Goal: Information Seeking & Learning: Learn about a topic

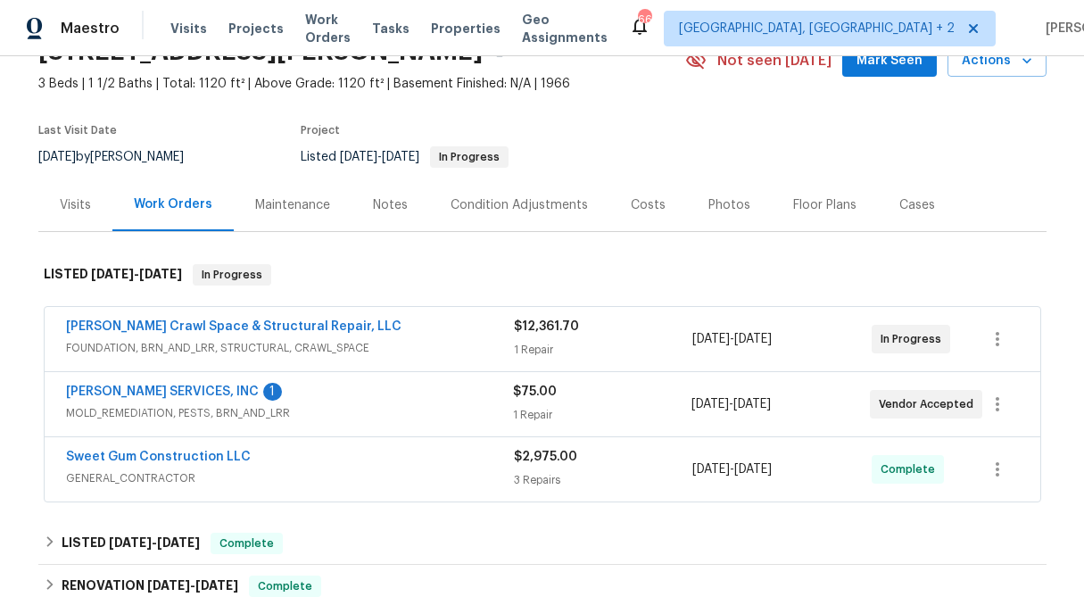
scroll to position [95, 0]
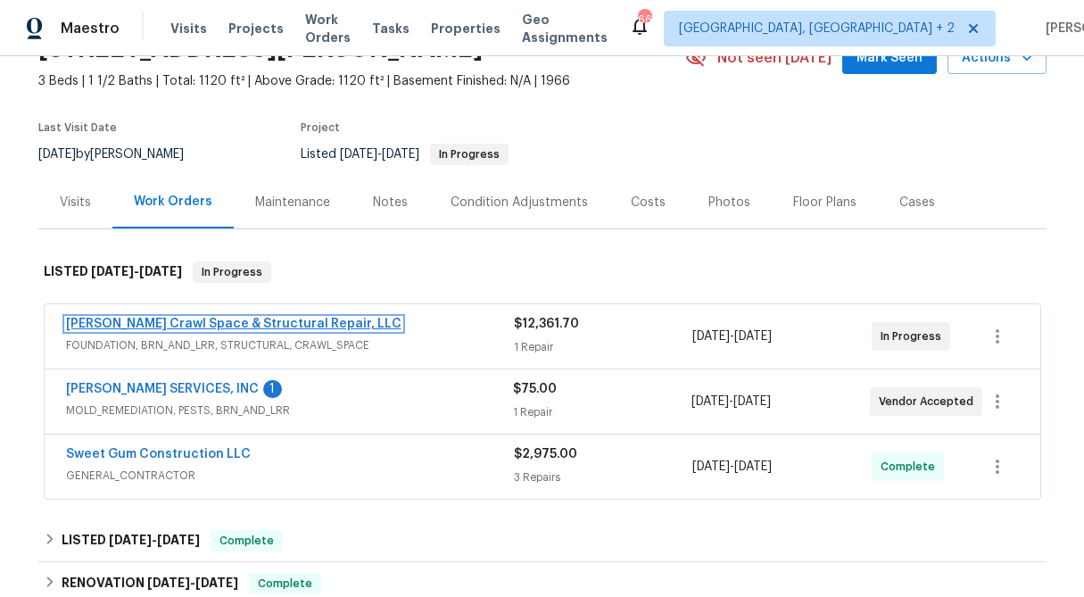
click at [205, 321] on link "Falcone Crawl Space & Structural Repair, LLC" at bounding box center [234, 324] width 336 height 12
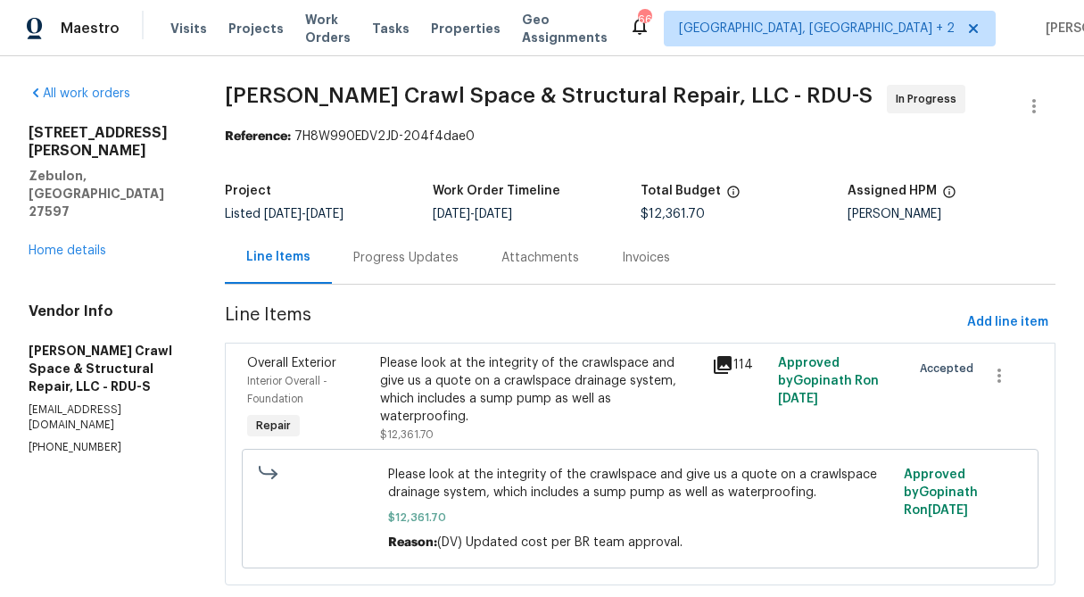
click at [417, 262] on div "Progress Updates" at bounding box center [405, 258] width 105 height 18
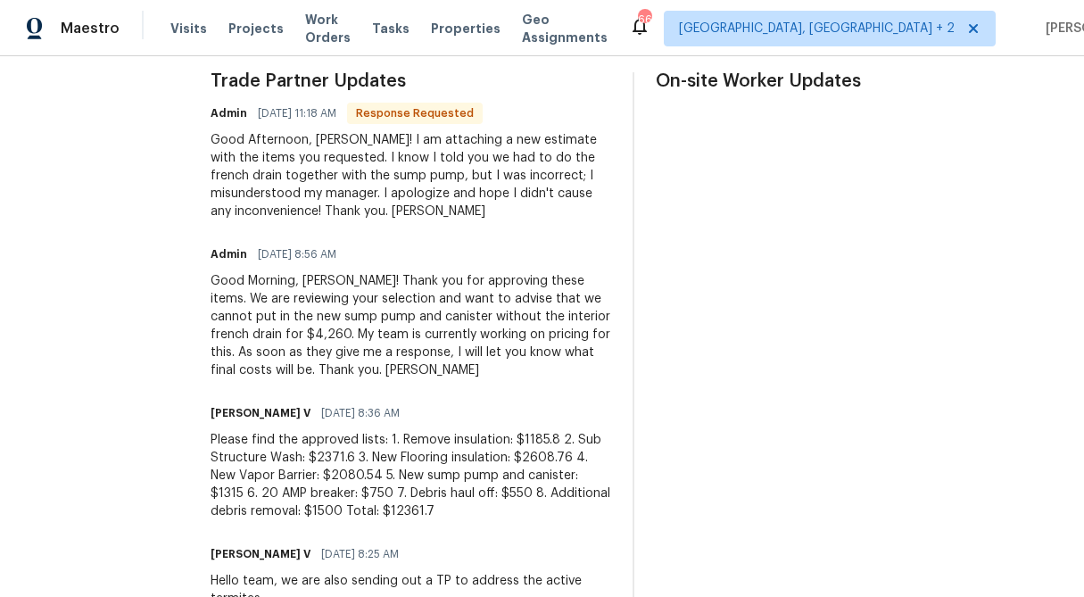
scroll to position [508, 0]
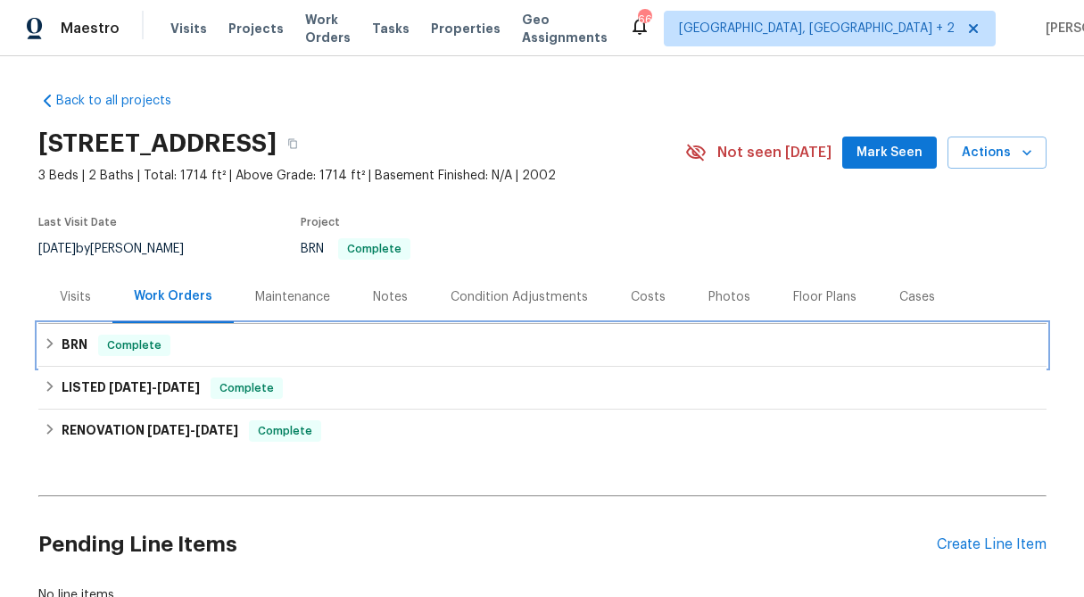
click at [46, 336] on div "BRN Complete" at bounding box center [543, 345] width 998 height 21
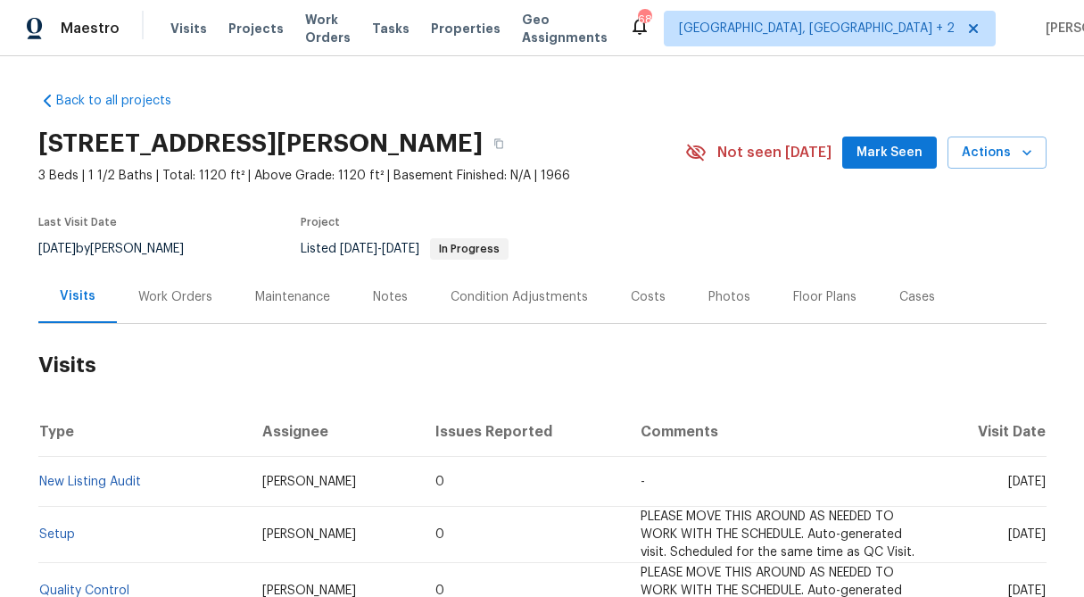
click at [188, 303] on div "Work Orders" at bounding box center [175, 297] width 74 height 18
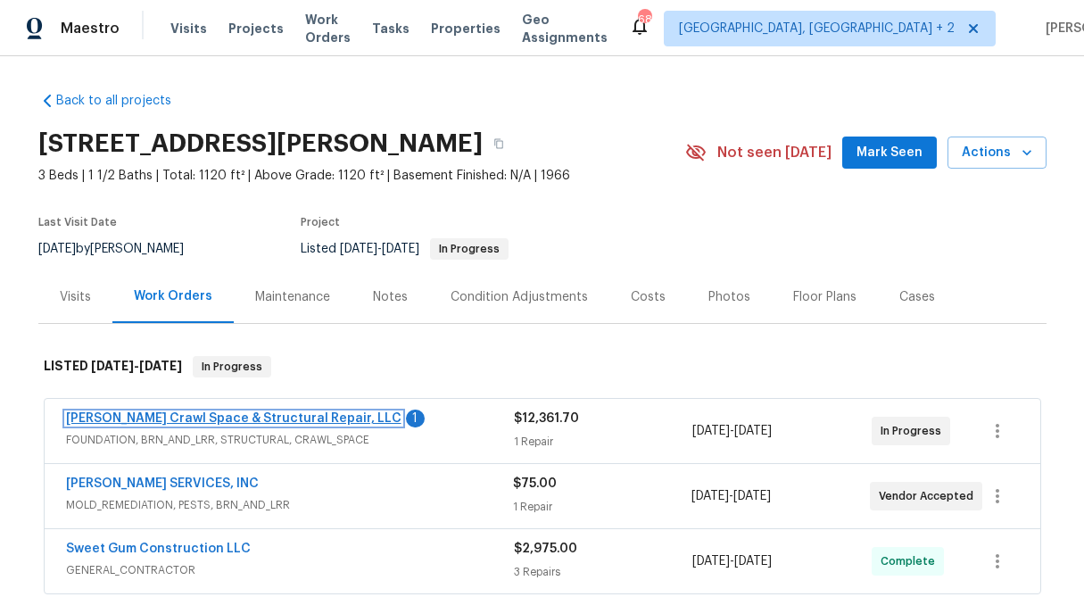
click at [177, 420] on link "[PERSON_NAME] Crawl Space & Structural Repair, LLC" at bounding box center [234, 418] width 336 height 12
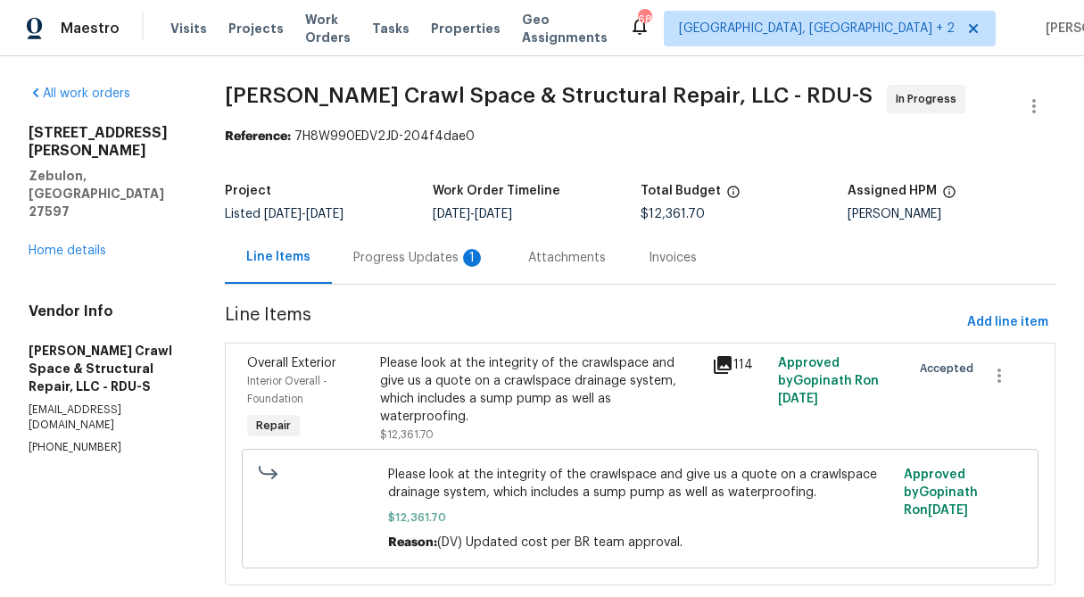
click at [426, 262] on div "Progress Updates 1" at bounding box center [419, 258] width 132 height 18
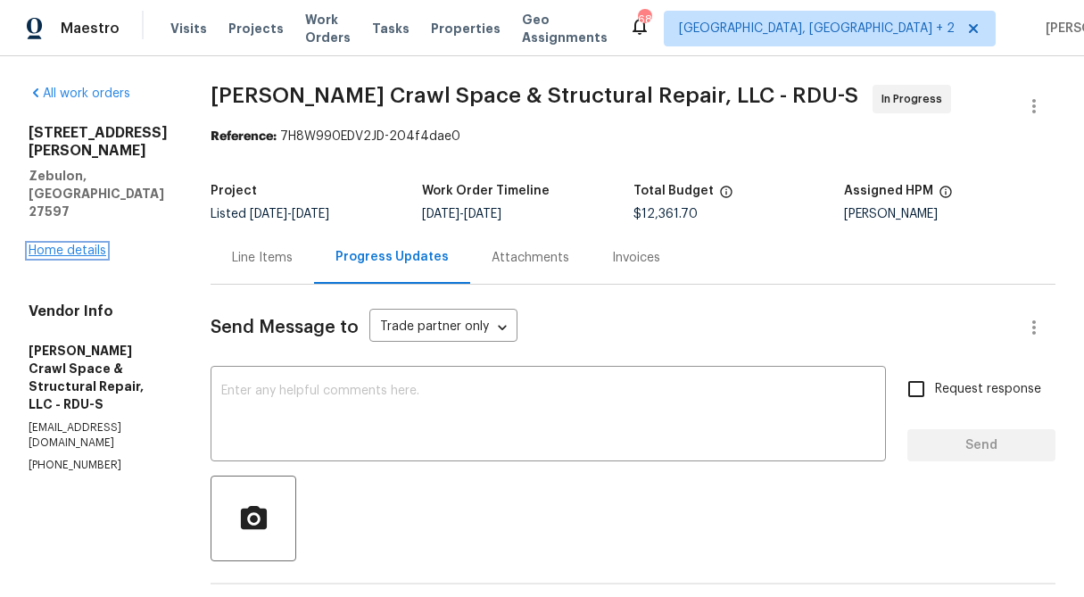
click at [72, 245] on link "Home details" at bounding box center [68, 251] width 78 height 12
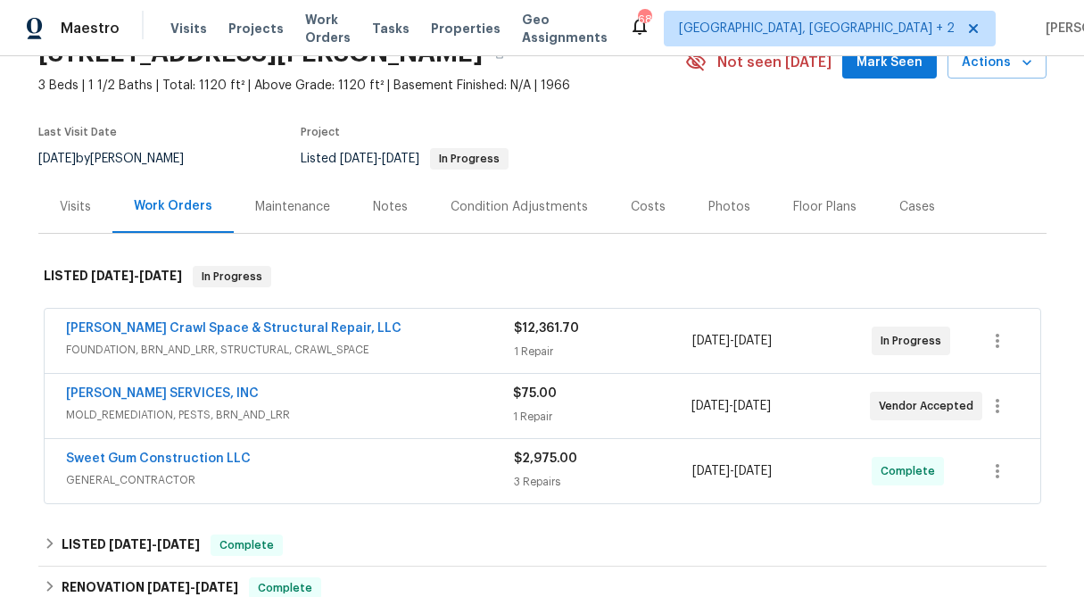
scroll to position [93, 0]
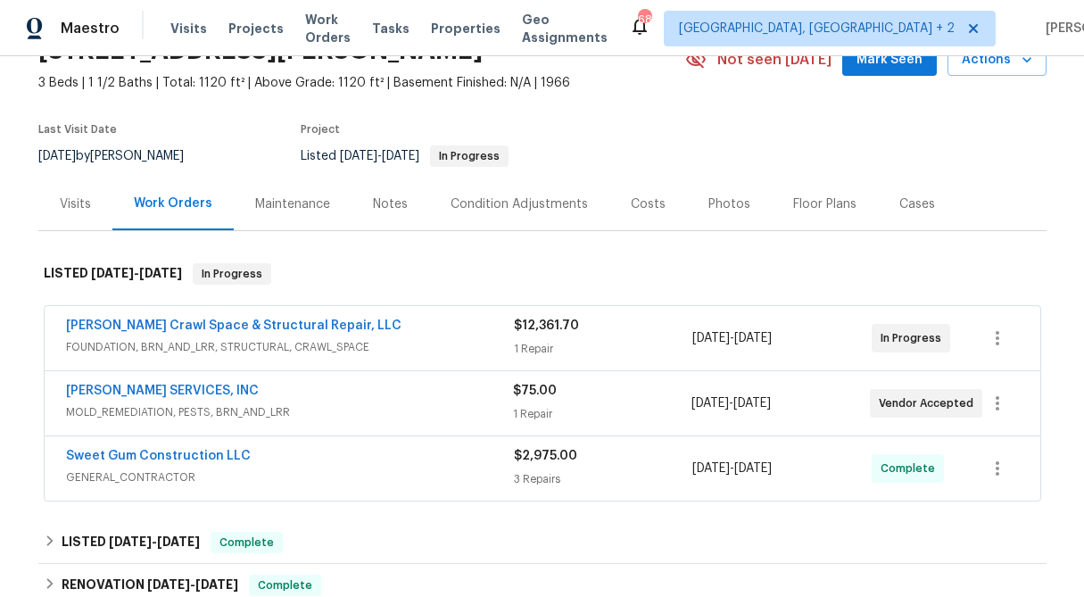
click at [543, 400] on div "$75.00 1 Repair" at bounding box center [602, 403] width 179 height 43
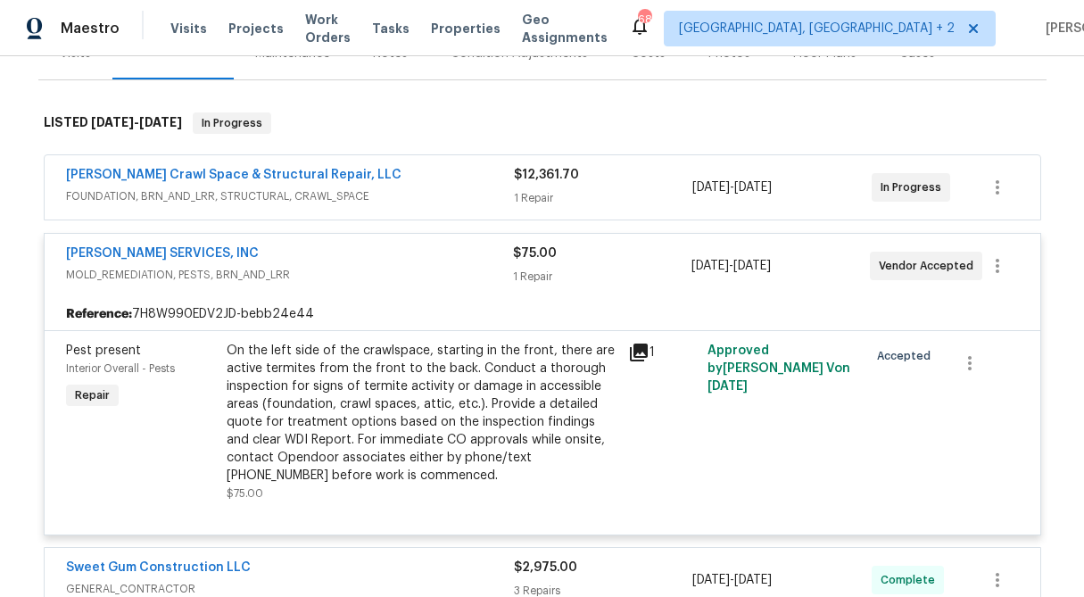
scroll to position [247, 0]
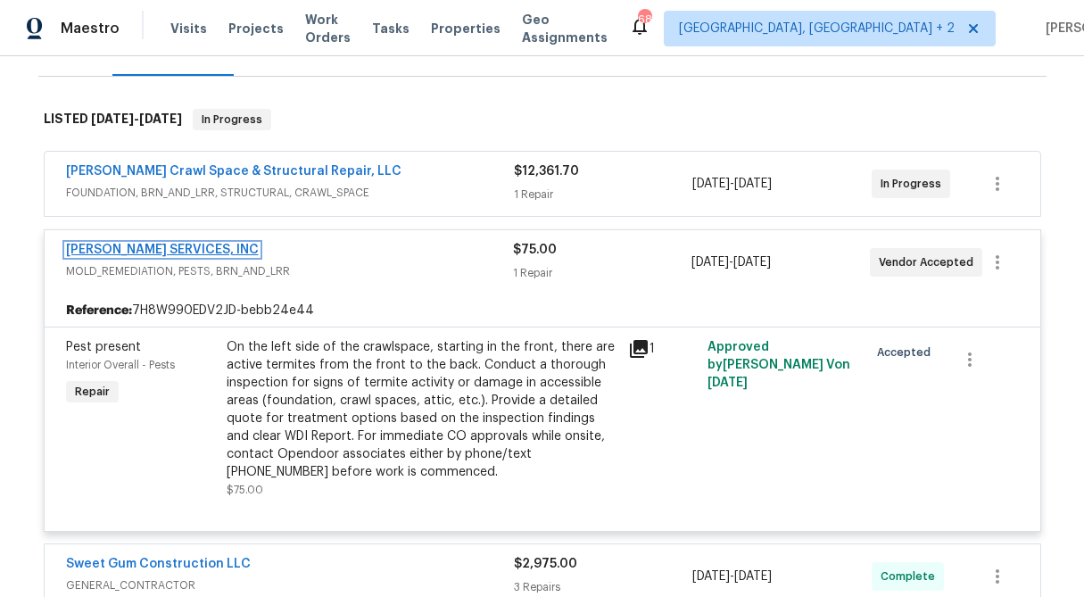
click at [172, 248] on link "CANADY'S SERVICES, INC" at bounding box center [162, 250] width 193 height 12
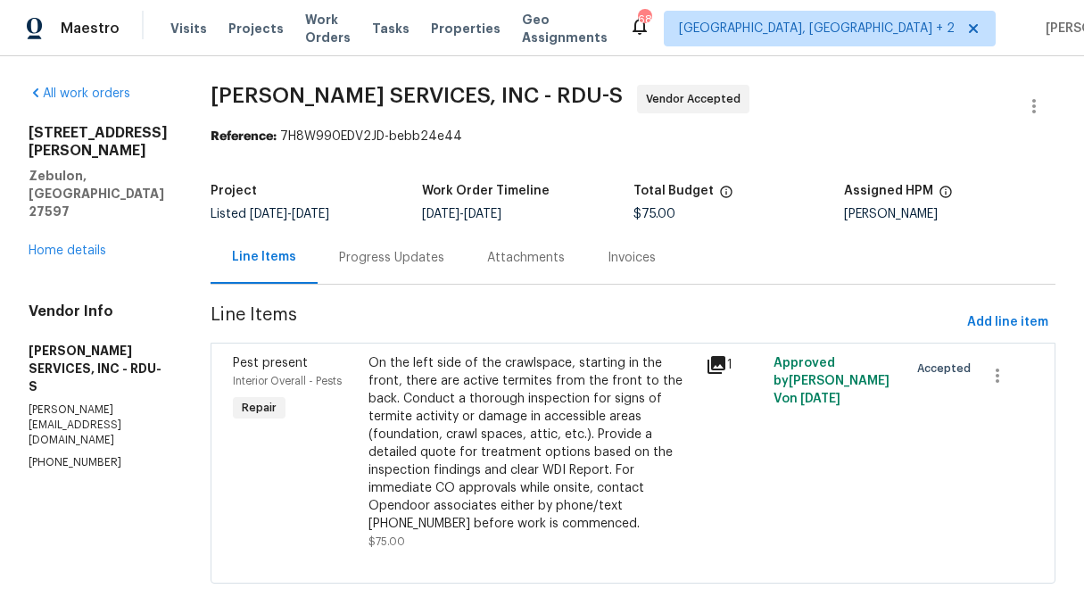
click at [385, 271] on div "Progress Updates" at bounding box center [392, 257] width 148 height 53
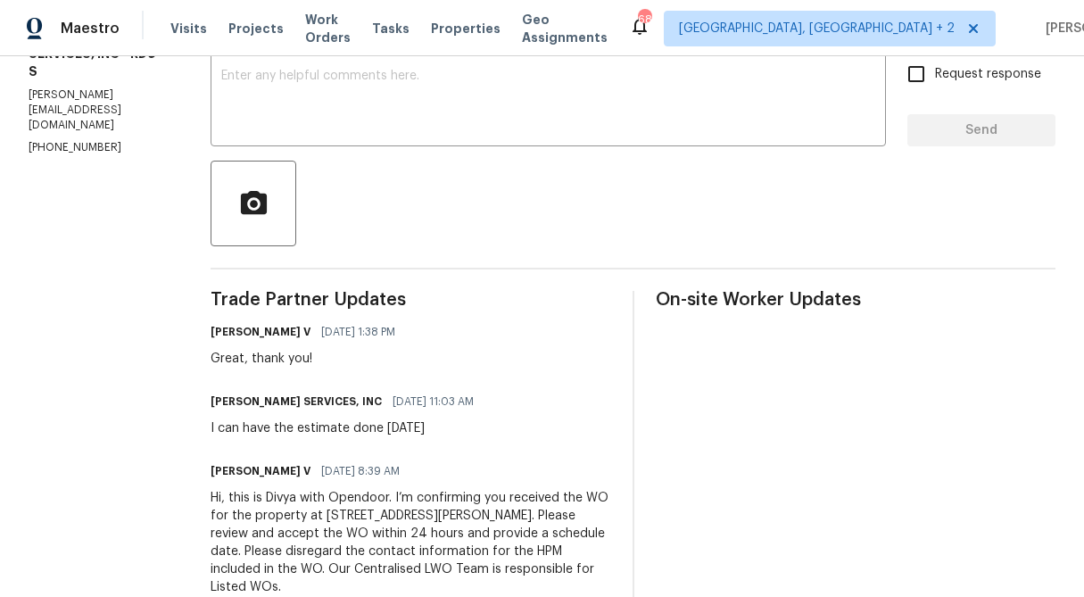
scroll to position [343, 0]
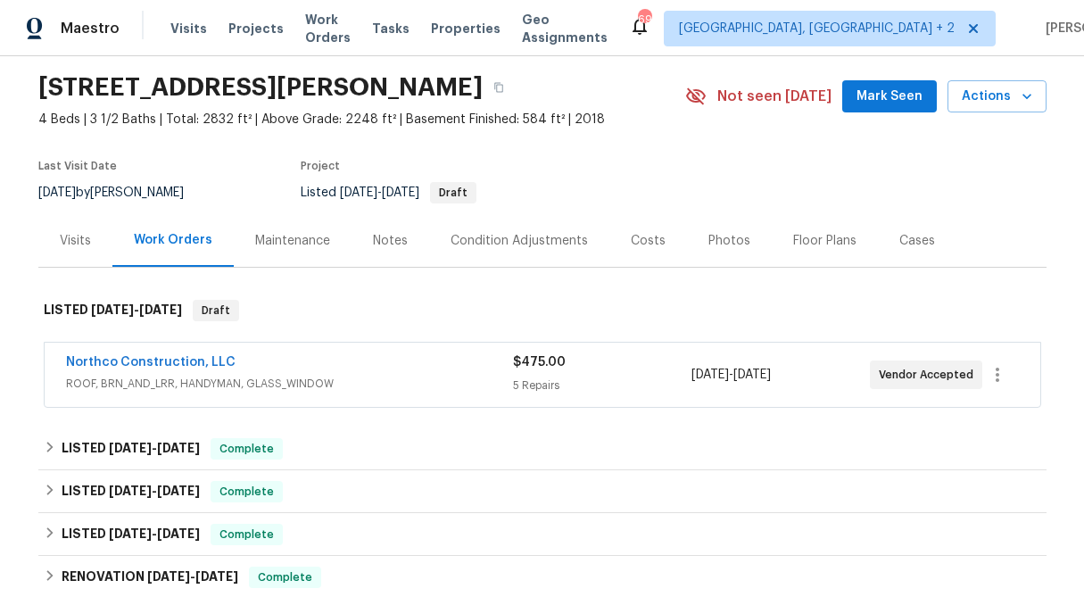
scroll to position [74, 0]
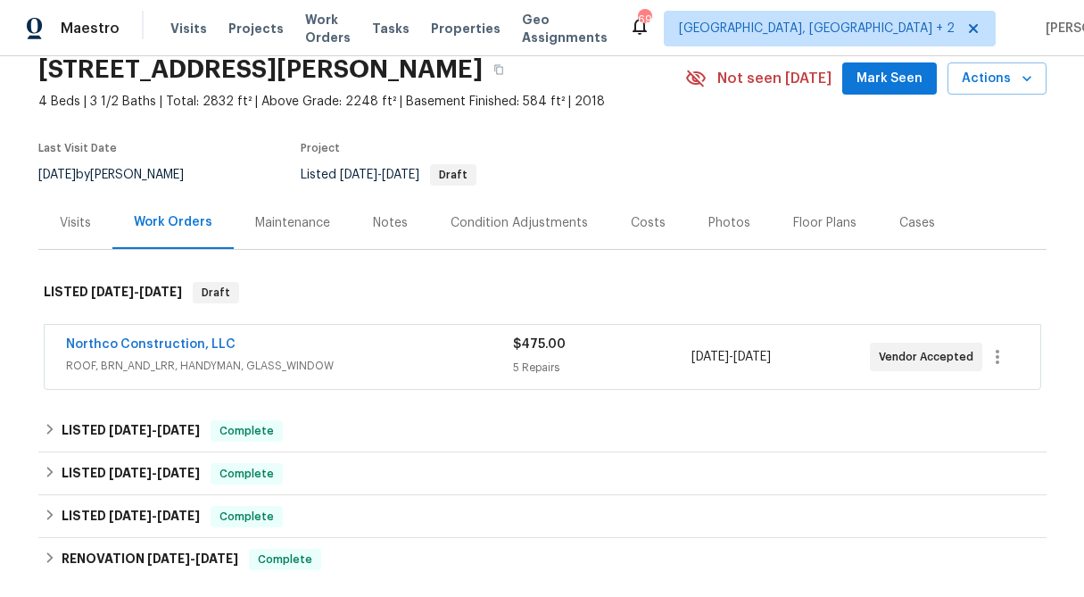
click at [524, 394] on div "Northco Construction, LLC ROOF, BRN_AND_LRR, HANDYMAN, GLASS_WINDOW $475.00 5 R…" at bounding box center [542, 358] width 1009 height 74
click at [528, 366] on div "5 Repairs" at bounding box center [602, 368] width 179 height 18
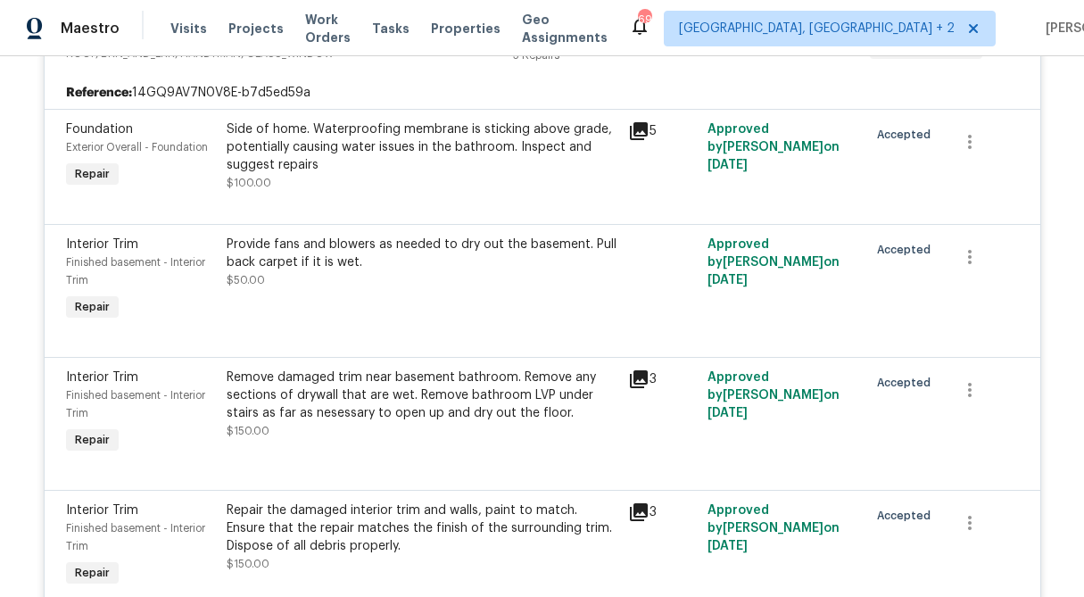
scroll to position [160, 0]
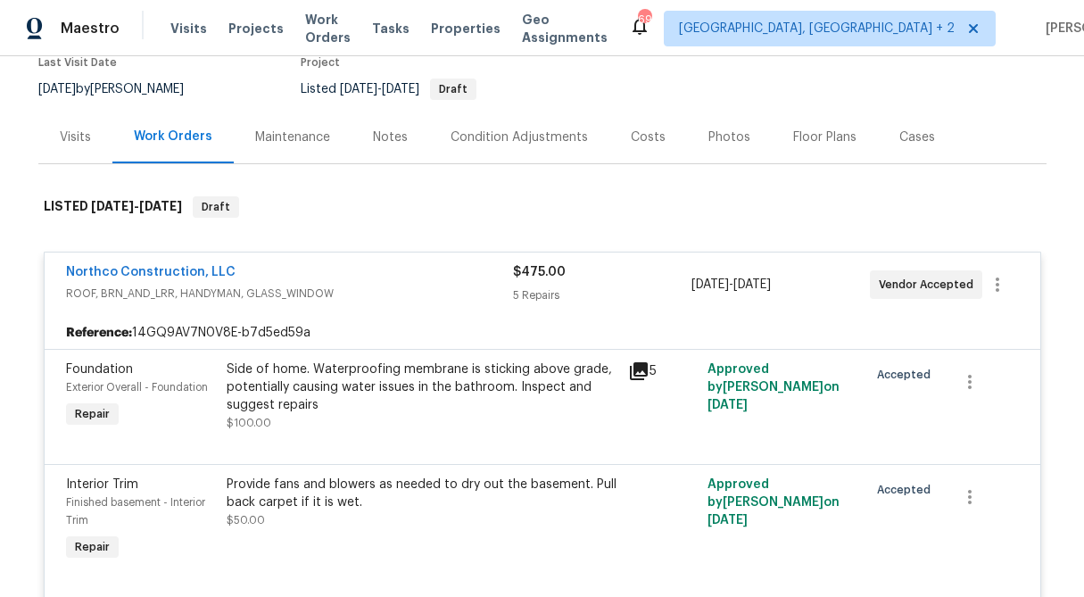
click at [60, 131] on div "Visits" at bounding box center [75, 138] width 31 height 18
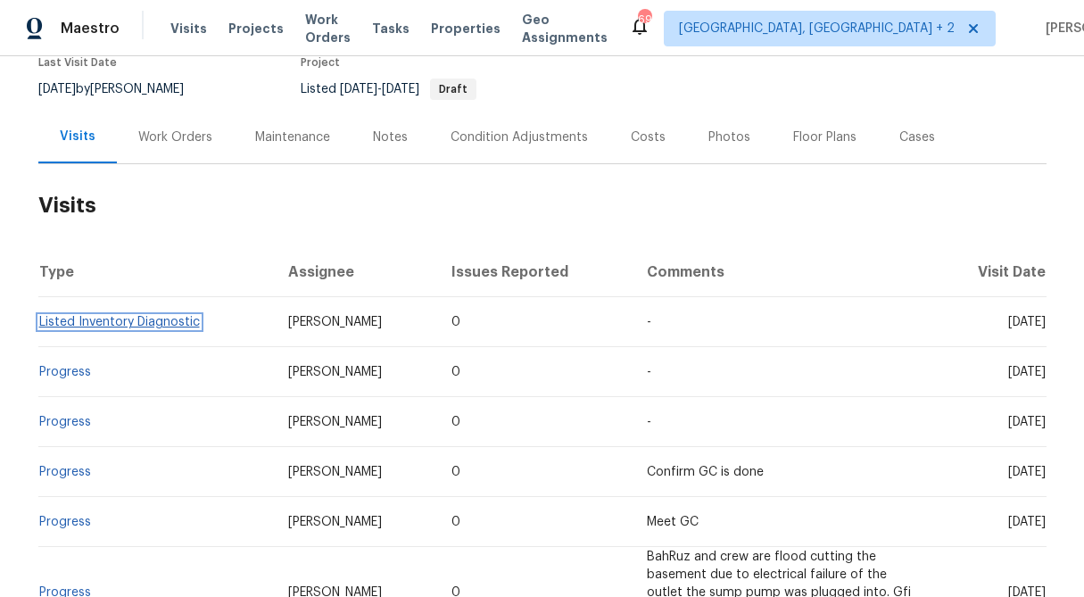
click at [82, 318] on link "Listed Inventory Diagnostic" at bounding box center [119, 322] width 161 height 12
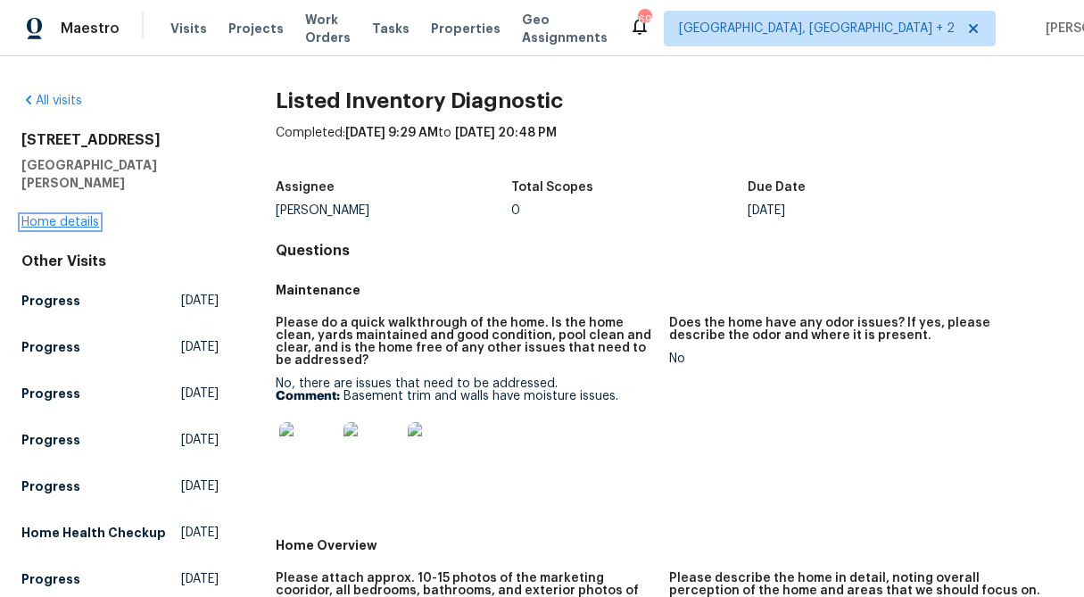
click at [63, 216] on link "Home details" at bounding box center [60, 222] width 78 height 12
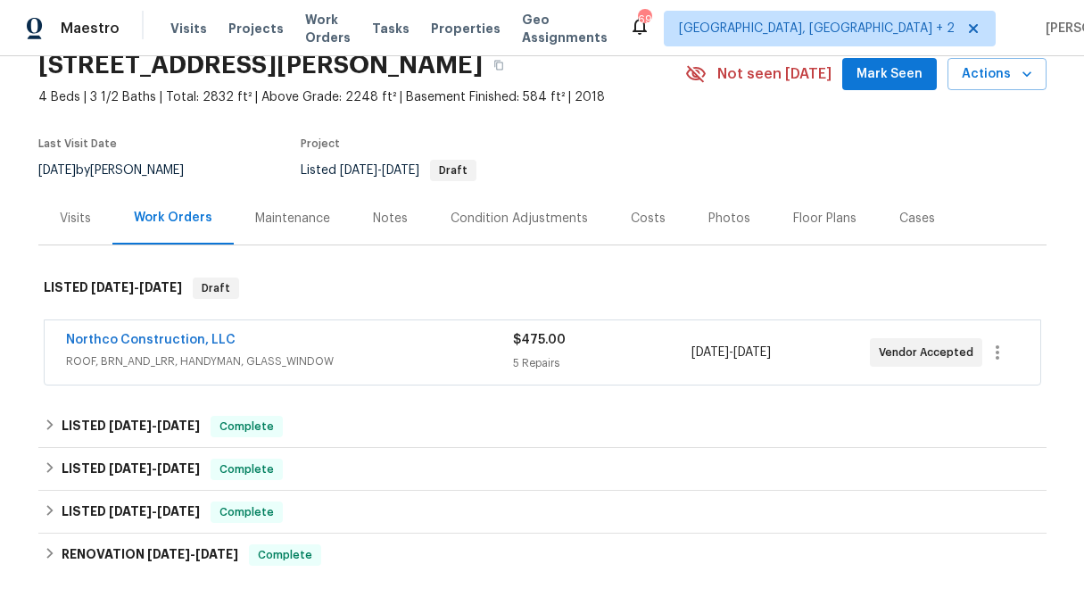
scroll to position [114, 0]
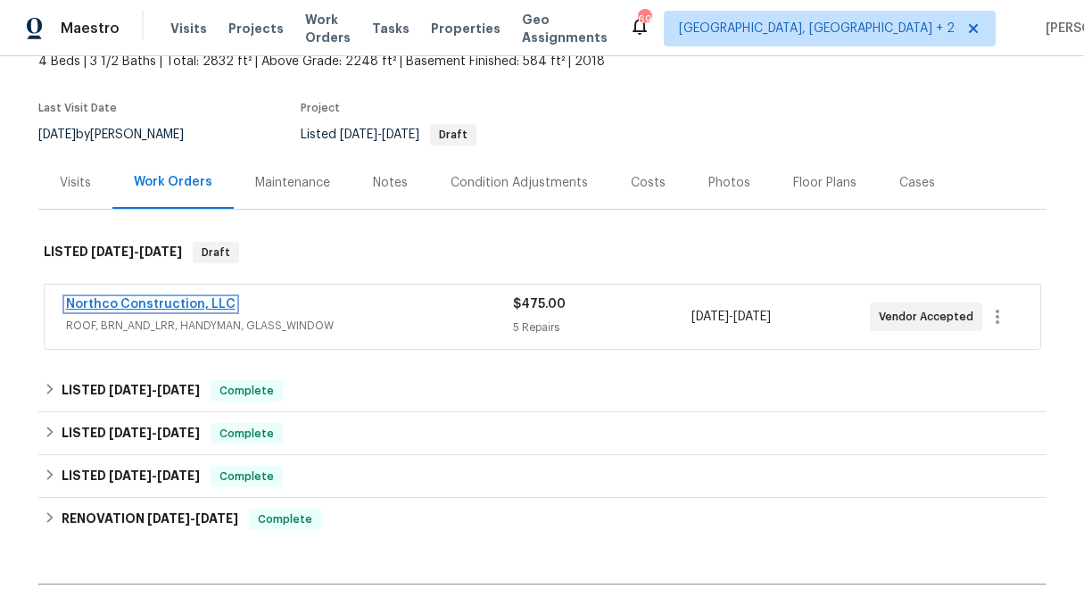
click at [168, 306] on link "Northco Construction, LLC" at bounding box center [151, 304] width 170 height 12
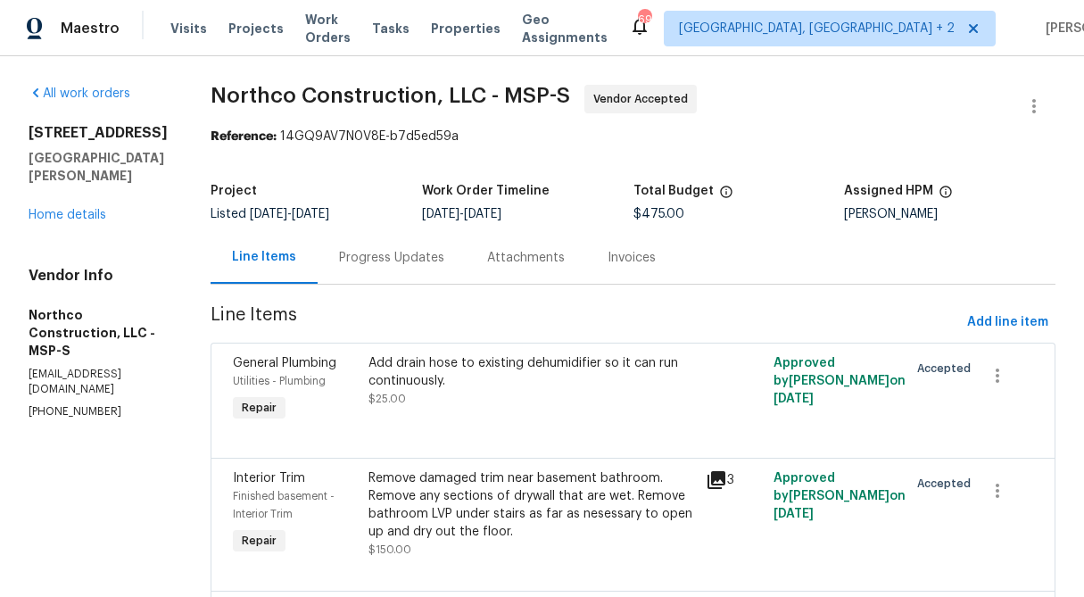
click at [394, 255] on div "Progress Updates" at bounding box center [391, 258] width 105 height 18
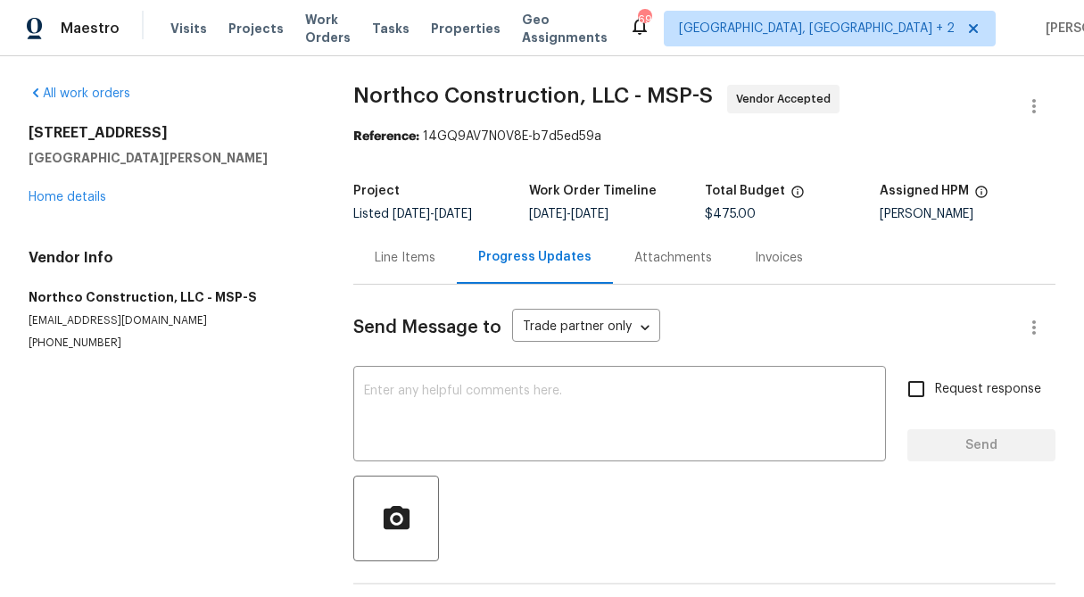
scroll to position [66, 0]
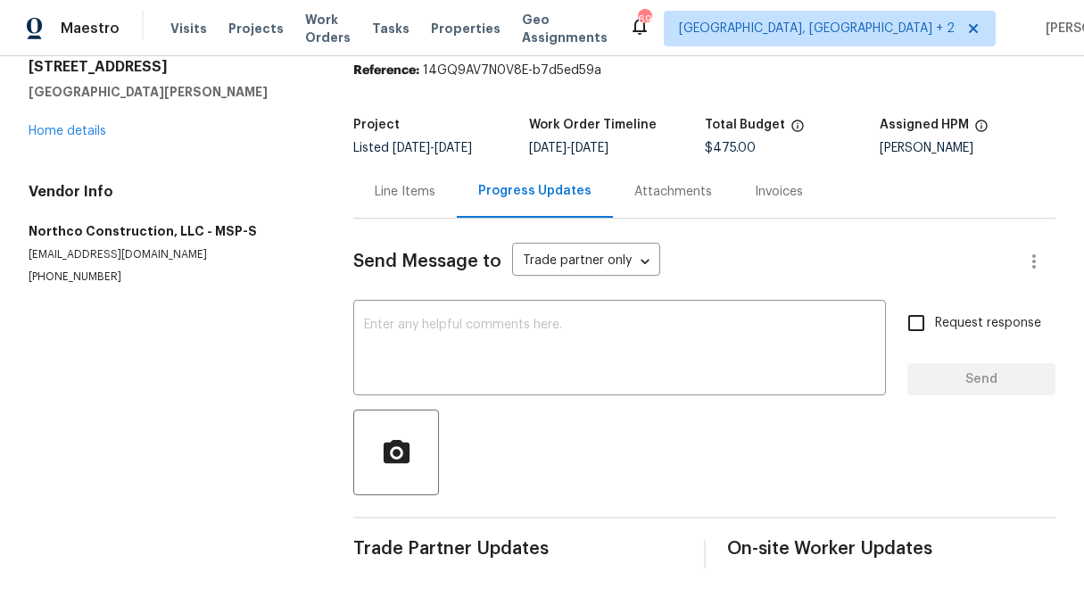
click at [411, 194] on div "Line Items" at bounding box center [405, 192] width 61 height 18
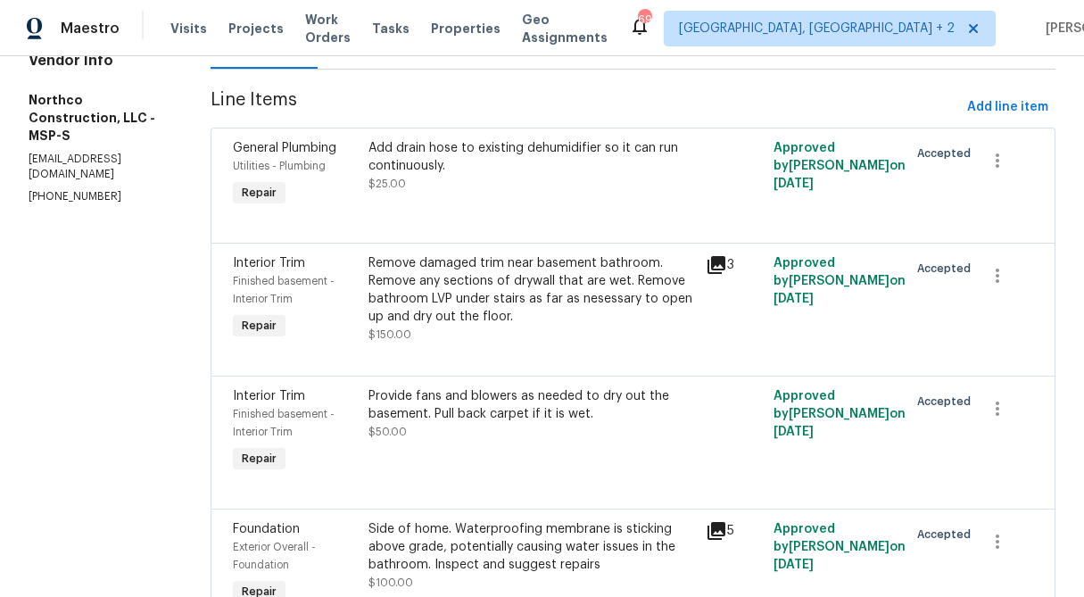
scroll to position [260, 0]
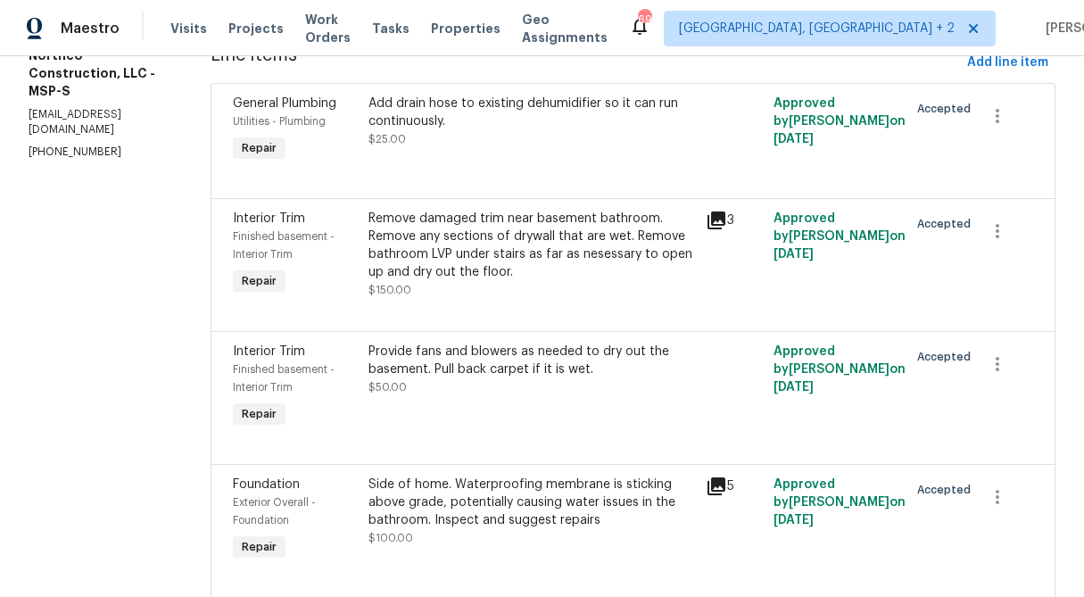
click at [594, 258] on div "Remove damaged trim near basement bathroom. Remove any sections of drywall that…" at bounding box center [533, 245] width 328 height 71
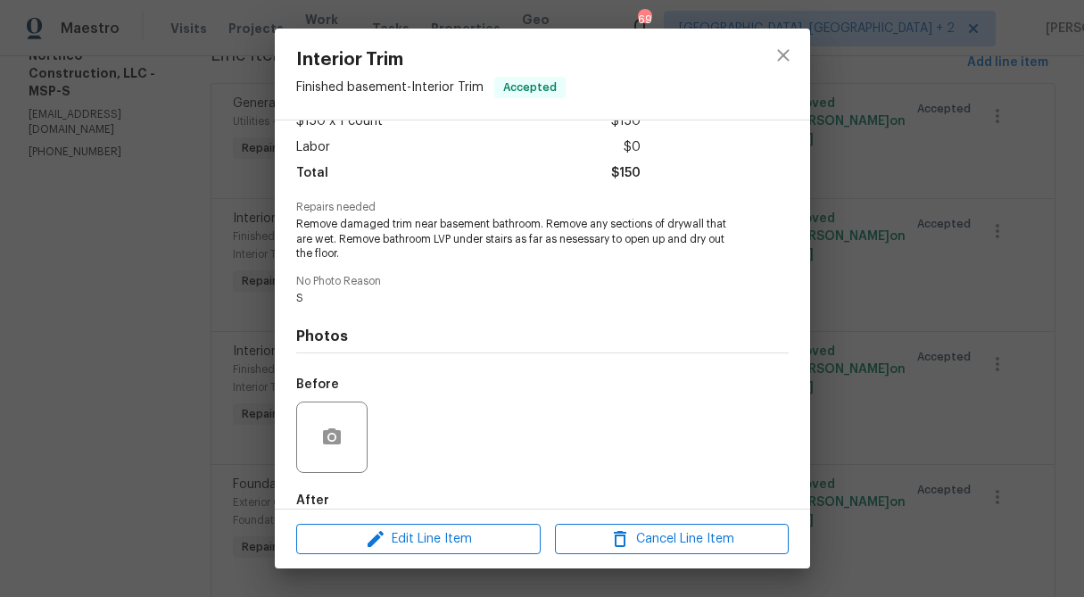
scroll to position [210, 0]
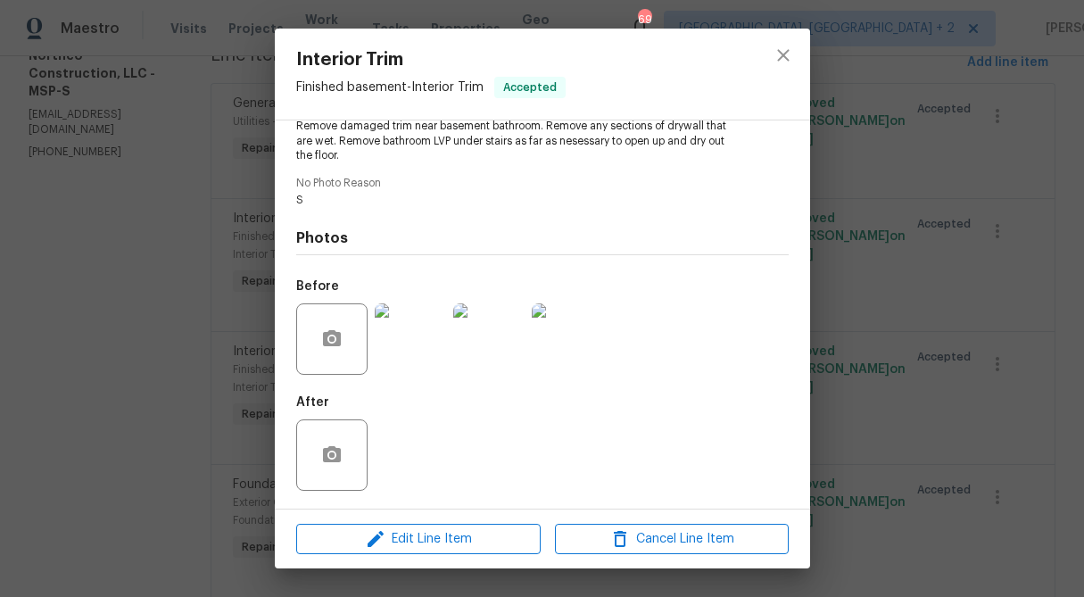
click at [859, 172] on div "Interior Trim Finished basement - Interior Trim Accepted Vendor Northco Constru…" at bounding box center [542, 298] width 1084 height 597
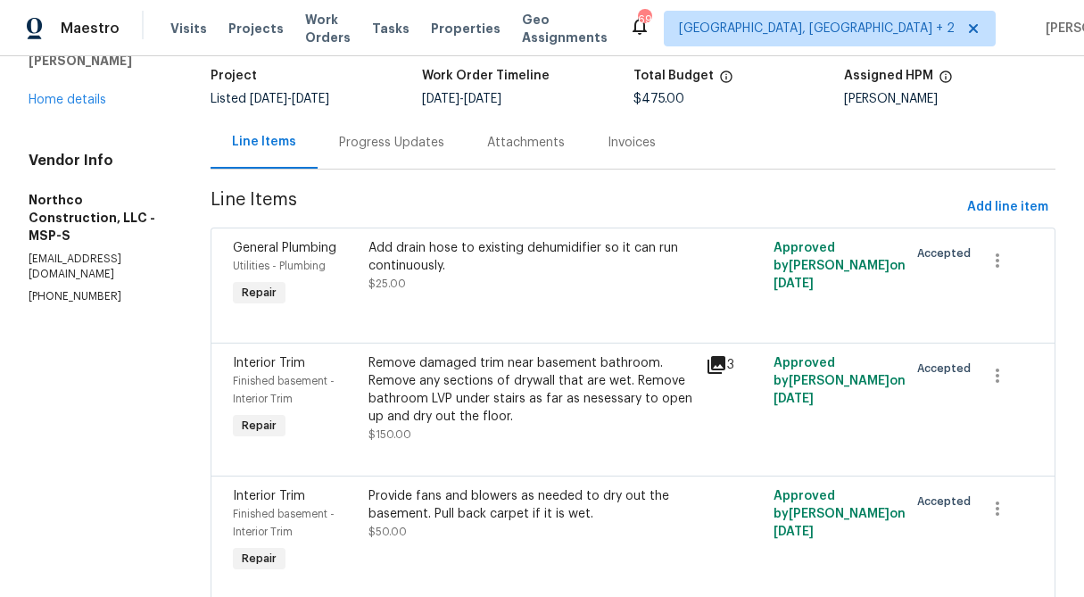
scroll to position [0, 0]
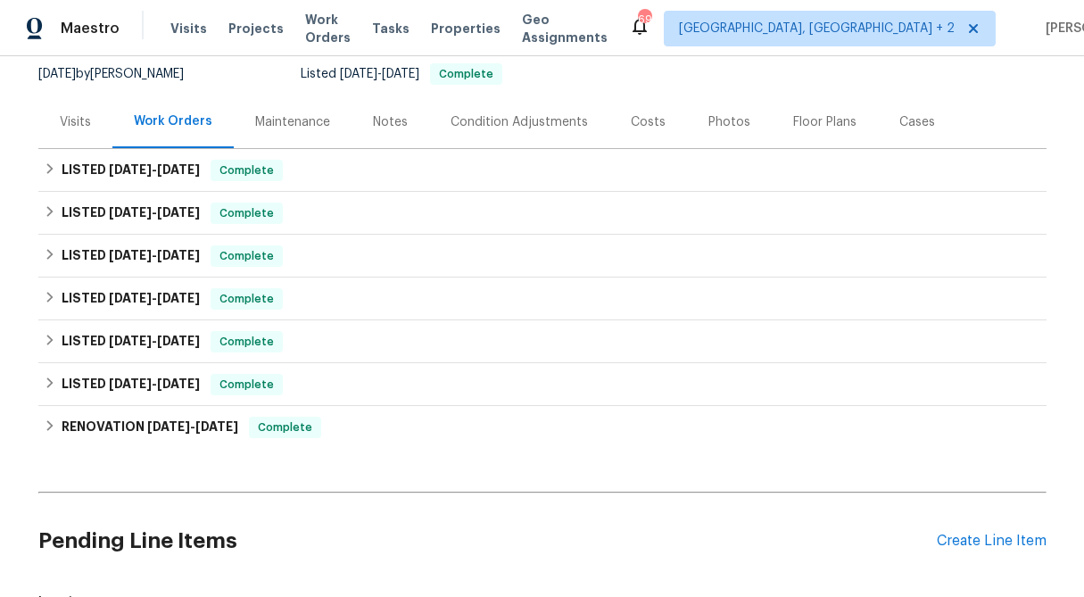
scroll to position [176, 0]
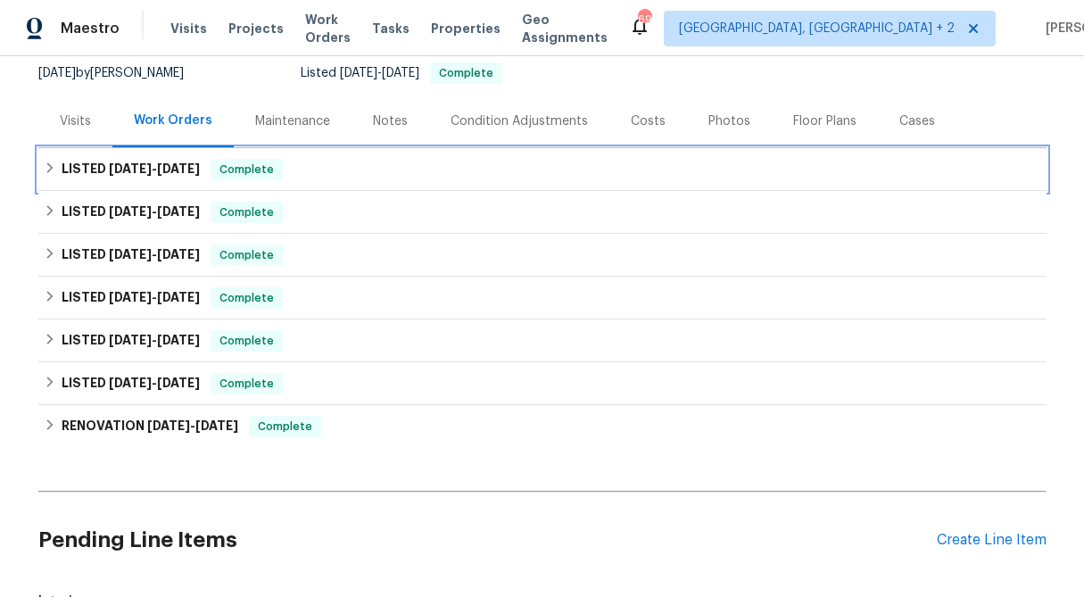
click at [52, 164] on icon at bounding box center [50, 168] width 12 height 12
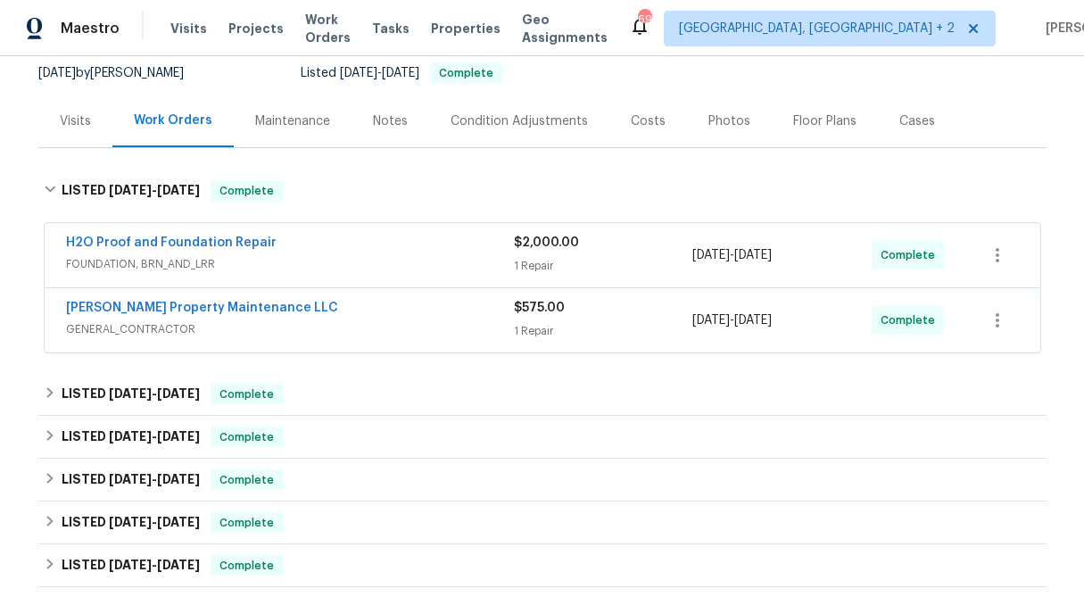
click at [548, 326] on div "1 Repair" at bounding box center [603, 331] width 179 height 18
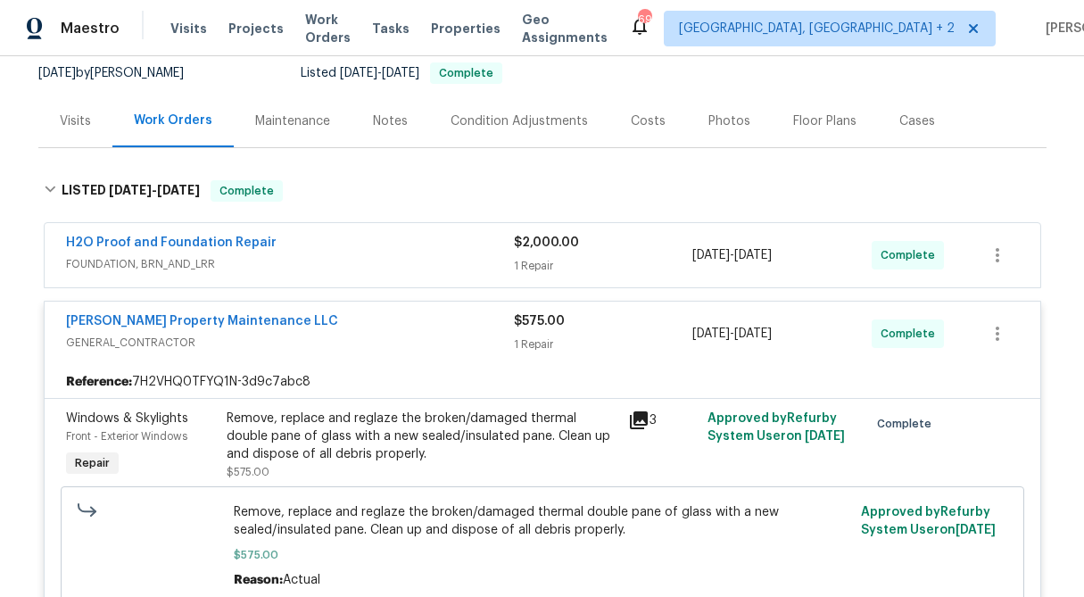
click at [550, 252] on div "$2,000.00 1 Repair" at bounding box center [603, 255] width 179 height 43
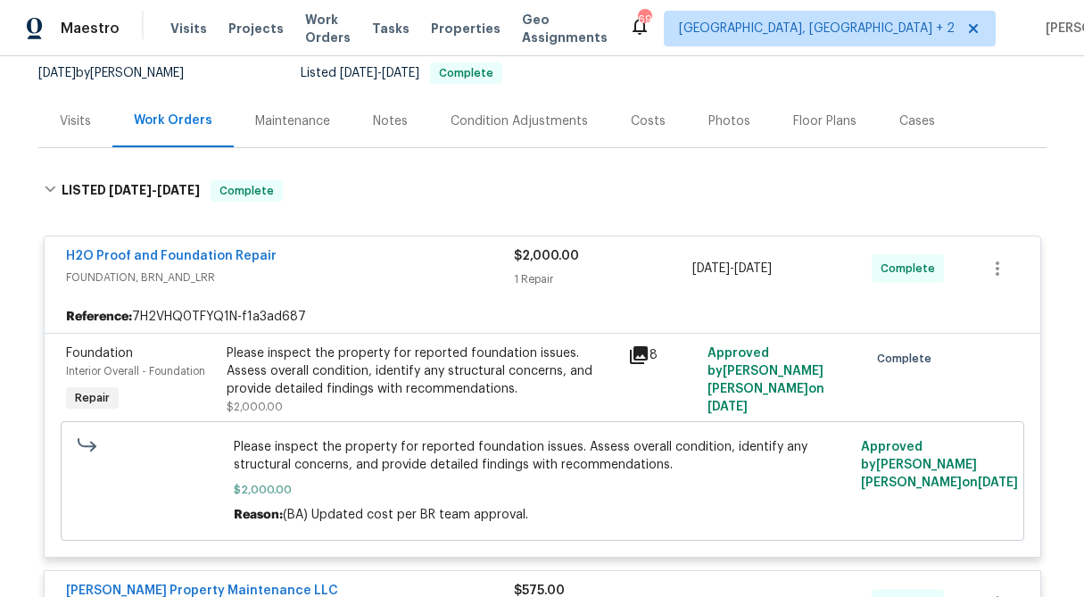
click at [550, 252] on span "$2,000.00" at bounding box center [546, 256] width 65 height 12
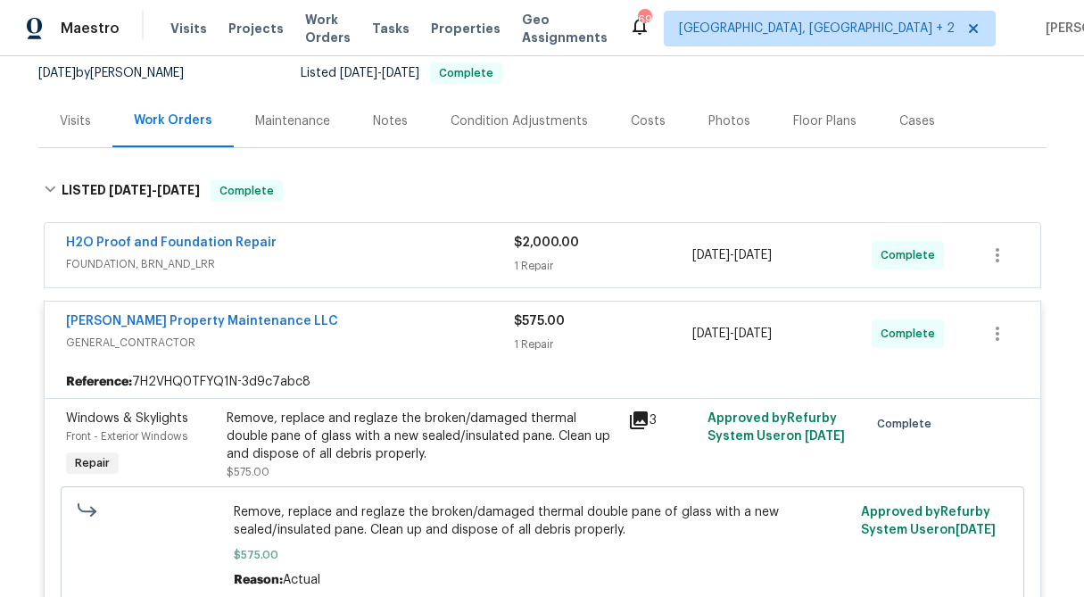
click at [537, 332] on div "$575.00 1 Repair" at bounding box center [603, 333] width 179 height 43
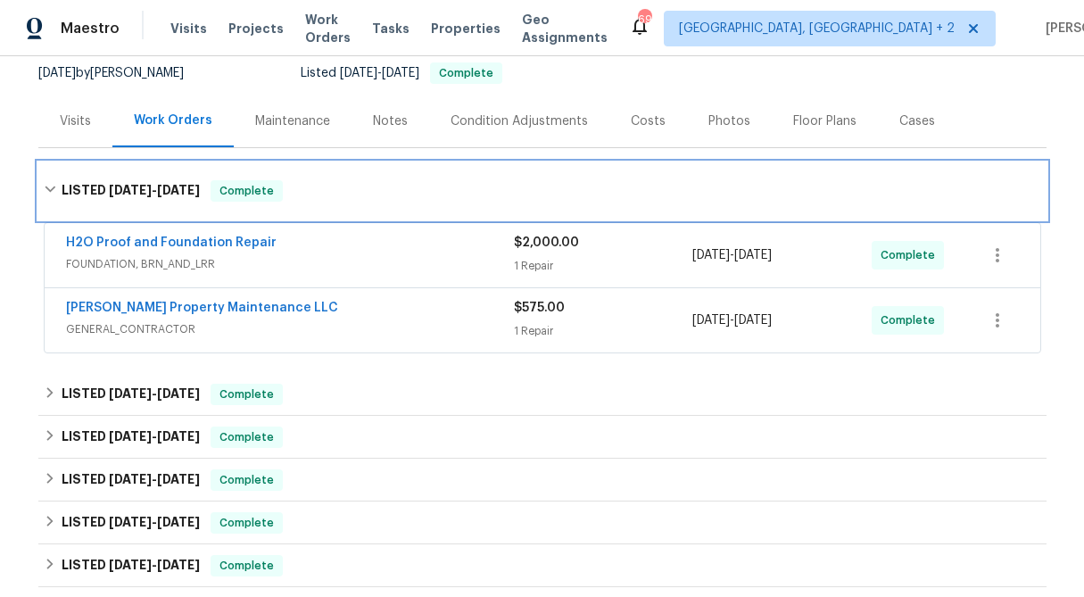
click at [54, 185] on icon at bounding box center [50, 189] width 12 height 12
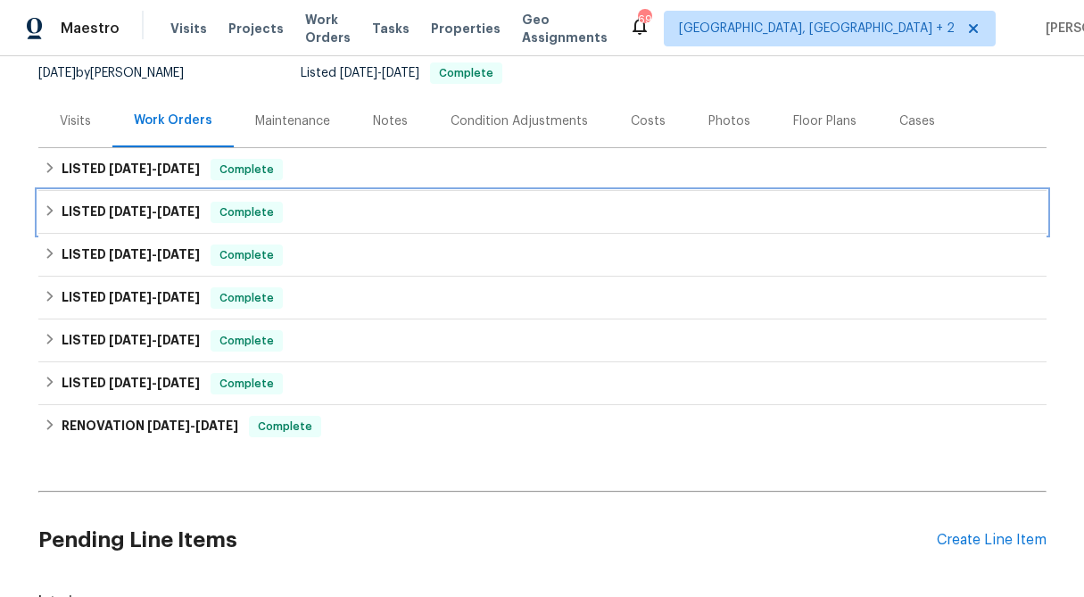
click at [50, 211] on icon at bounding box center [50, 210] width 12 height 12
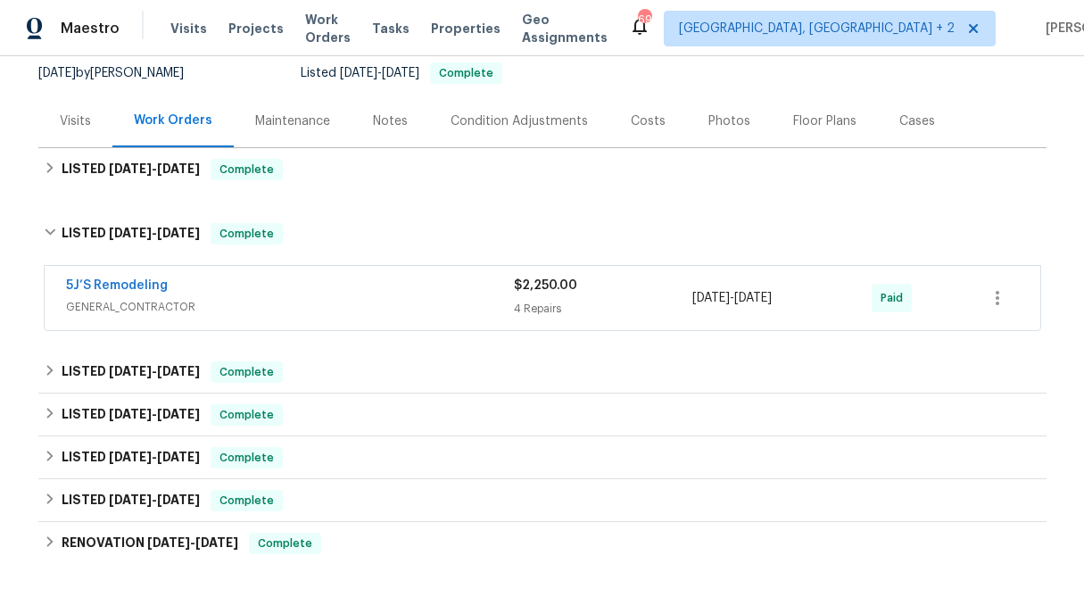
click at [532, 294] on div "$2,250.00" at bounding box center [603, 286] width 179 height 18
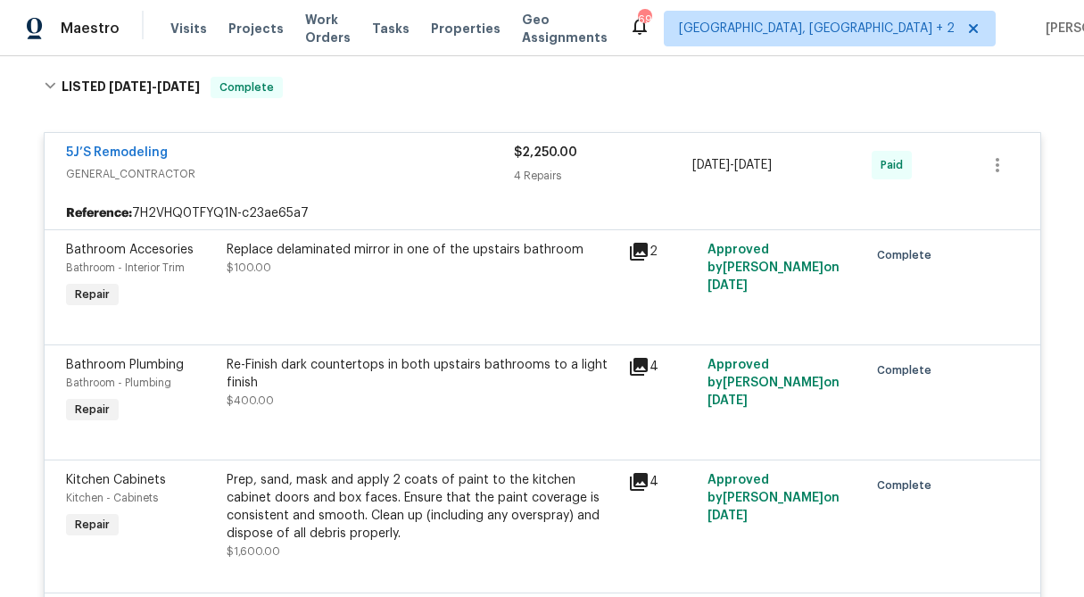
scroll to position [324, 0]
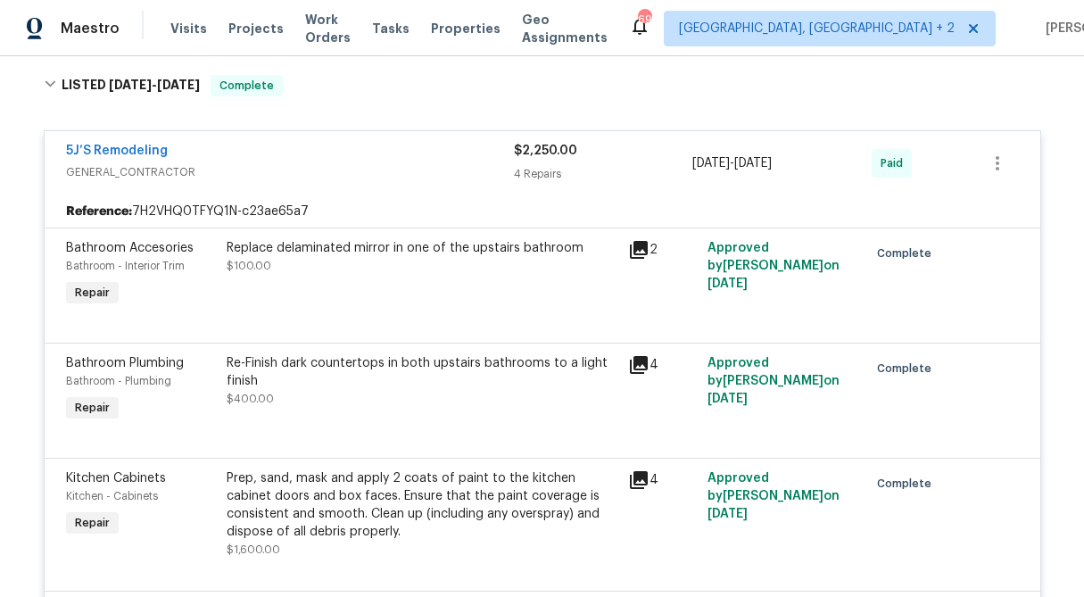
click at [552, 156] on span "$2,250.00" at bounding box center [545, 151] width 63 height 12
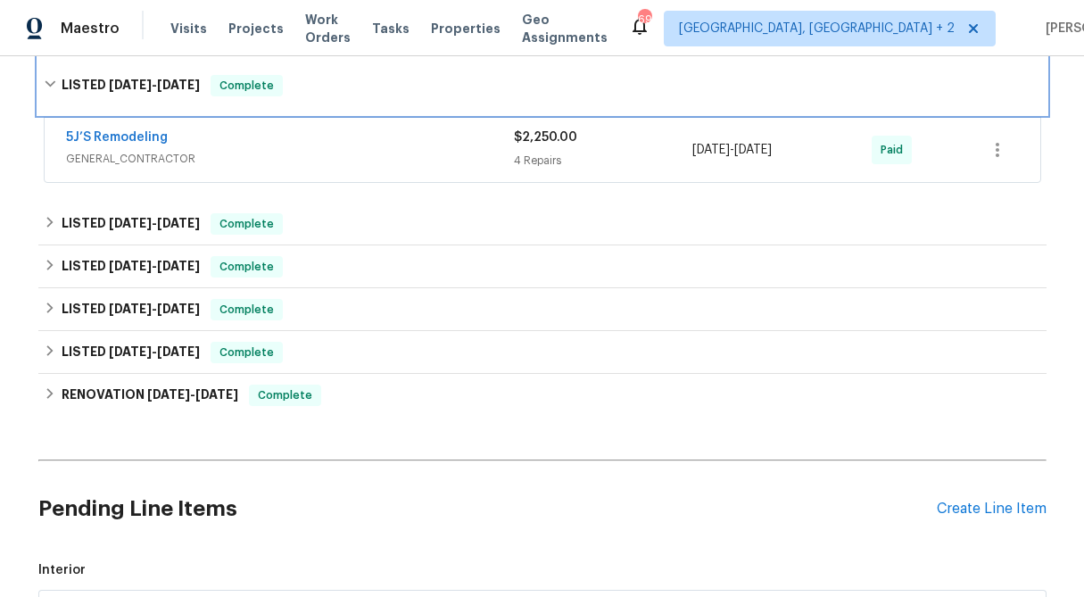
click at [59, 87] on div "LISTED 4/3/25 - 4/9/25 Complete" at bounding box center [543, 85] width 998 height 21
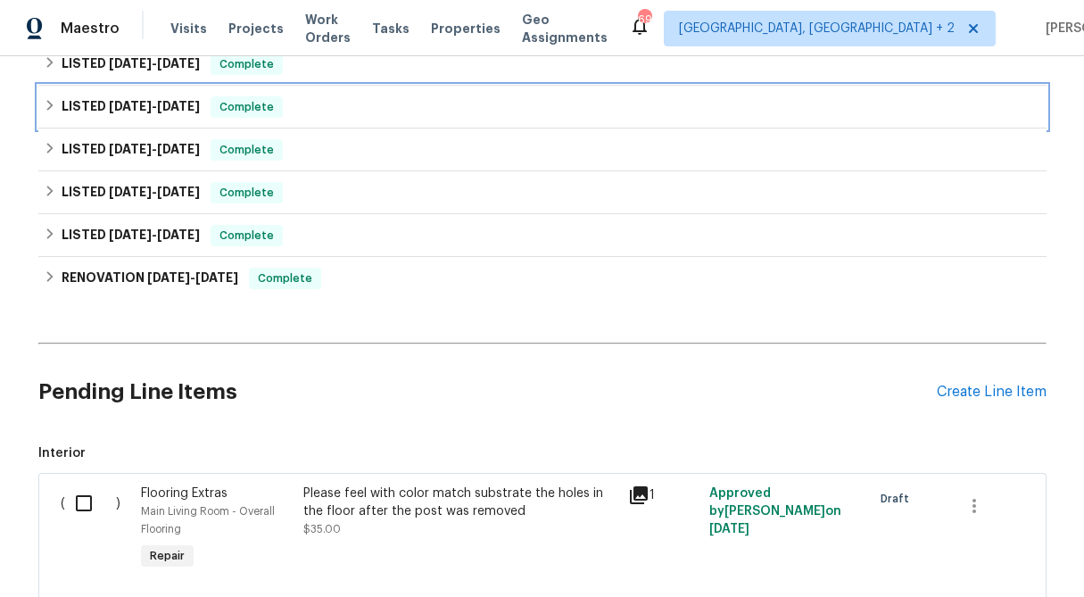
click at [52, 104] on icon at bounding box center [50, 105] width 12 height 12
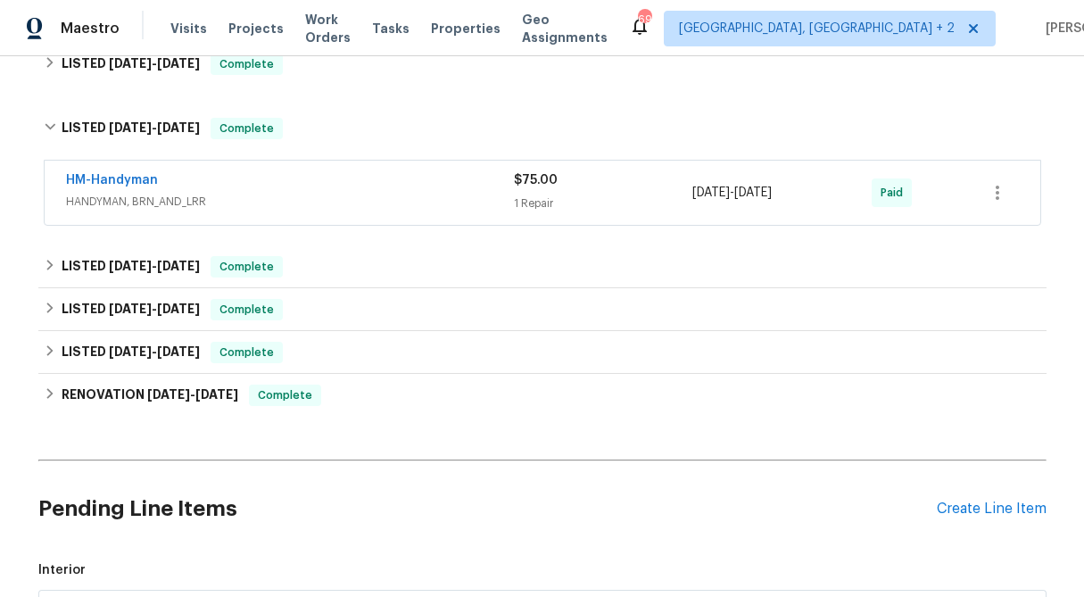
click at [536, 190] on div "$75.00 1 Repair" at bounding box center [603, 192] width 179 height 43
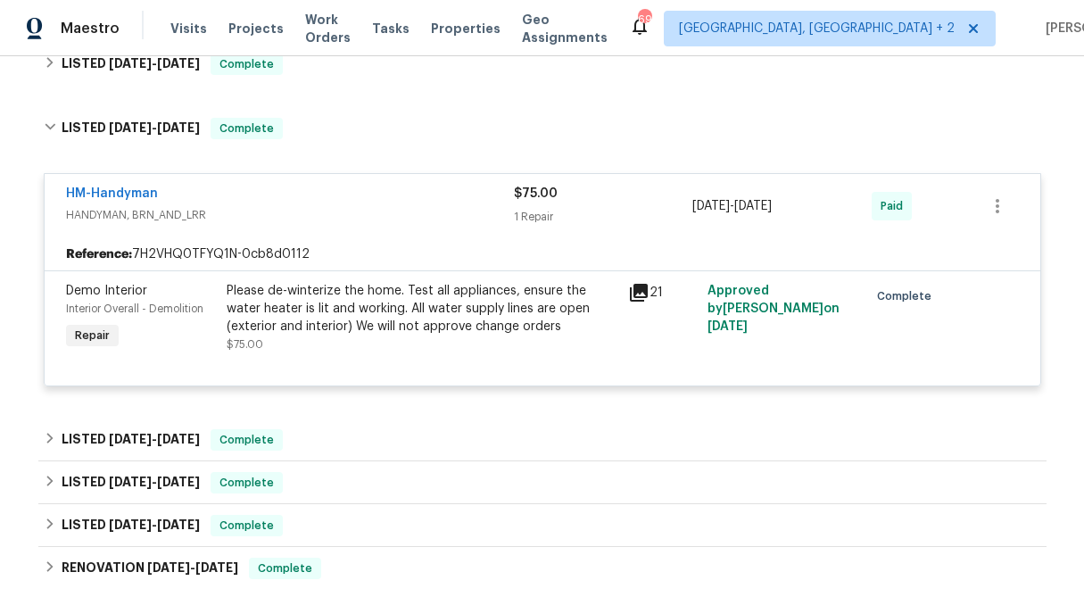
click at [536, 210] on div "1 Repair" at bounding box center [603, 217] width 179 height 18
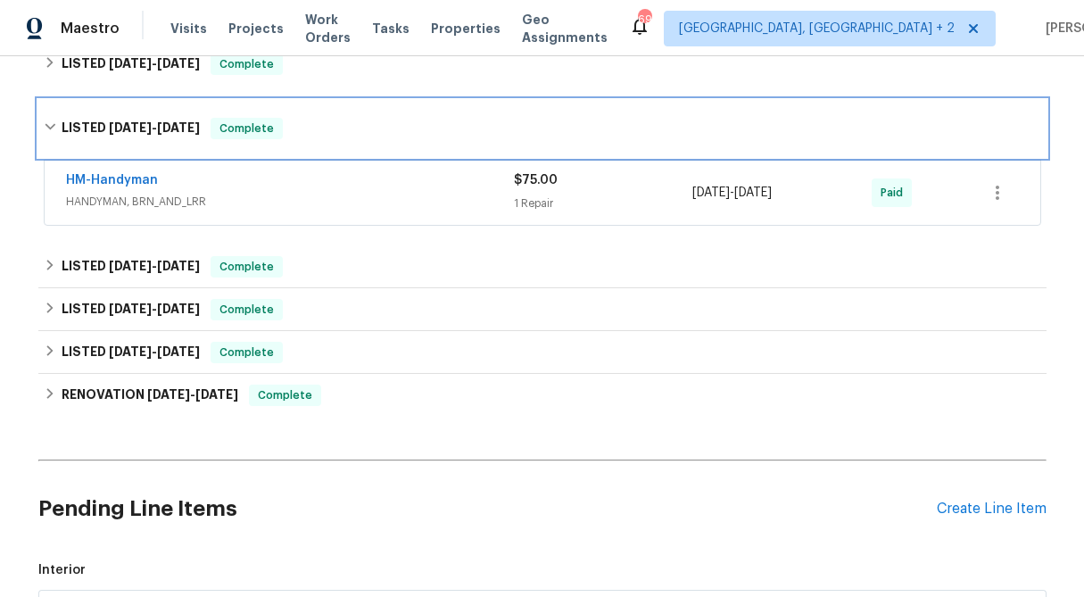
click at [45, 124] on icon at bounding box center [50, 127] width 11 height 6
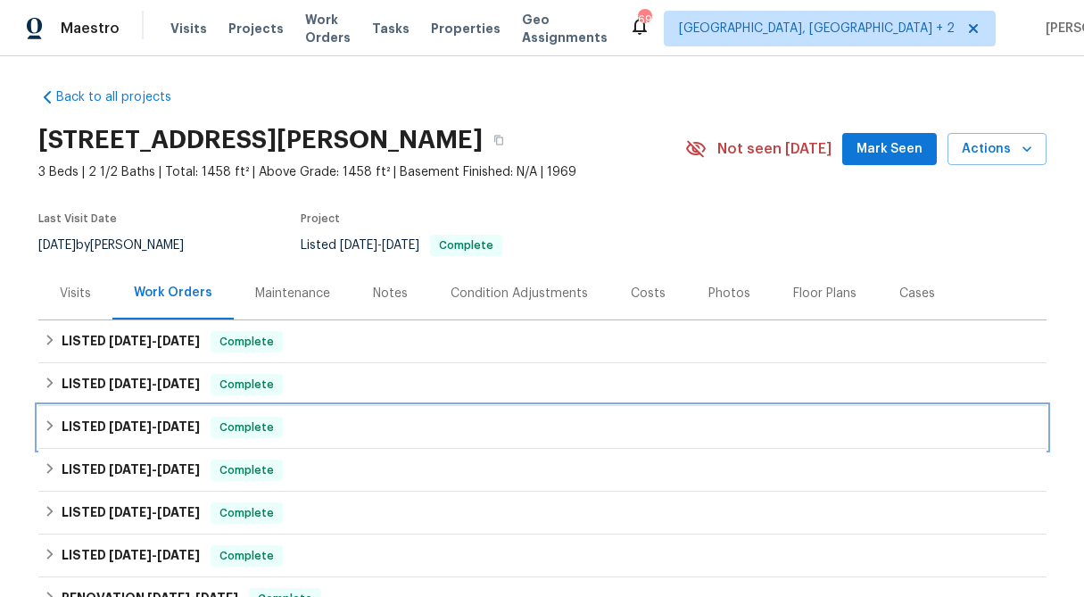
scroll to position [0, 0]
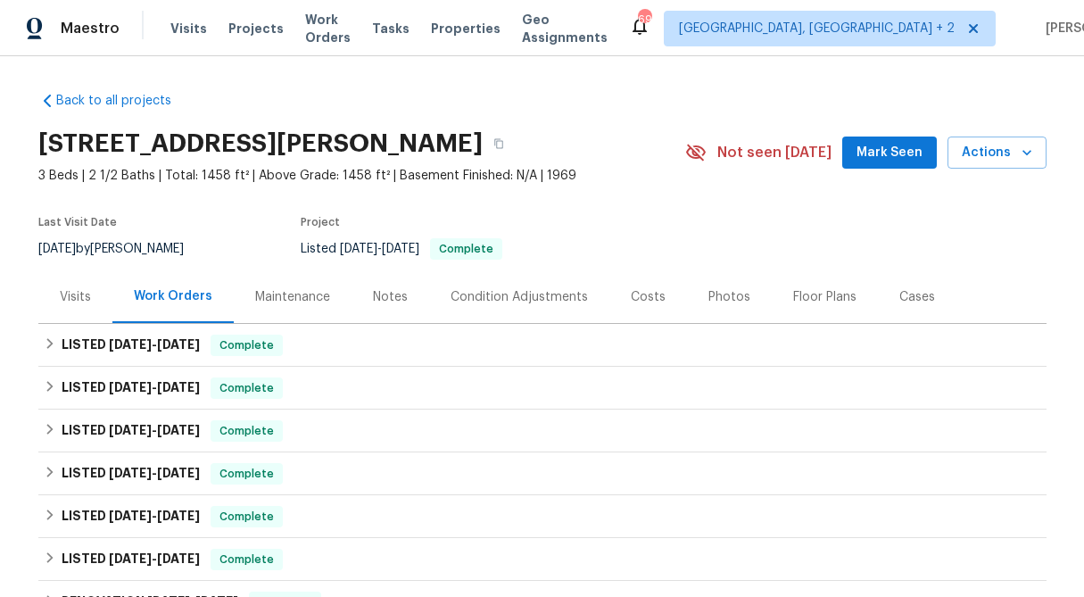
click at [63, 297] on div "Visits" at bounding box center [75, 297] width 31 height 18
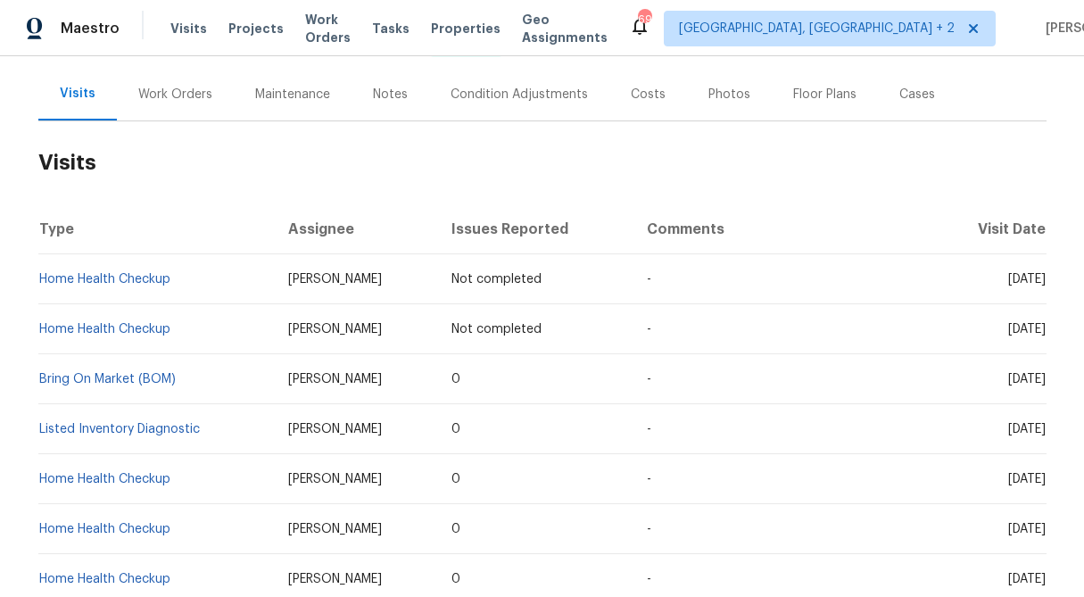
scroll to position [204, 0]
click at [155, 378] on link "Bring On Market (BOM)" at bounding box center [107, 377] width 137 height 12
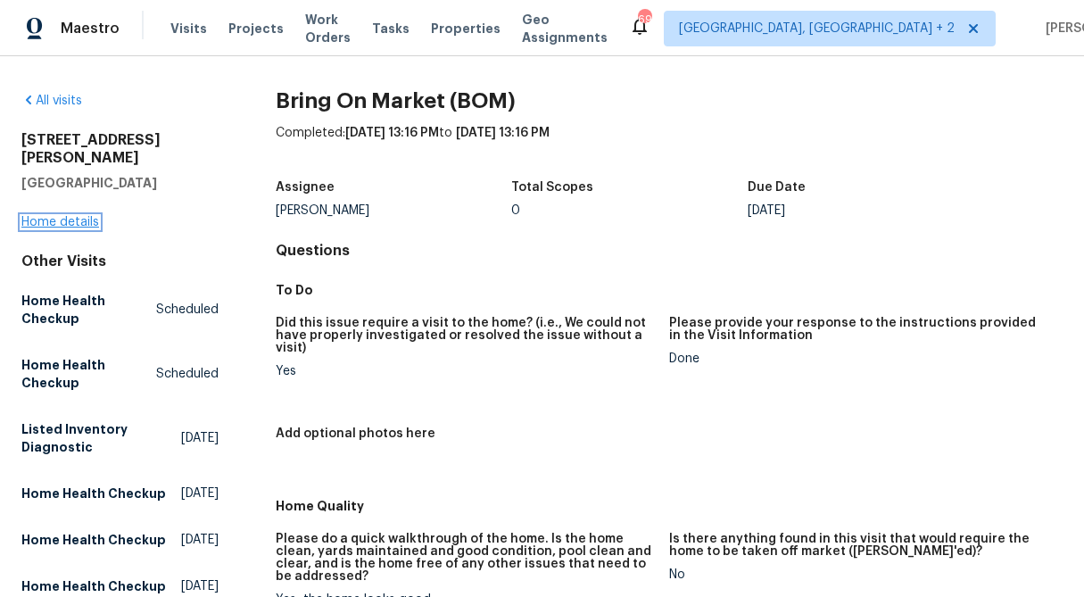
click at [62, 224] on link "Home details" at bounding box center [60, 222] width 78 height 12
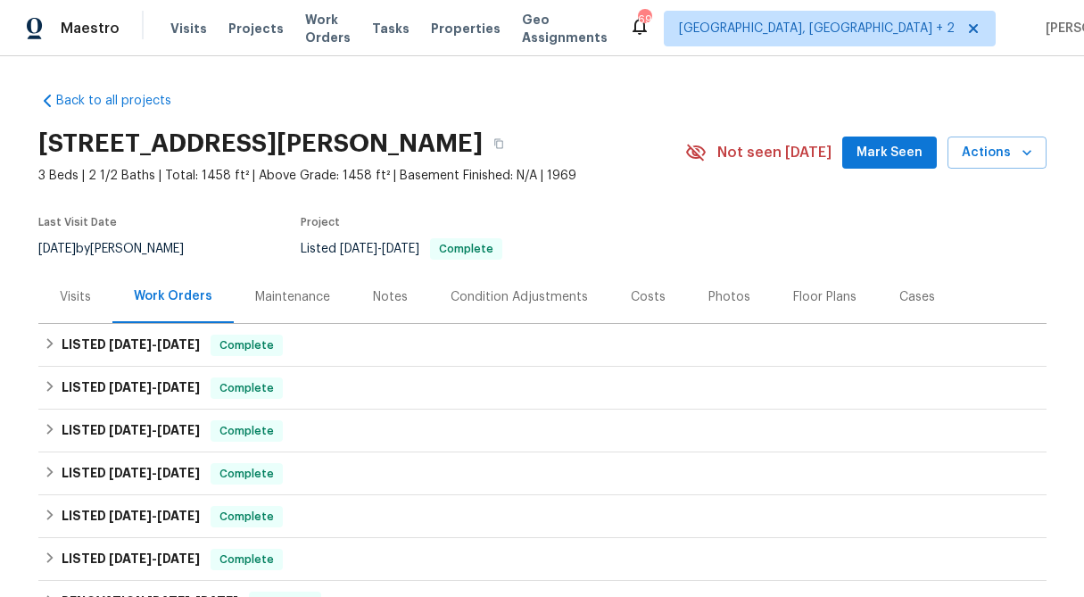
click at [76, 294] on div "Visits" at bounding box center [75, 297] width 31 height 18
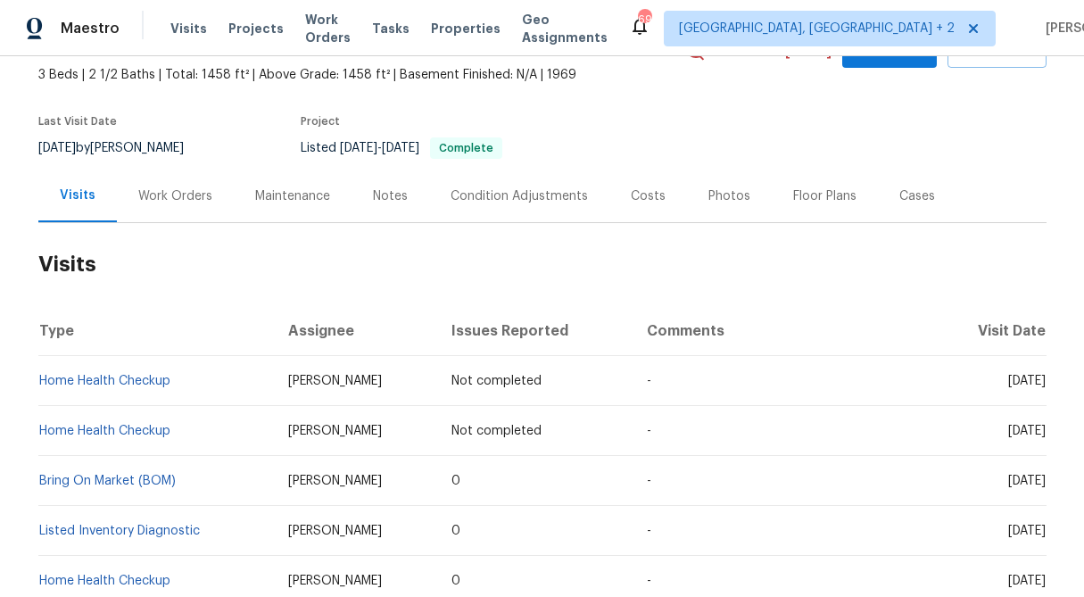
scroll to position [102, 0]
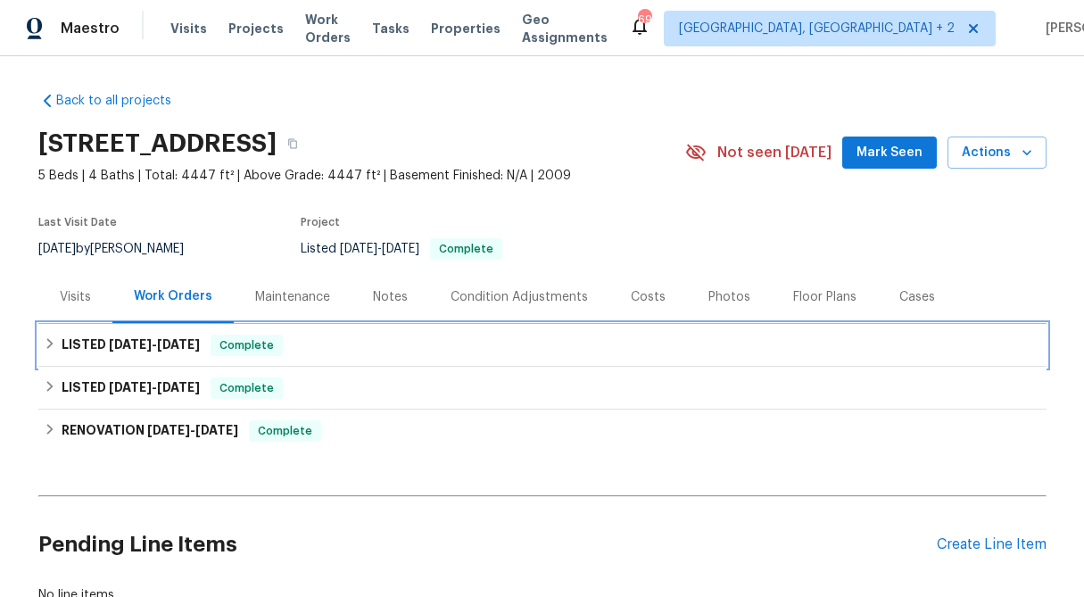
click at [59, 341] on div "LISTED 8/12/25 - 8/22/25 Complete" at bounding box center [543, 345] width 998 height 21
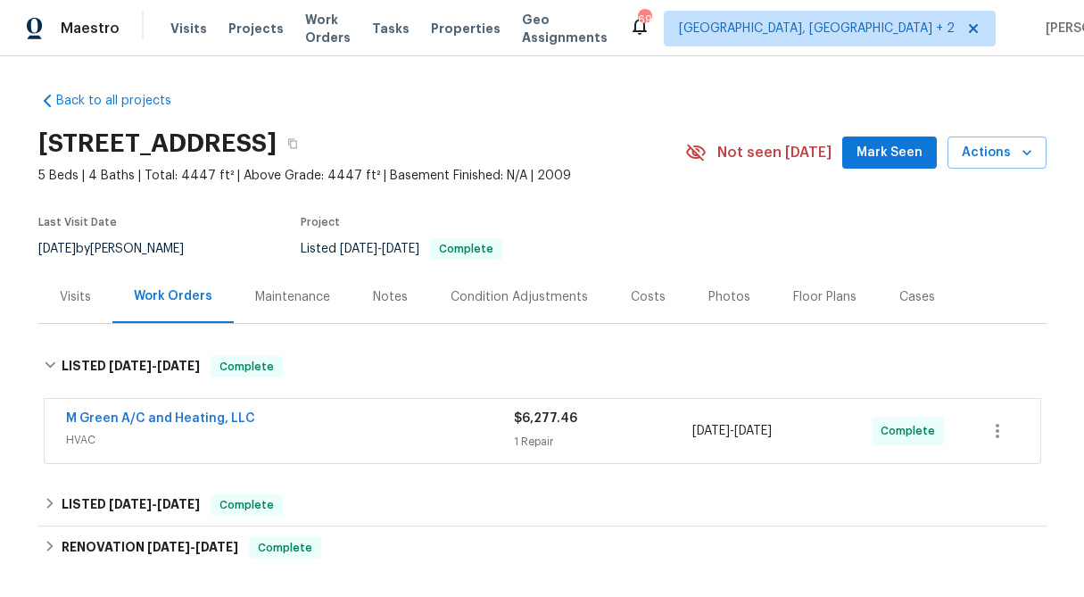
click at [509, 427] on div "M Green A/C and Heating, LLC" at bounding box center [290, 420] width 448 height 21
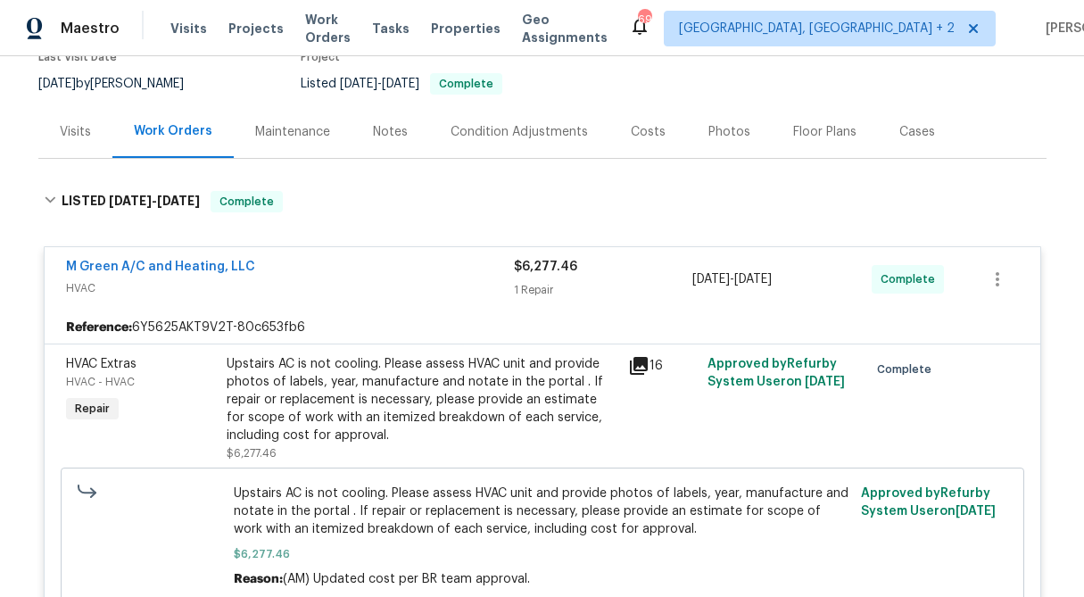
scroll to position [153, 0]
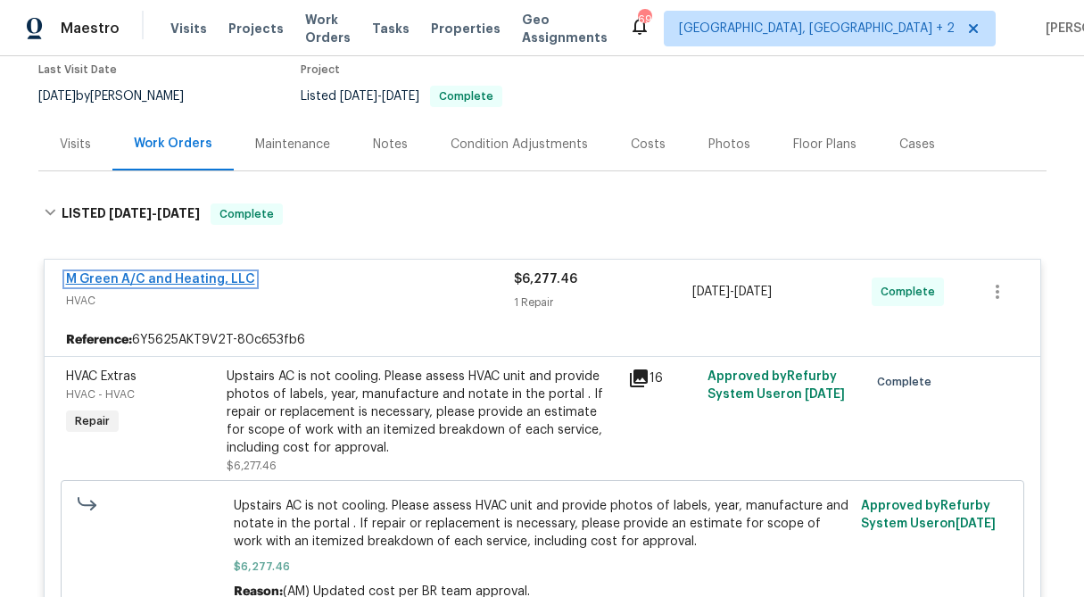
click at [208, 281] on link "M Green A/C and Heating, LLC" at bounding box center [160, 279] width 189 height 12
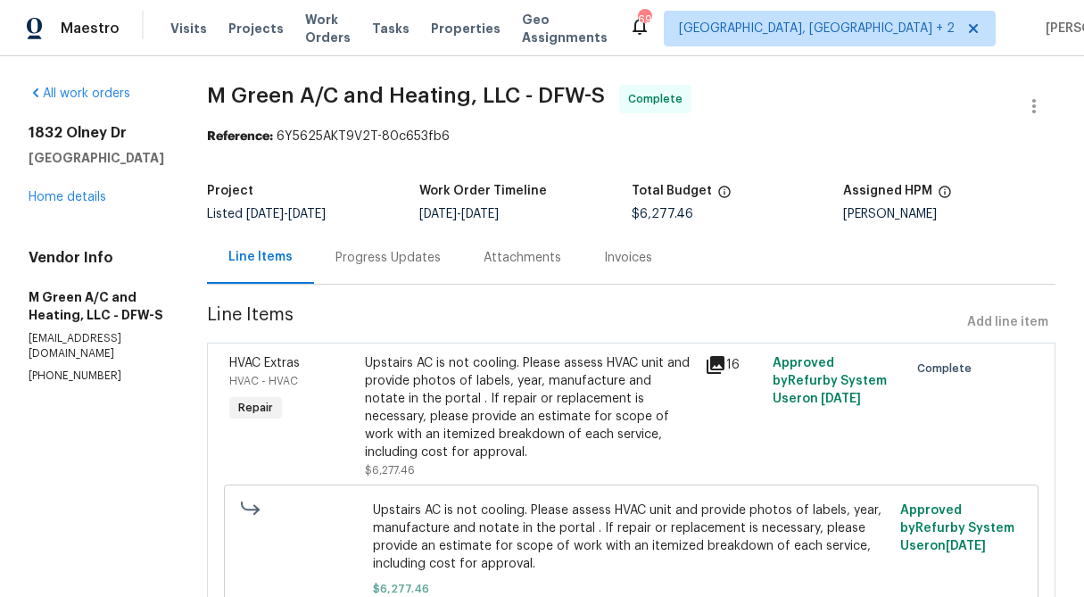
click at [426, 263] on div "Progress Updates" at bounding box center [388, 258] width 105 height 18
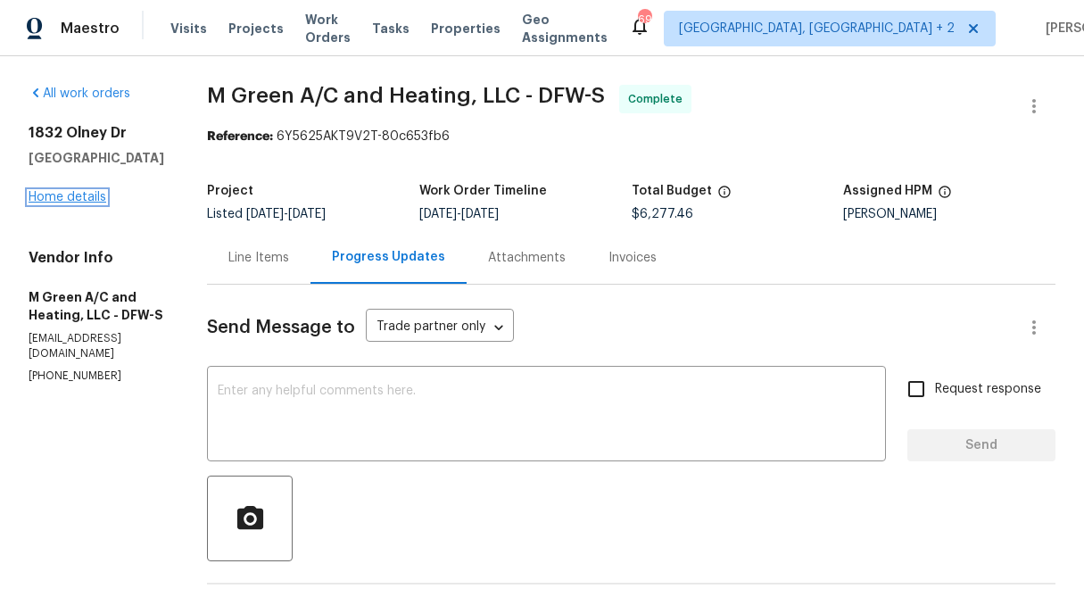
click at [93, 200] on link "Home details" at bounding box center [68, 197] width 78 height 12
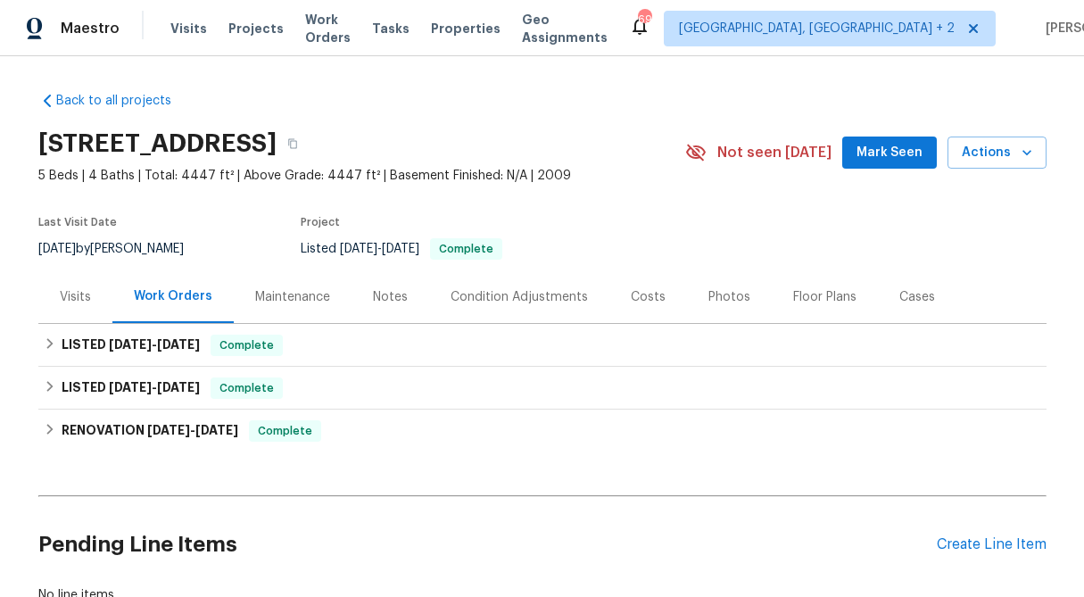
click at [58, 304] on div "Visits" at bounding box center [75, 296] width 74 height 53
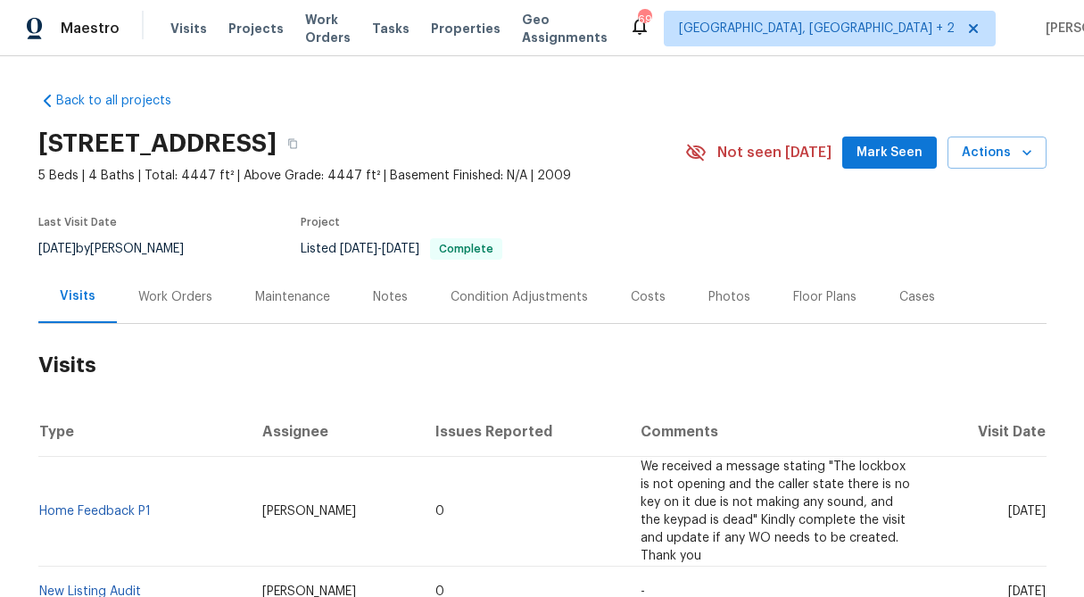
click at [181, 297] on div "Work Orders" at bounding box center [175, 297] width 74 height 18
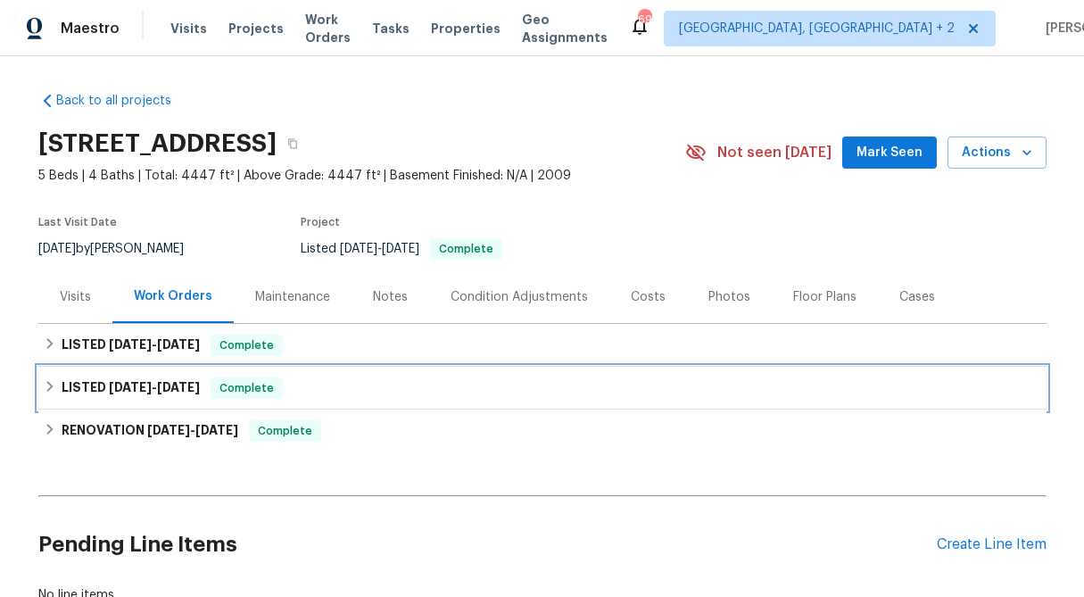
click at [38, 385] on div "LISTED 6/19/25 - 6/20/25 Complete" at bounding box center [542, 388] width 1009 height 43
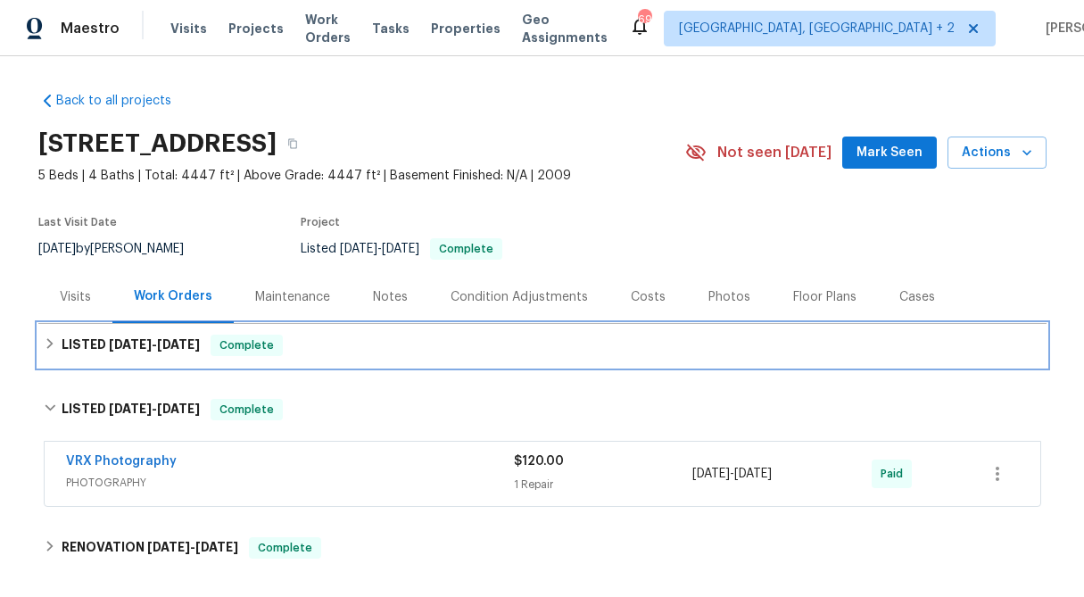
click at [49, 343] on icon at bounding box center [50, 343] width 12 height 12
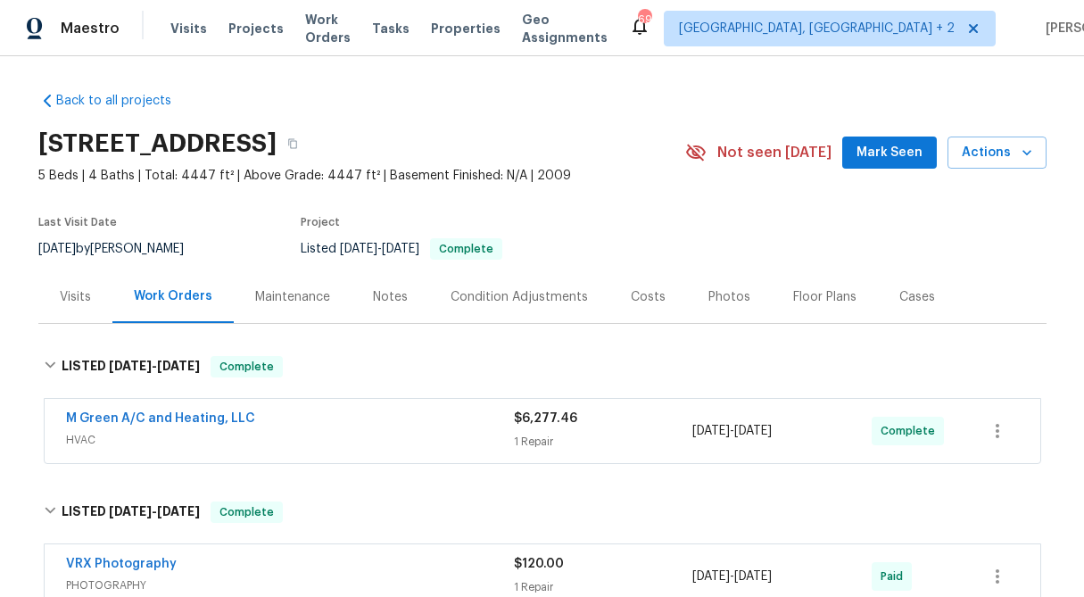
click at [508, 420] on div "M Green A/C and Heating, LLC" at bounding box center [290, 420] width 448 height 21
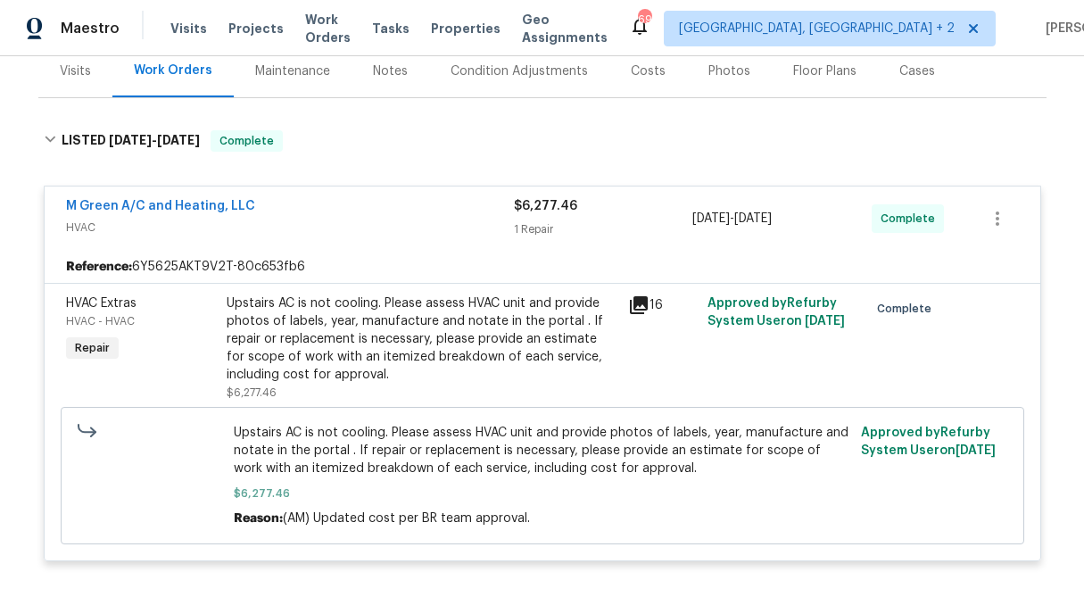
scroll to position [232, 0]
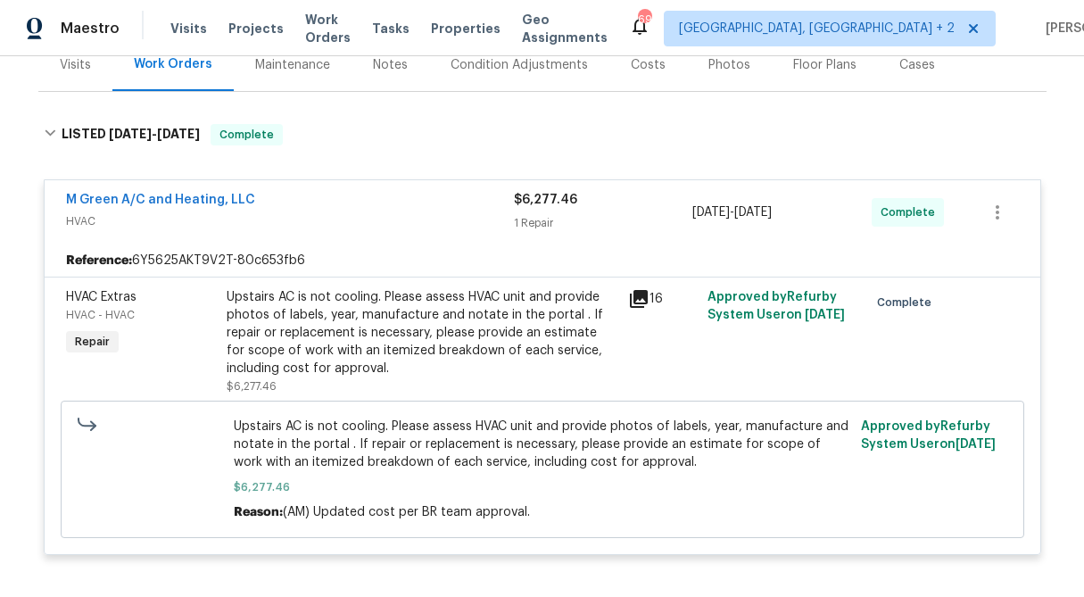
click at [436, 344] on div "Upstairs AC is not cooling. Please assess HVAC unit and provide photos of label…" at bounding box center [422, 332] width 391 height 89
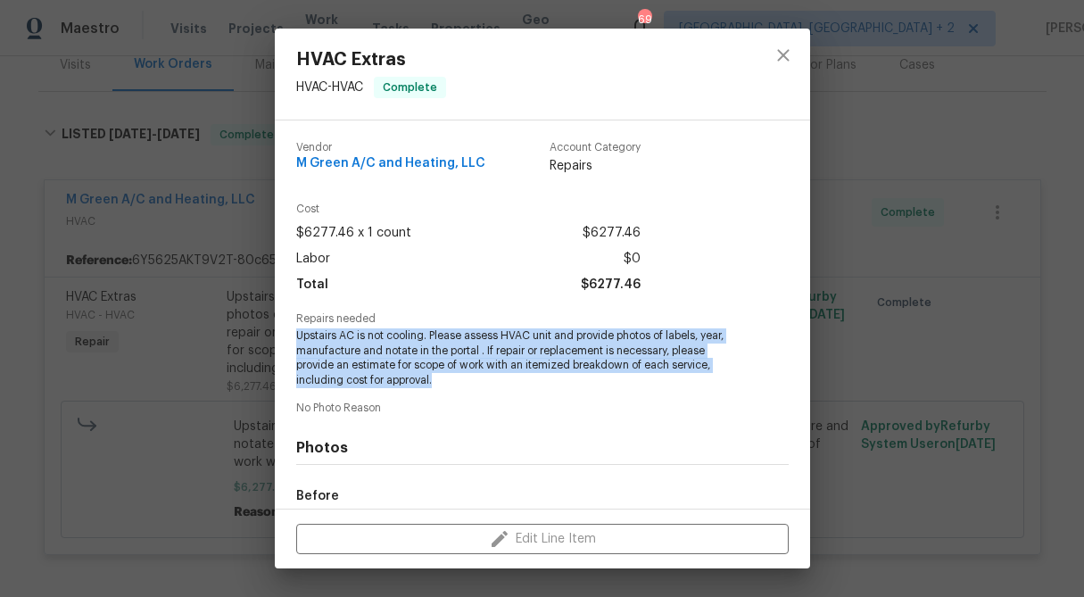
drag, startPoint x: 440, startPoint y: 385, endPoint x: 293, endPoint y: 342, distance: 153.4
click at [293, 342] on div "Vendor M Green A/C and Heating, LLC Account Category Repairs Cost $6277.46 x 1 …" at bounding box center [543, 314] width 536 height 388
copy span "Upstairs AC is not cooling. Please assess HVAC unit and provide photos of label…"
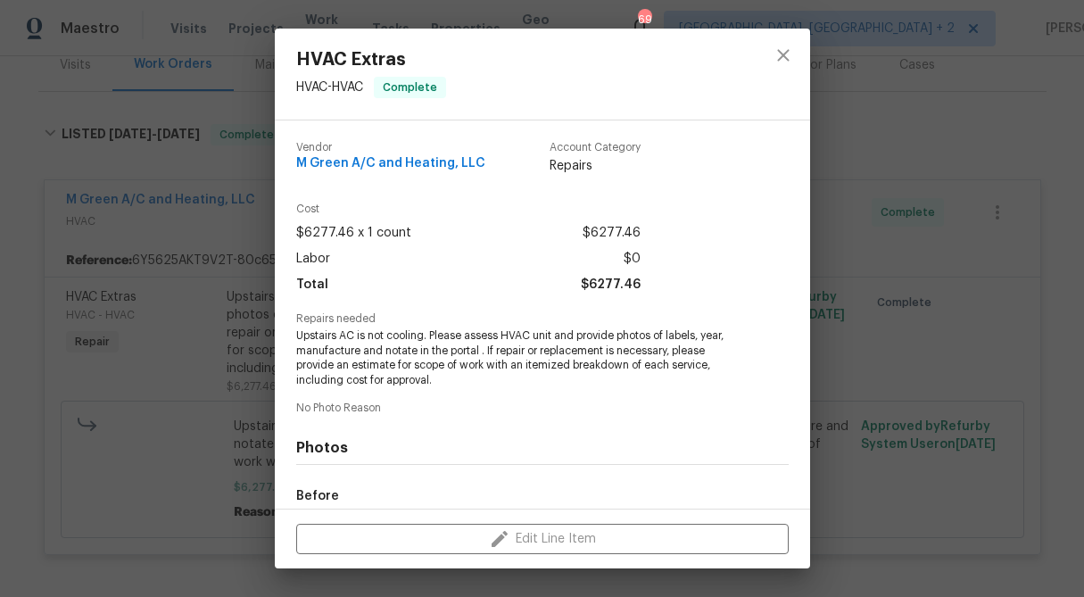
click at [879, 181] on div "HVAC Extras HVAC - HVAC Complete Vendor M Green A/C and Heating, LLC Account Ca…" at bounding box center [542, 298] width 1084 height 597
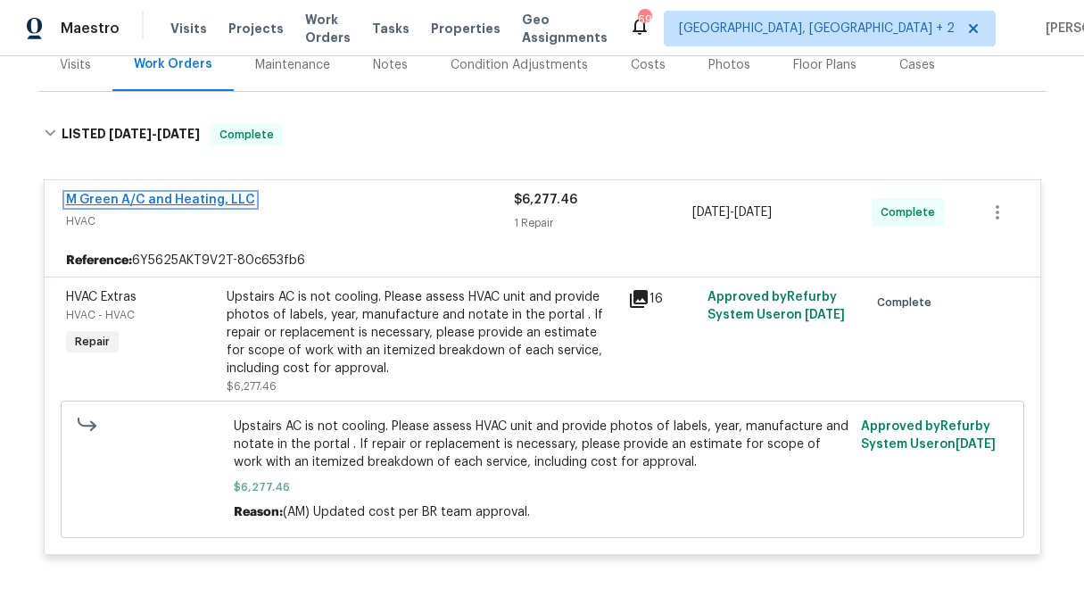
click at [198, 202] on link "M Green A/C and Heating, LLC" at bounding box center [160, 200] width 189 height 12
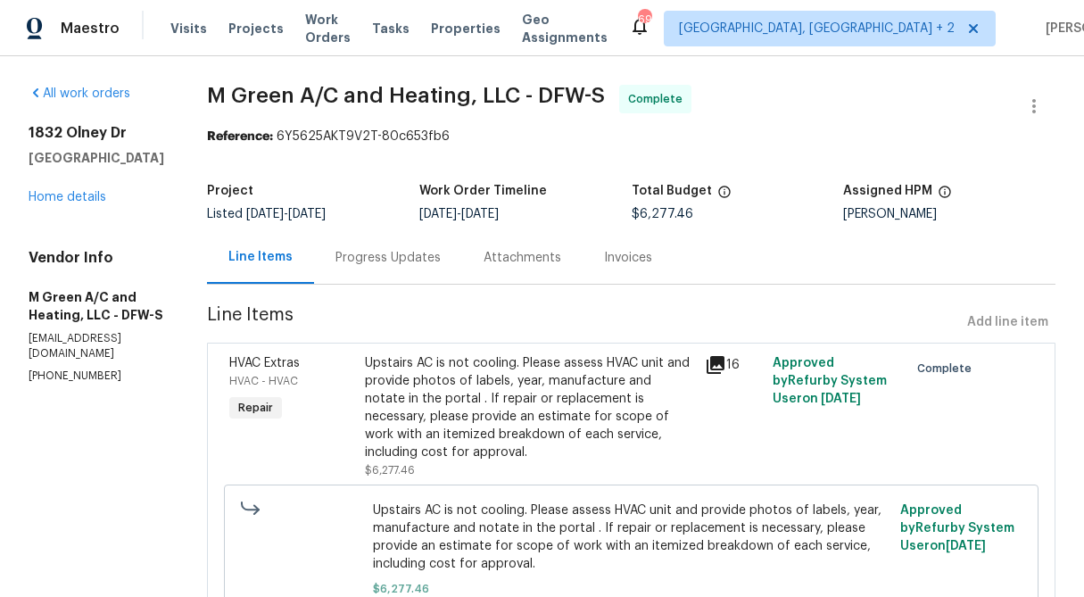
click at [499, 96] on span "M Green A/C and Heating, LLC - DFW-S" at bounding box center [406, 95] width 398 height 21
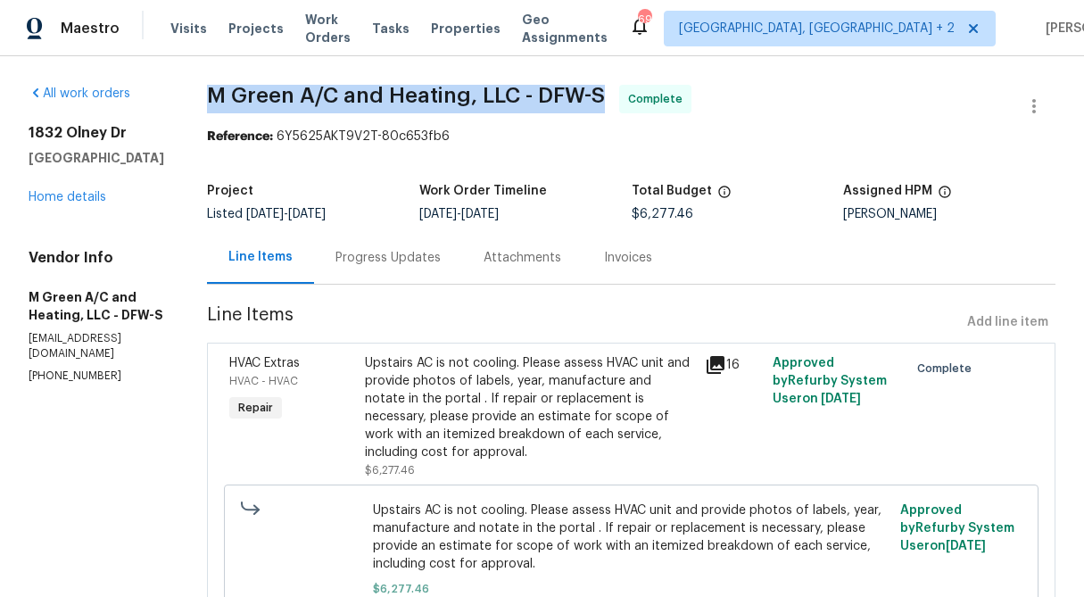
click at [499, 96] on span "M Green A/C and Heating, LLC - DFW-S" at bounding box center [406, 95] width 398 height 21
copy span "M Green A/C and Heating, LLC - DFW-S"
click at [96, 196] on link "Home details" at bounding box center [68, 197] width 78 height 12
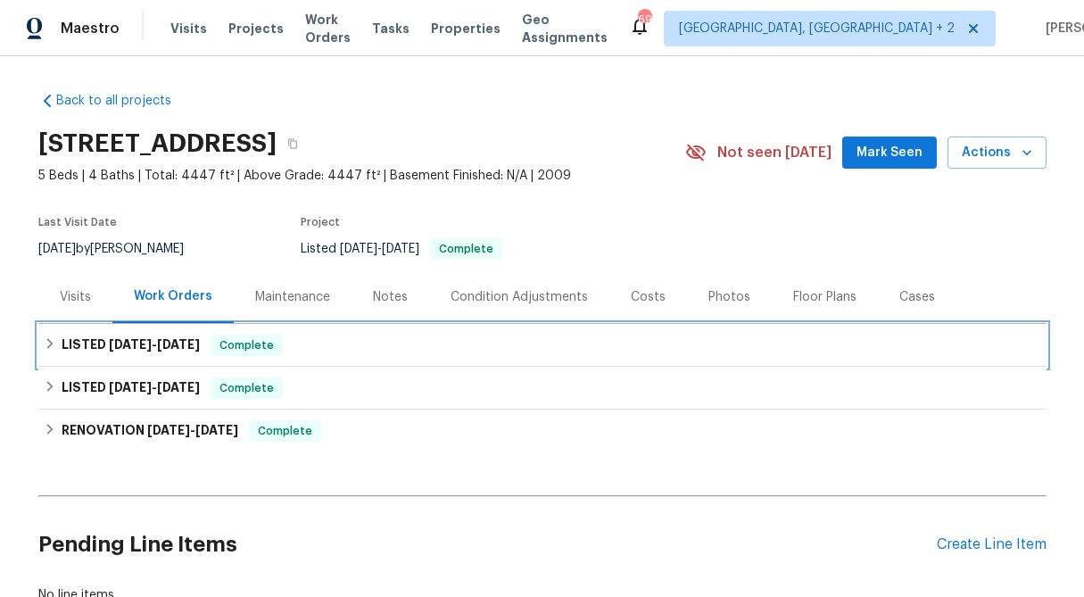
click at [44, 340] on icon at bounding box center [50, 343] width 12 height 12
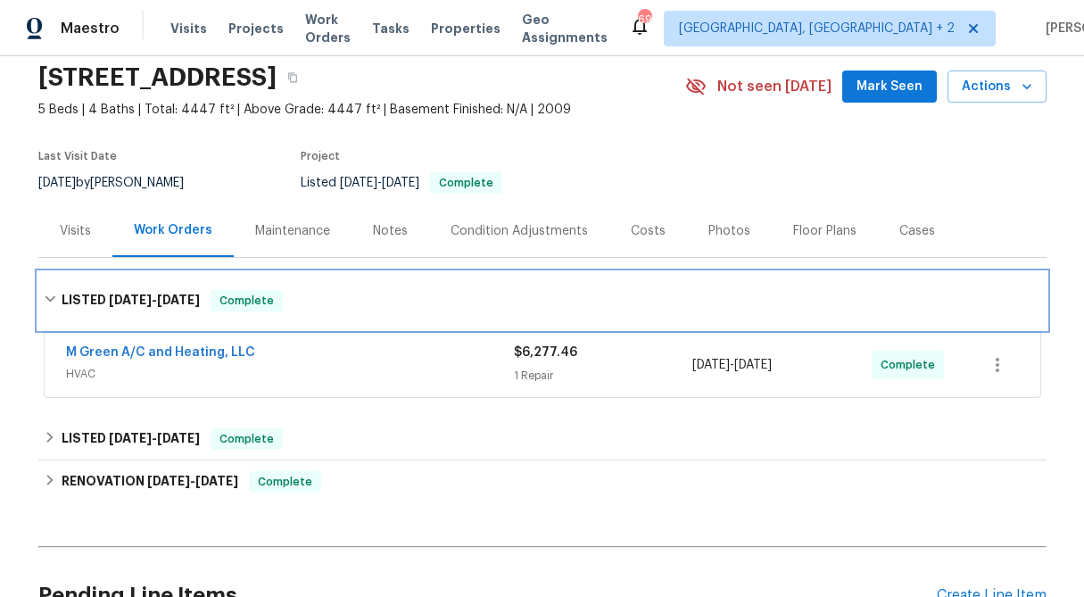
scroll to position [75, 0]
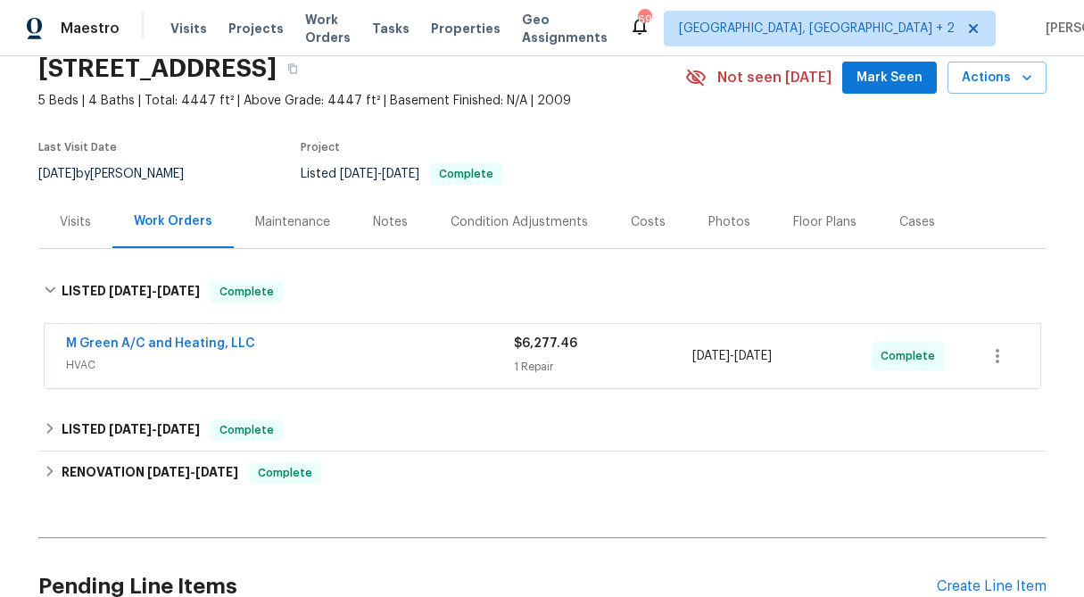
click at [553, 353] on div "$6,277.46 1 Repair" at bounding box center [603, 356] width 179 height 43
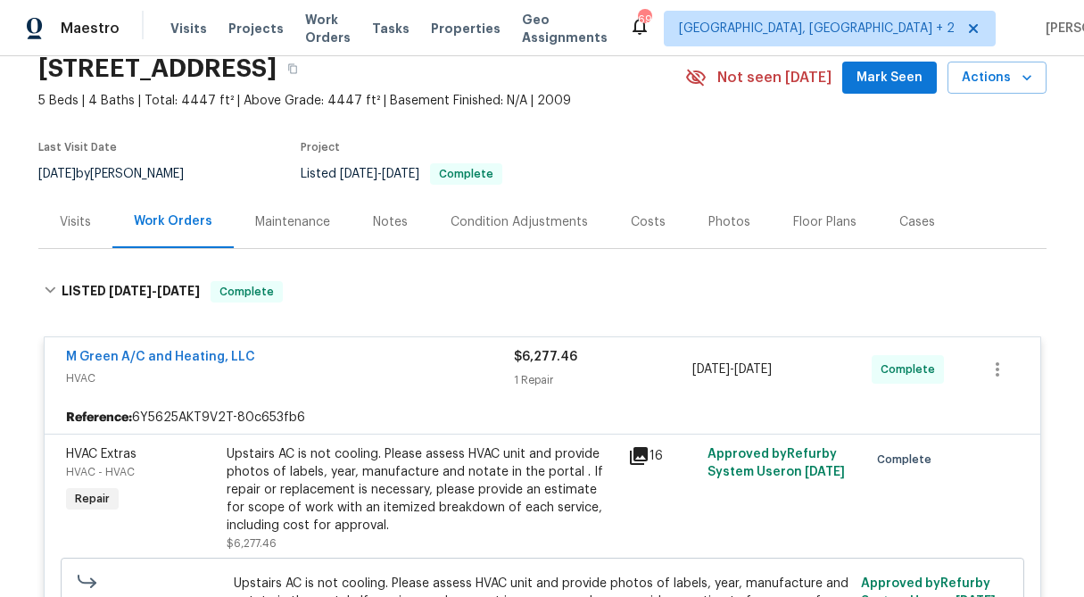
scroll to position [174, 0]
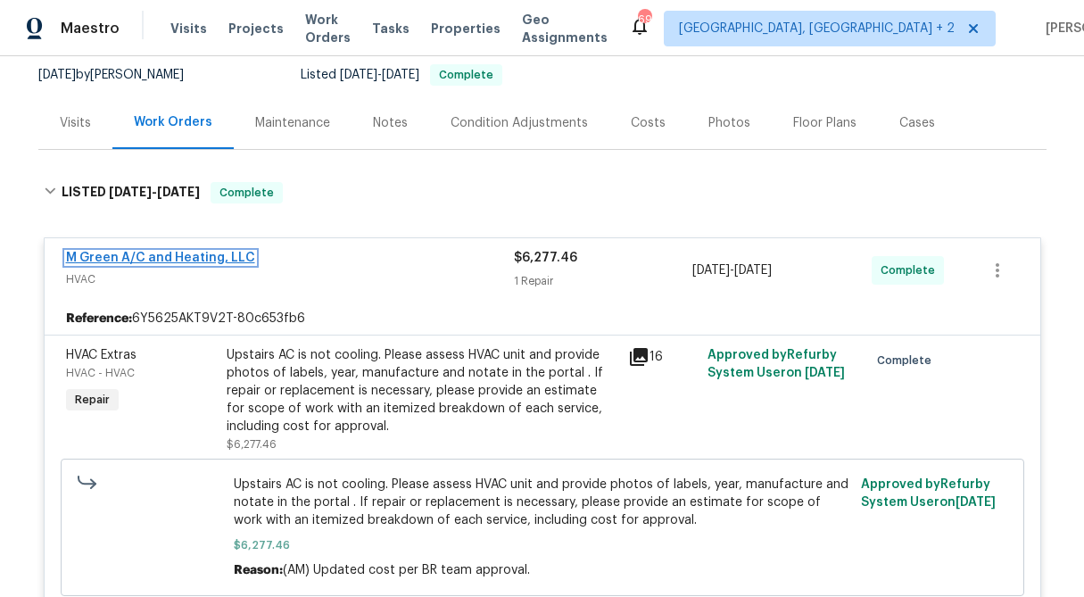
click at [235, 262] on link "M Green A/C and Heating, LLC" at bounding box center [160, 258] width 189 height 12
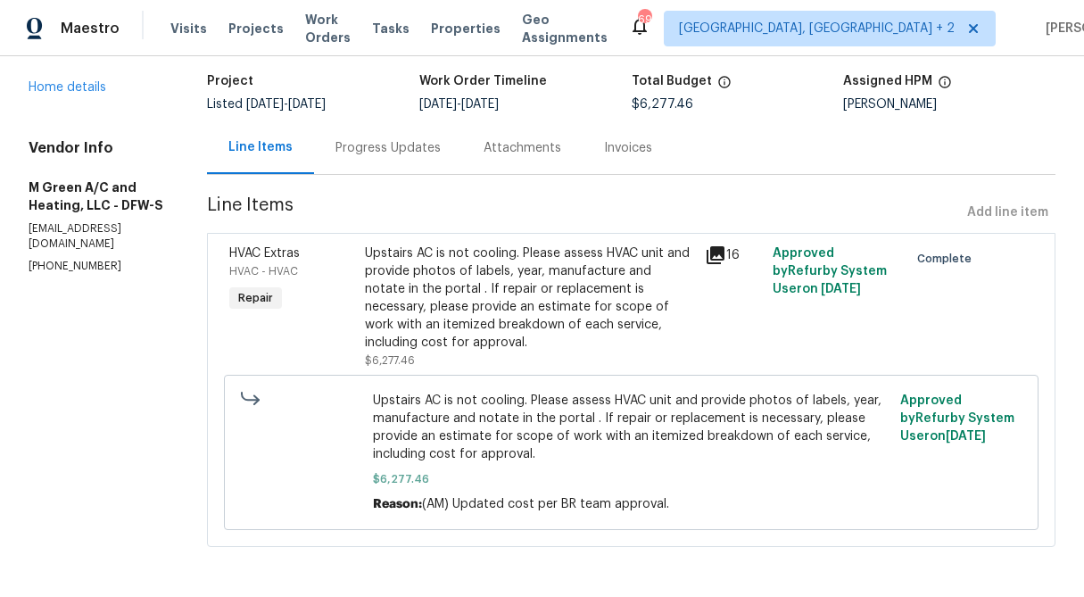
click at [397, 133] on div "Progress Updates" at bounding box center [388, 147] width 148 height 53
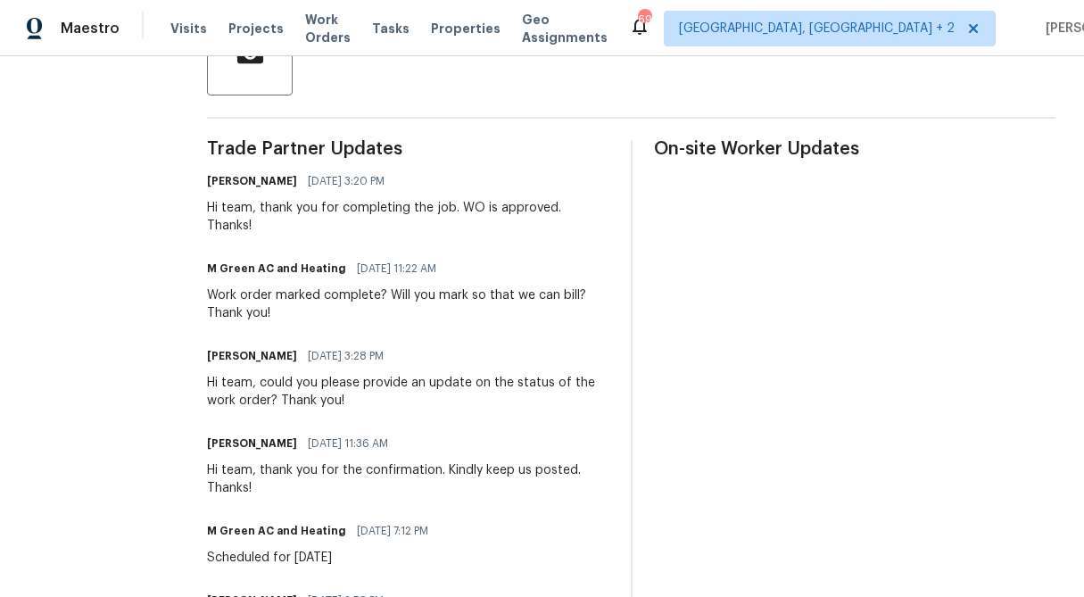
scroll to position [435, 0]
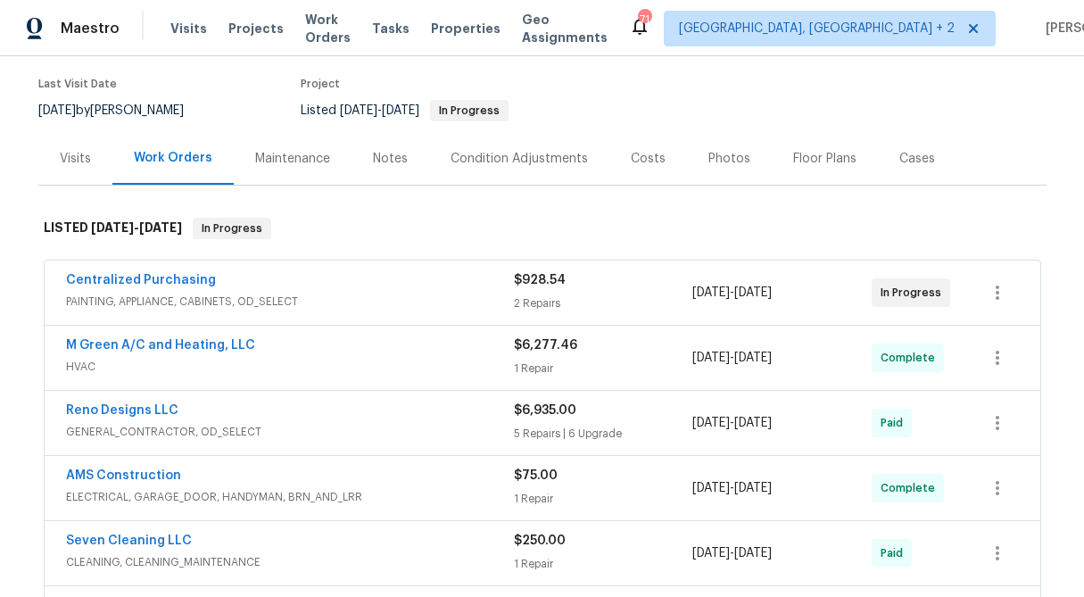
scroll to position [81, 0]
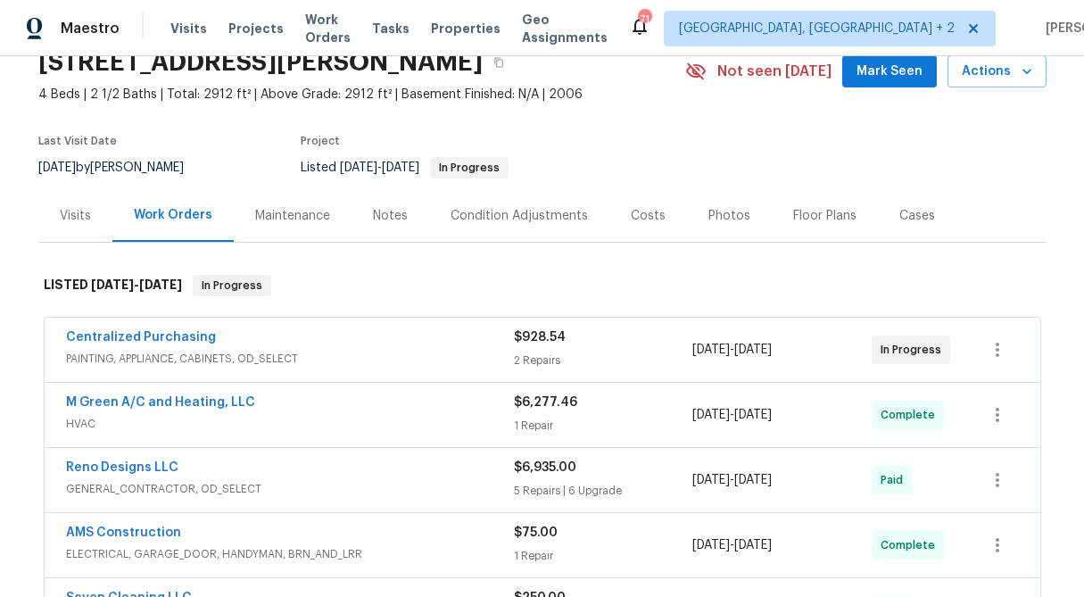
click at [69, 212] on div "Visits" at bounding box center [75, 216] width 31 height 18
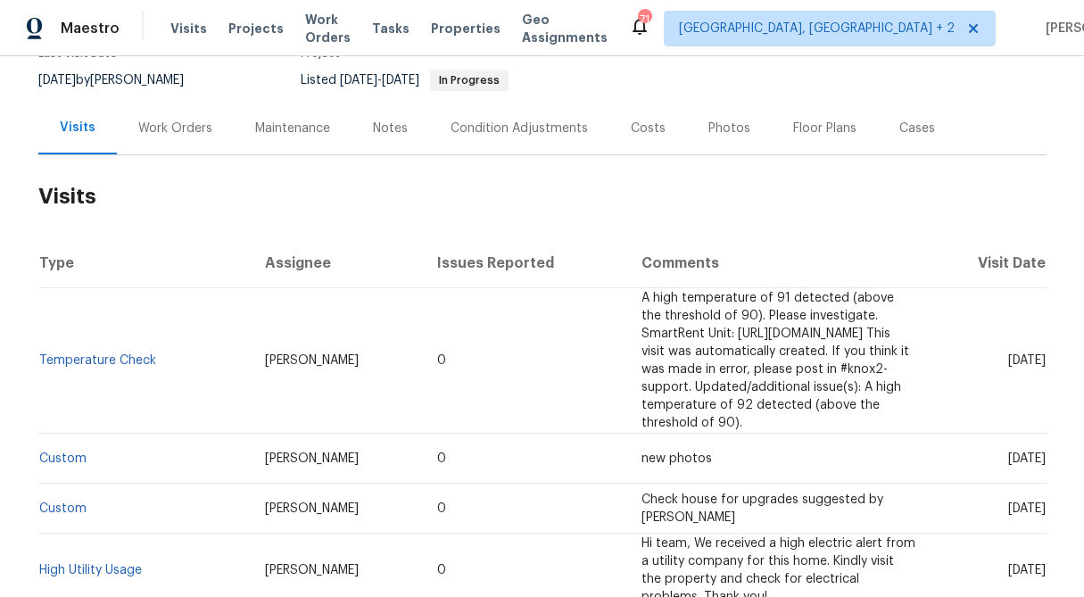
scroll to position [170, 0]
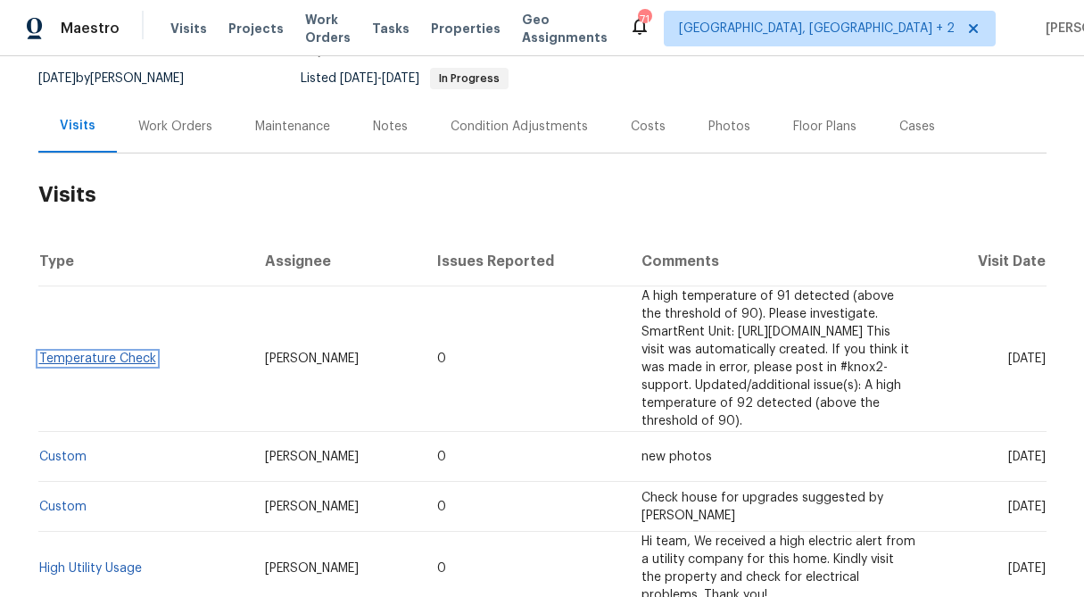
click at [136, 353] on link "Temperature Check" at bounding box center [97, 359] width 117 height 12
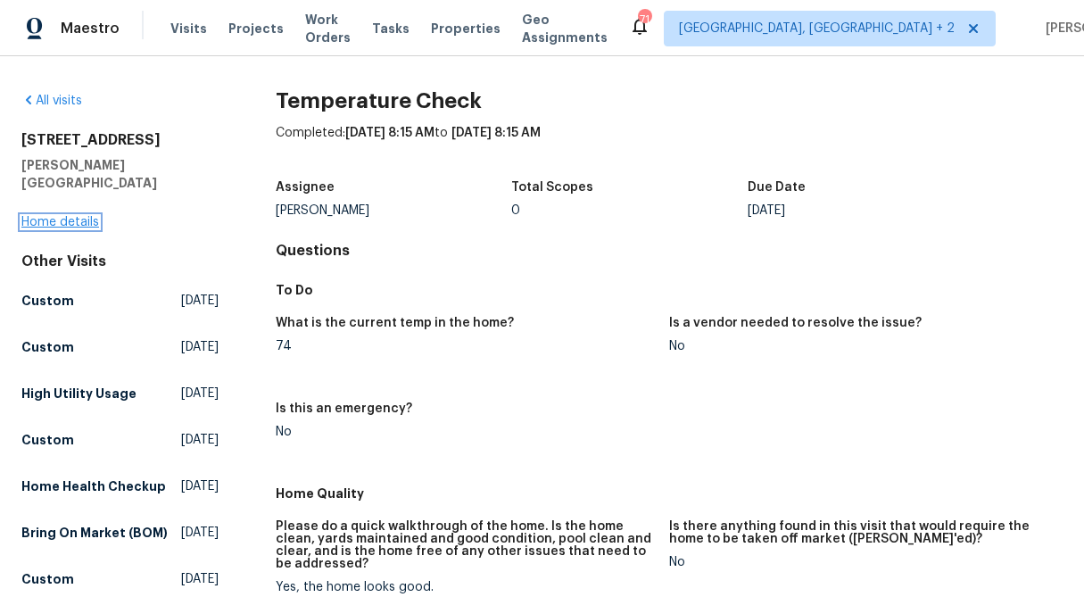
click at [74, 216] on link "Home details" at bounding box center [60, 222] width 78 height 12
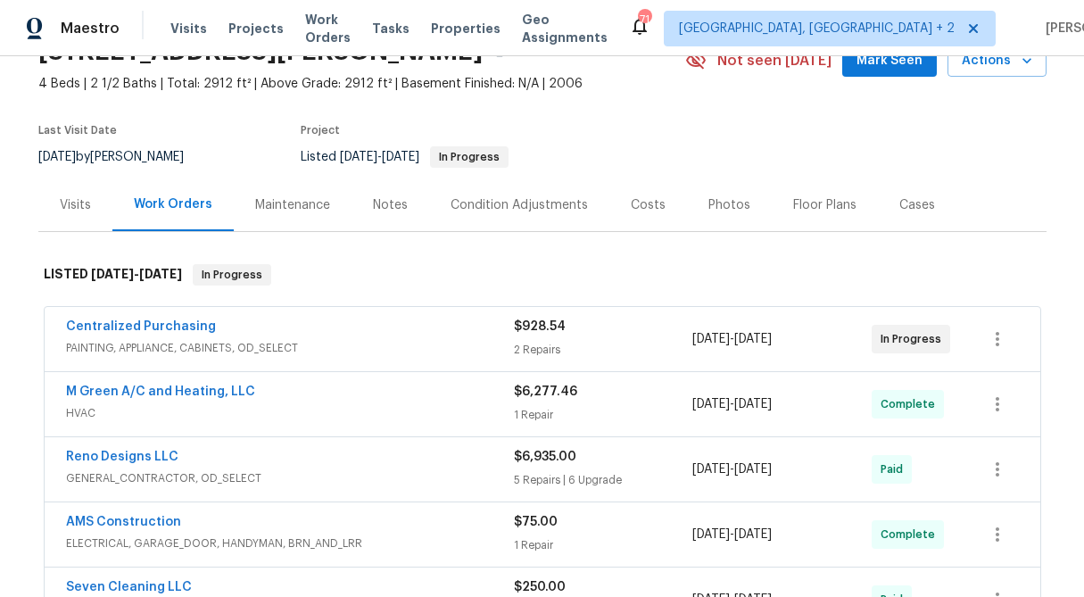
scroll to position [117, 0]
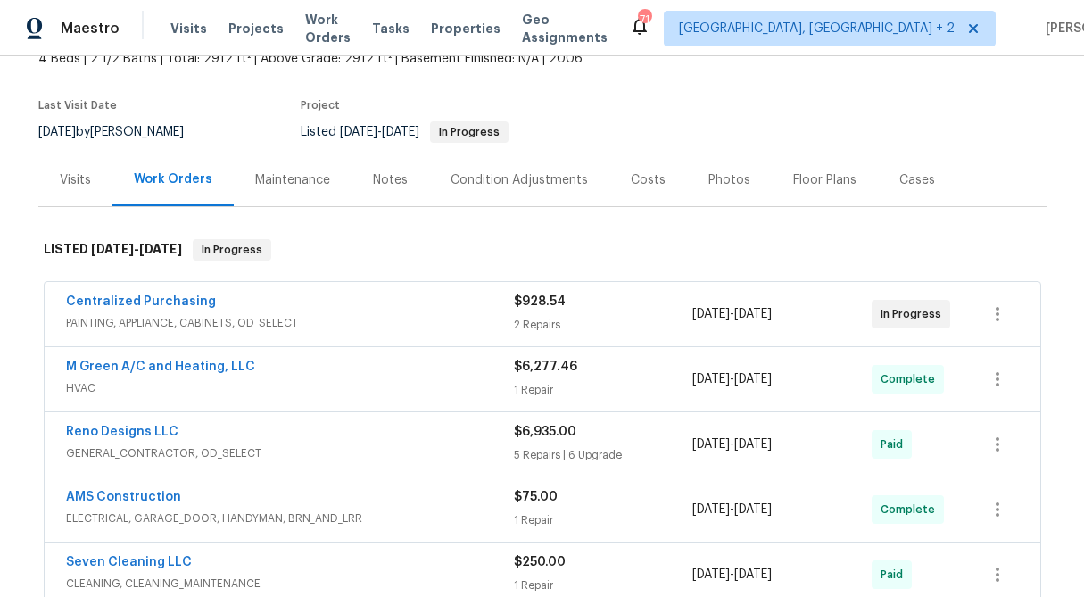
click at [549, 318] on div "2 Repairs" at bounding box center [603, 325] width 179 height 18
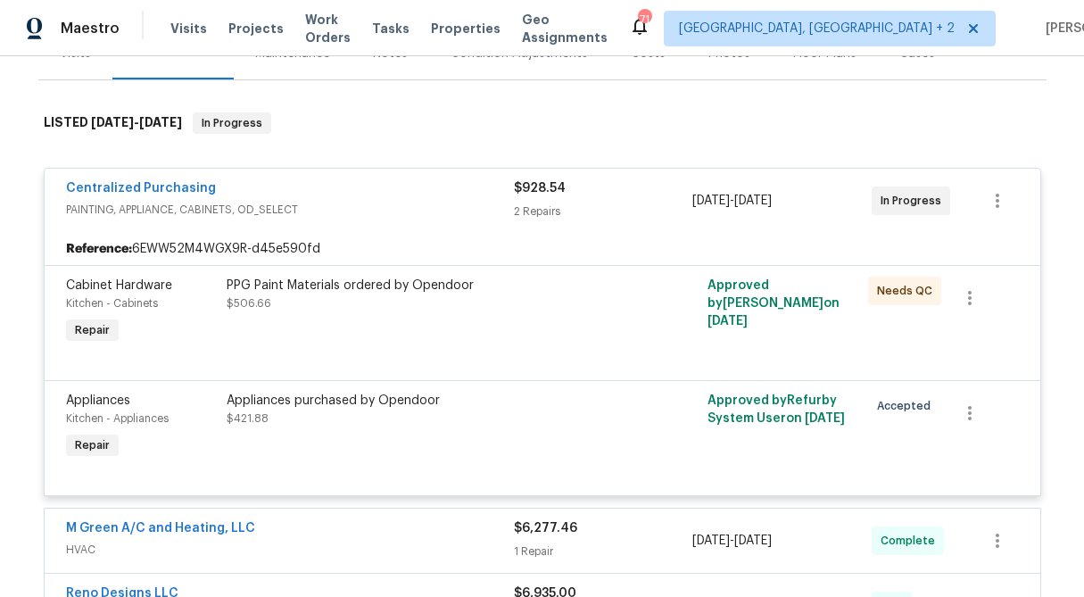
scroll to position [245, 0]
click at [530, 204] on div "2 Repairs" at bounding box center [603, 211] width 179 height 18
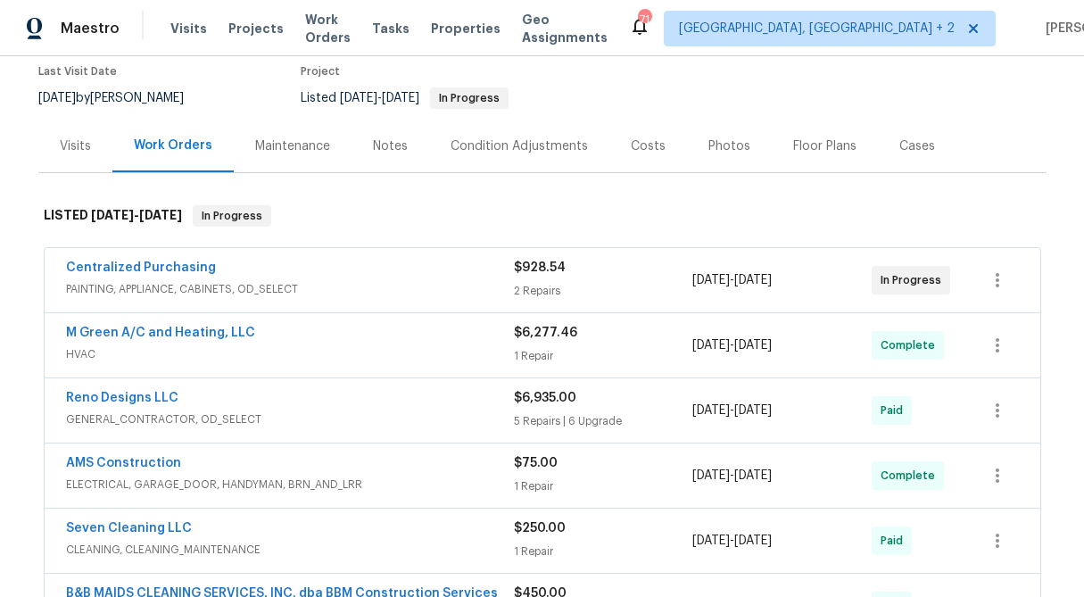
scroll to position [152, 0]
click at [569, 360] on div "1 Repair" at bounding box center [603, 355] width 179 height 18
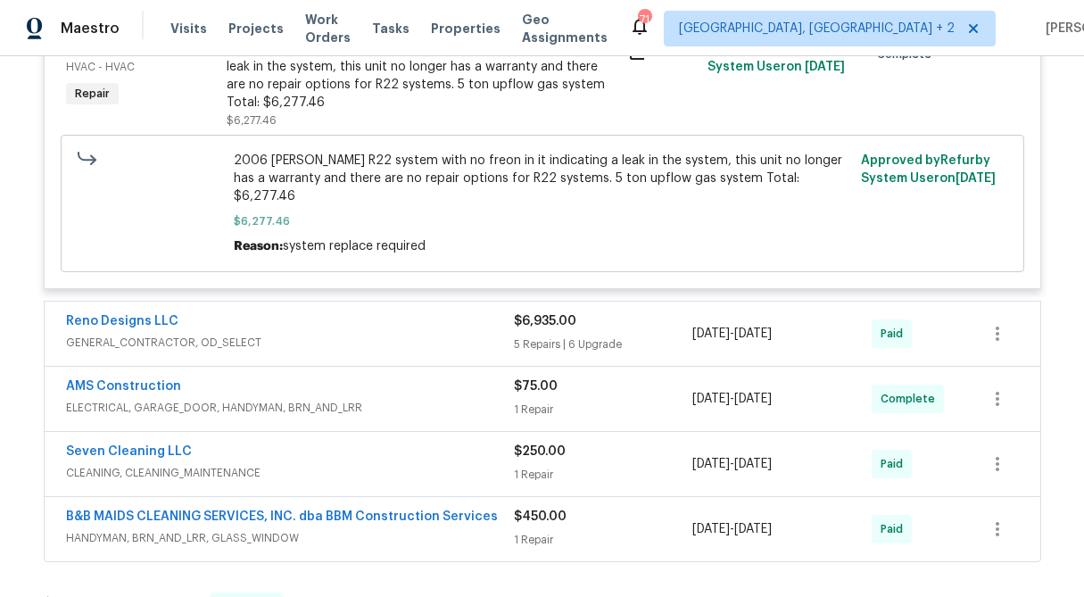
scroll to position [553, 0]
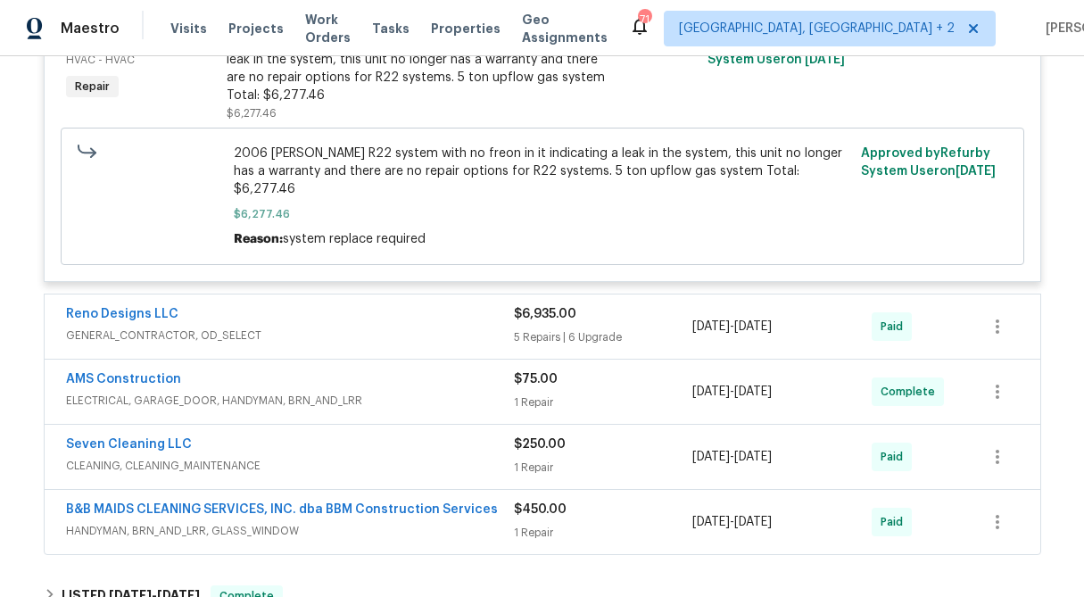
click at [548, 305] on div "$6,935.00" at bounding box center [603, 314] width 179 height 18
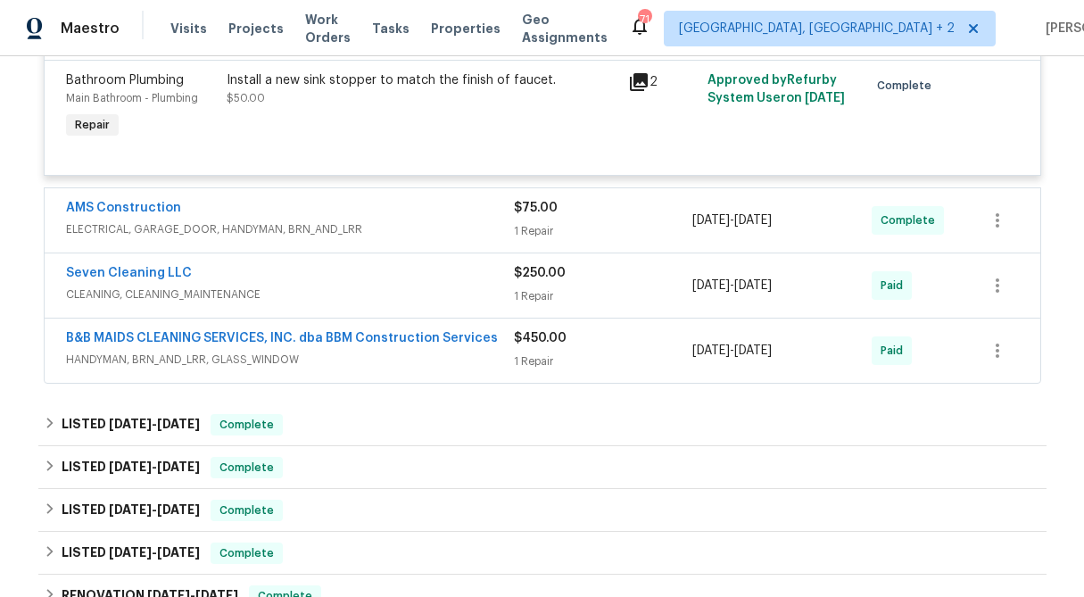
scroll to position [2522, 0]
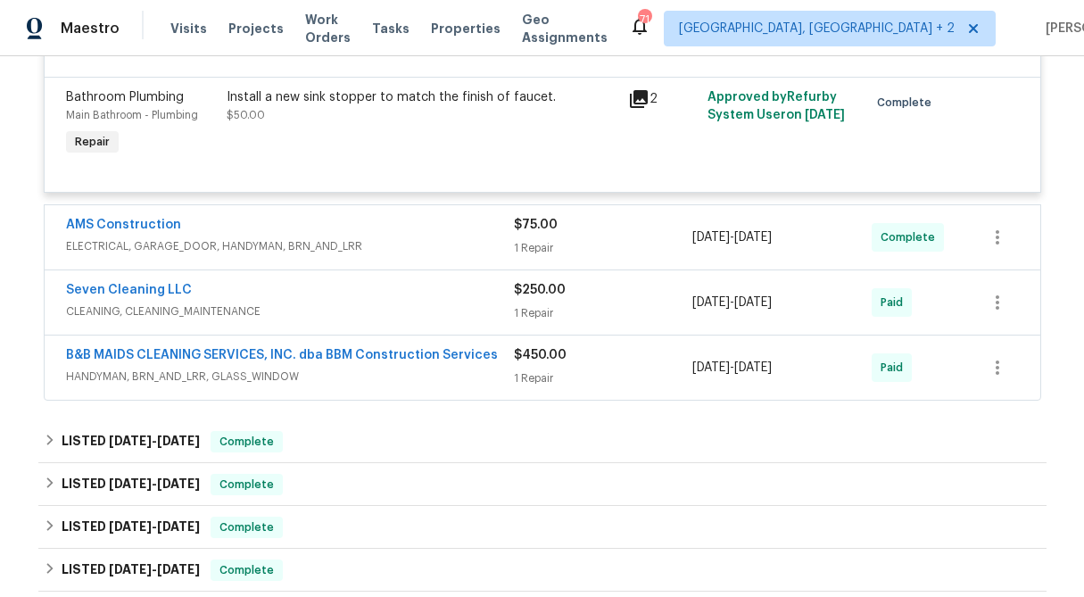
click at [543, 370] on div "1 Repair" at bounding box center [603, 379] width 179 height 18
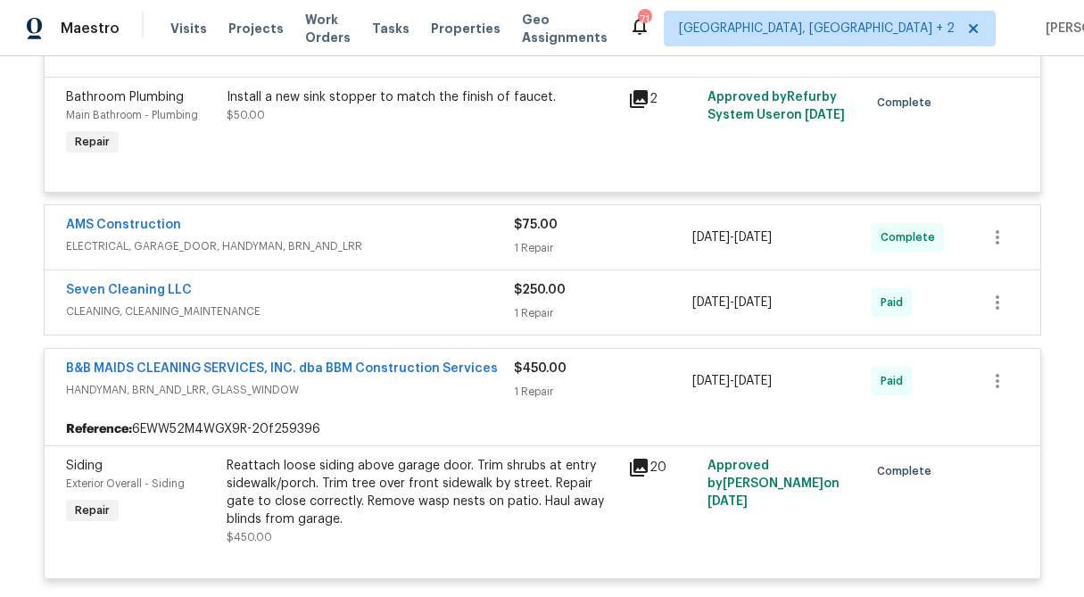
click at [538, 281] on div "$250.00" at bounding box center [603, 290] width 179 height 18
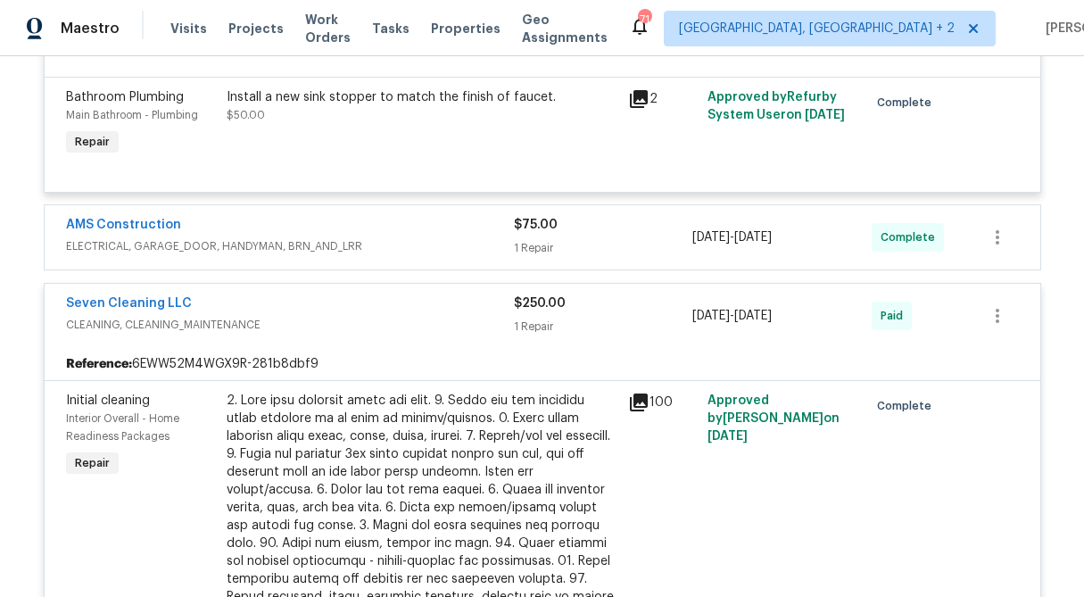
click at [538, 216] on div "$75.00 1 Repair" at bounding box center [603, 237] width 179 height 43
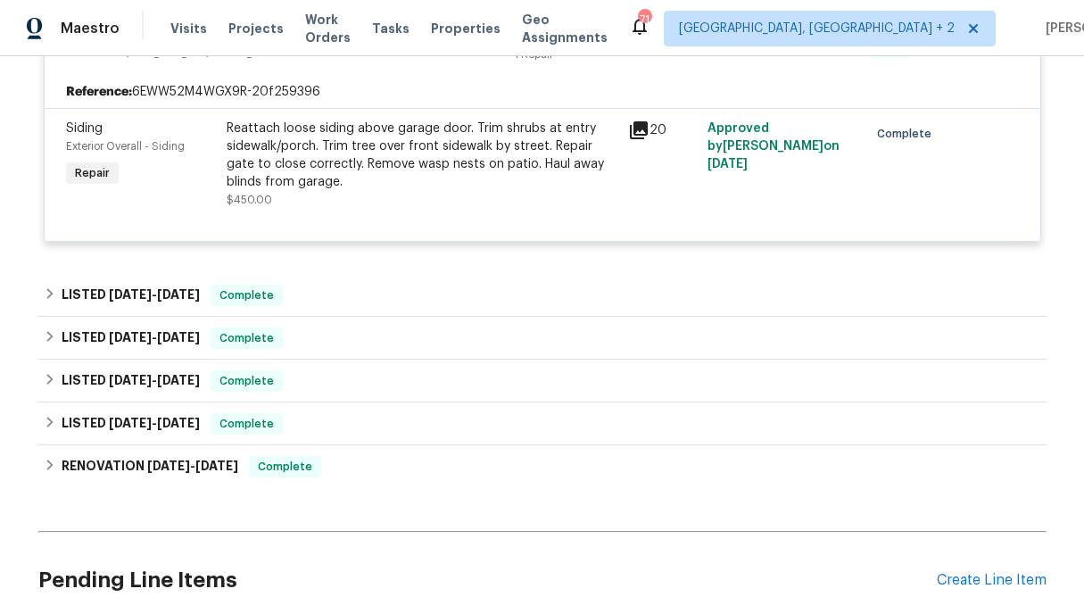
scroll to position [3528, 0]
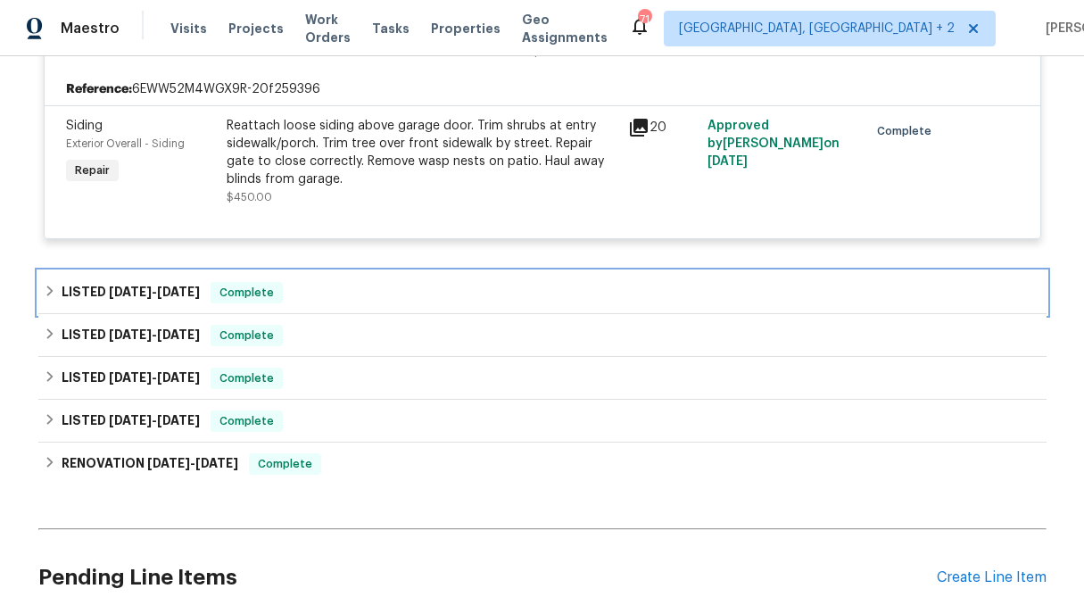
click at [51, 286] on icon at bounding box center [49, 291] width 6 height 11
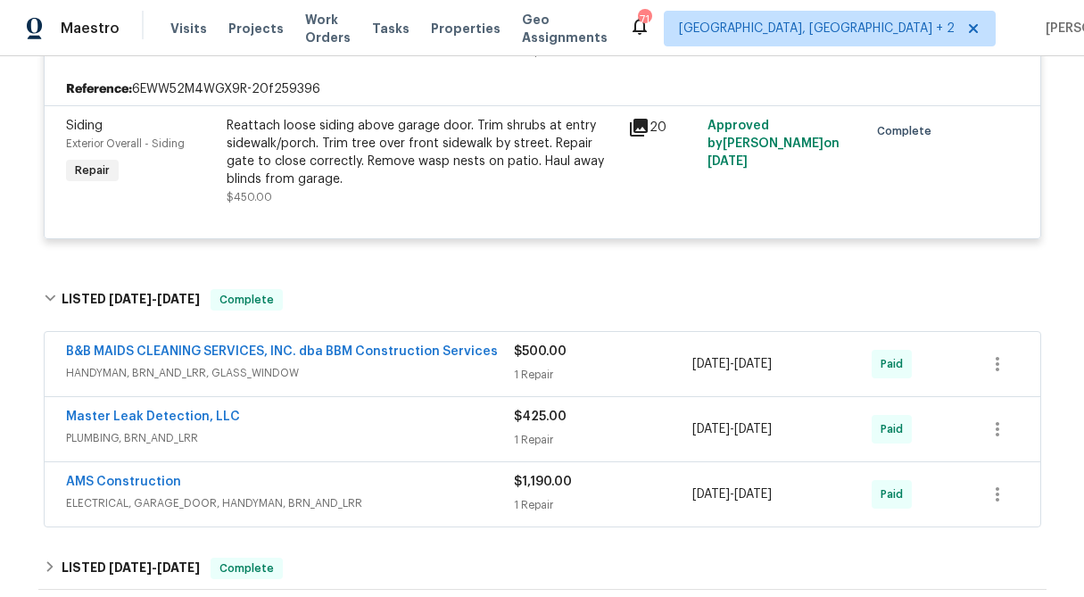
click at [549, 473] on div "$1,190.00 1 Repair" at bounding box center [603, 494] width 179 height 43
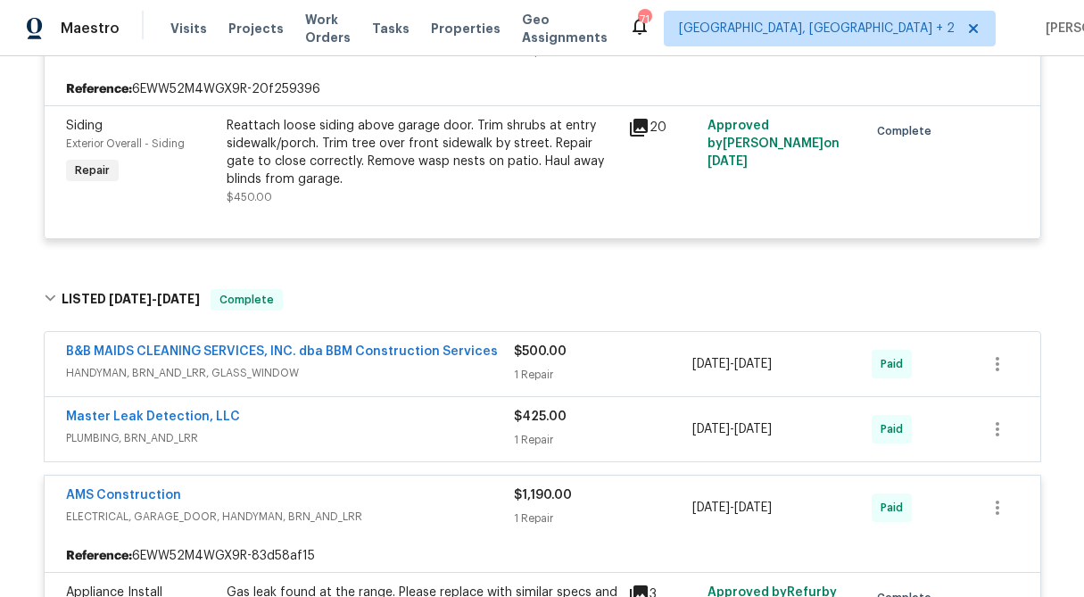
click at [550, 431] on div "1 Repair" at bounding box center [603, 440] width 179 height 18
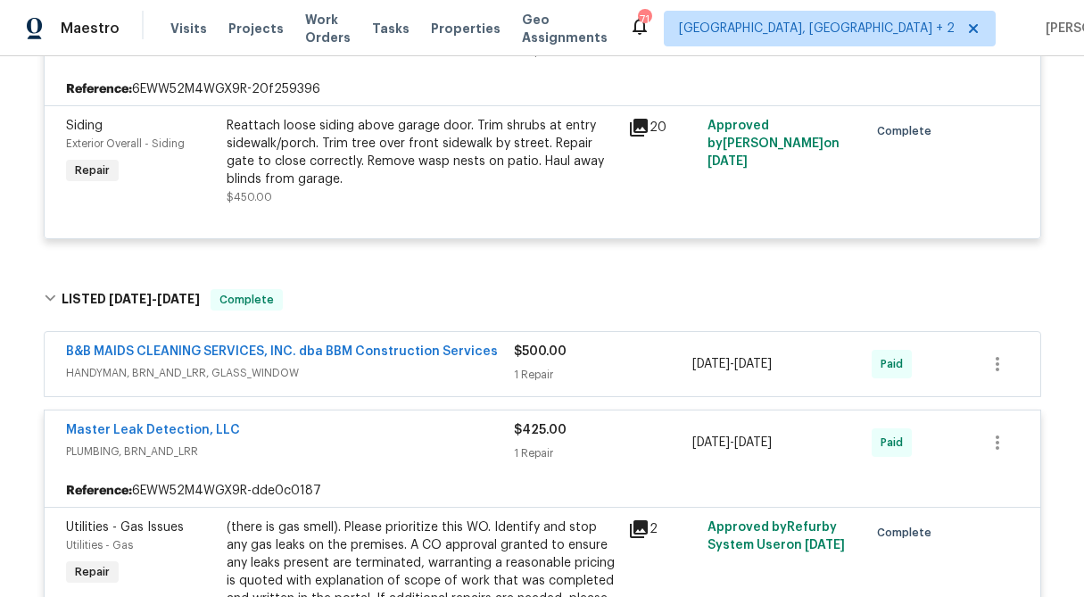
click at [547, 343] on div "$500.00 1 Repair" at bounding box center [603, 364] width 179 height 43
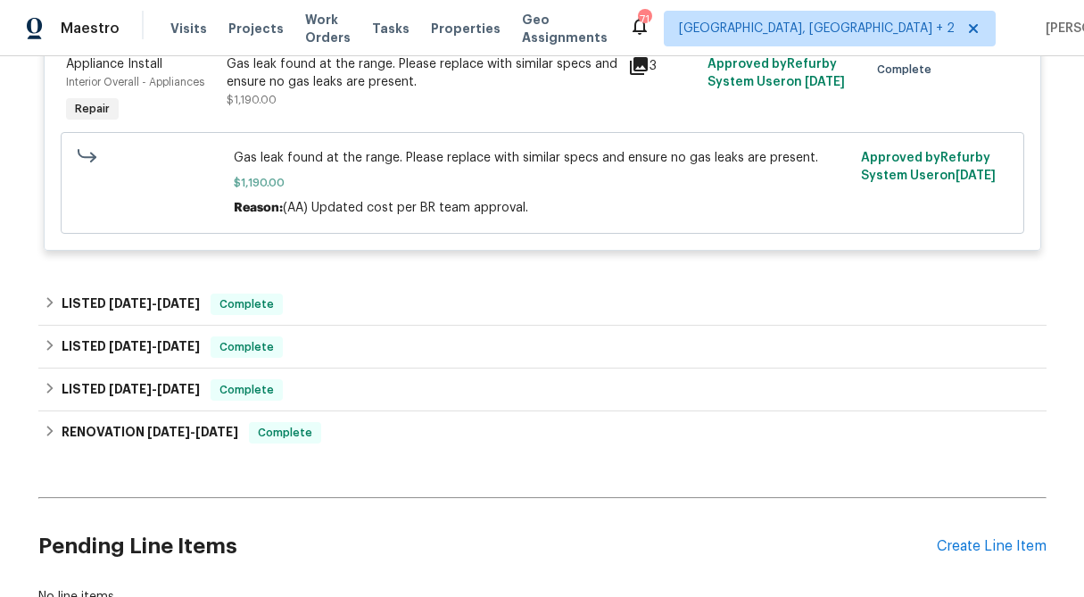
scroll to position [4693, 0]
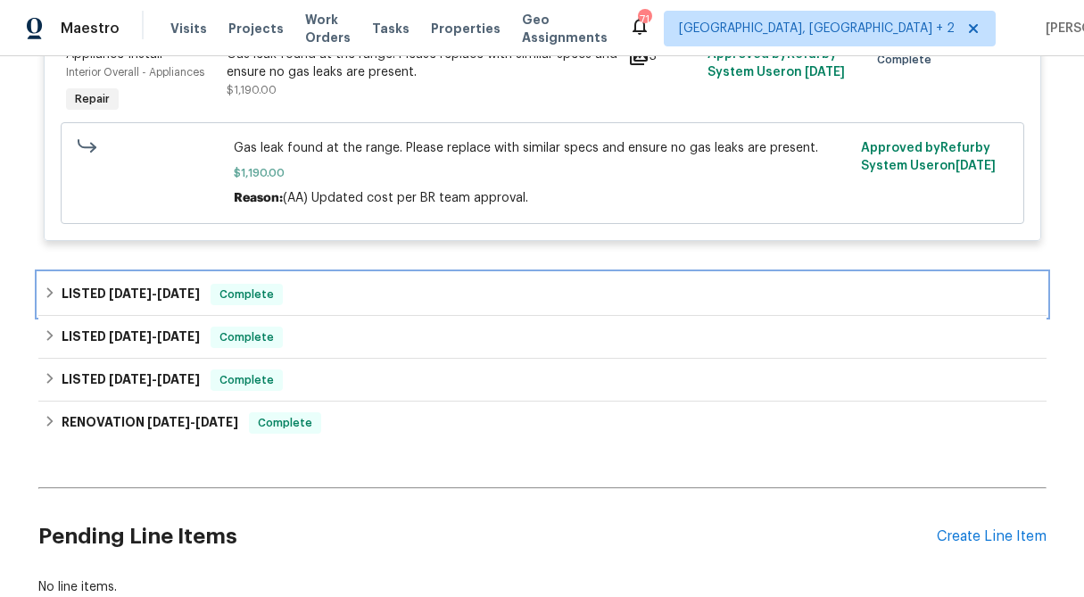
click at [51, 287] on icon at bounding box center [49, 292] width 6 height 11
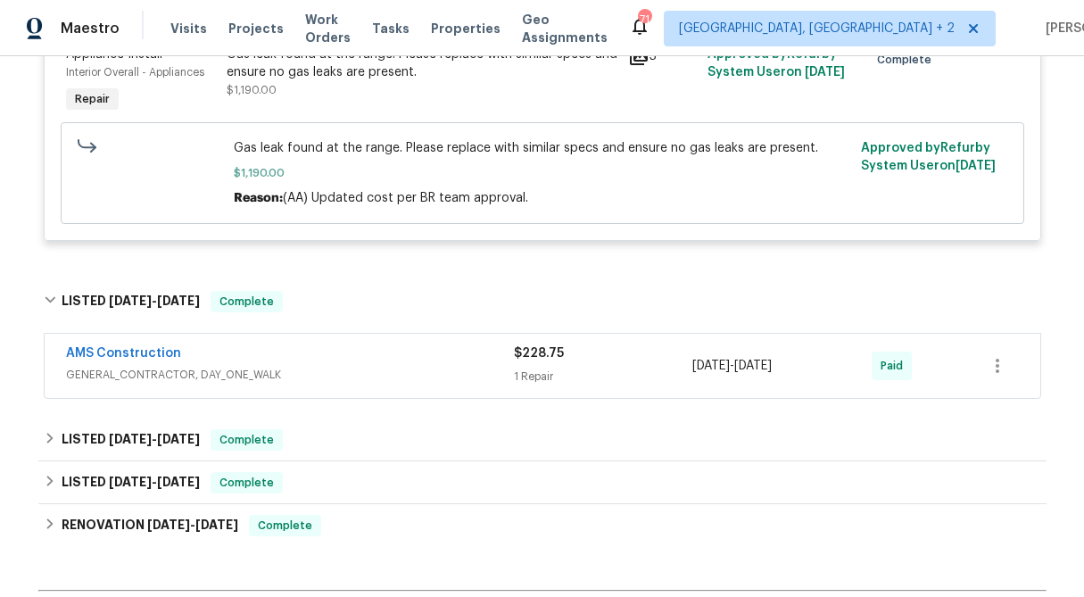
click at [553, 347] on span "$228.75" at bounding box center [539, 353] width 50 height 12
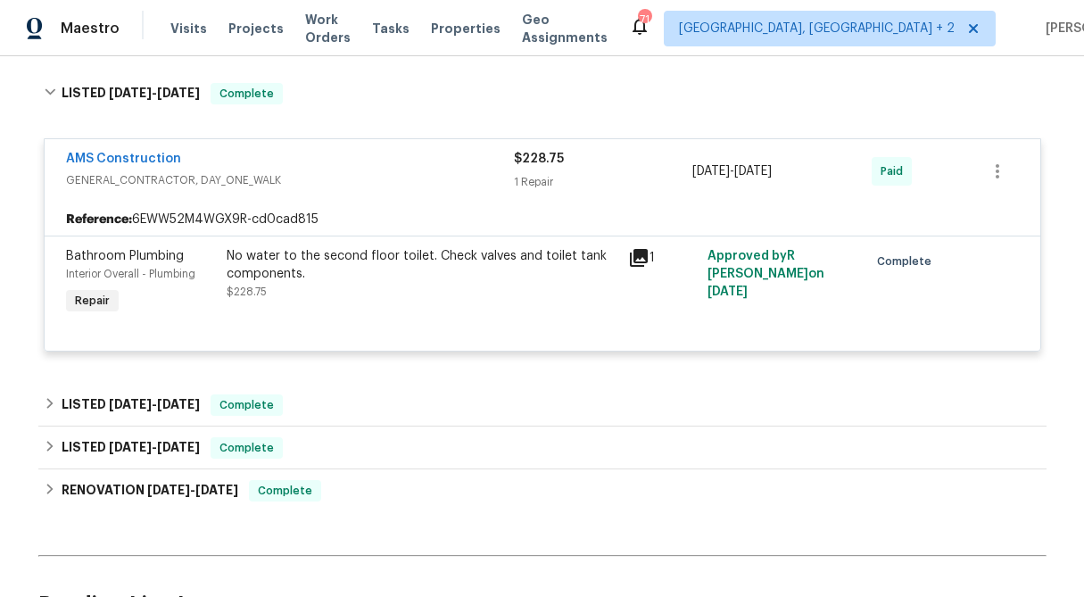
scroll to position [4904, 0]
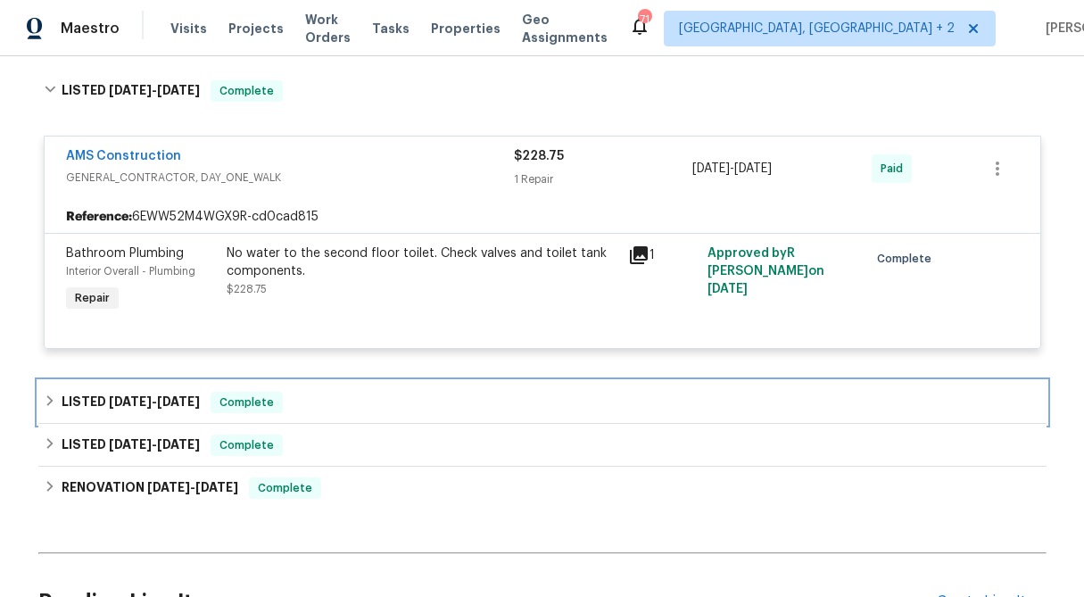
click at [44, 395] on icon at bounding box center [50, 401] width 12 height 12
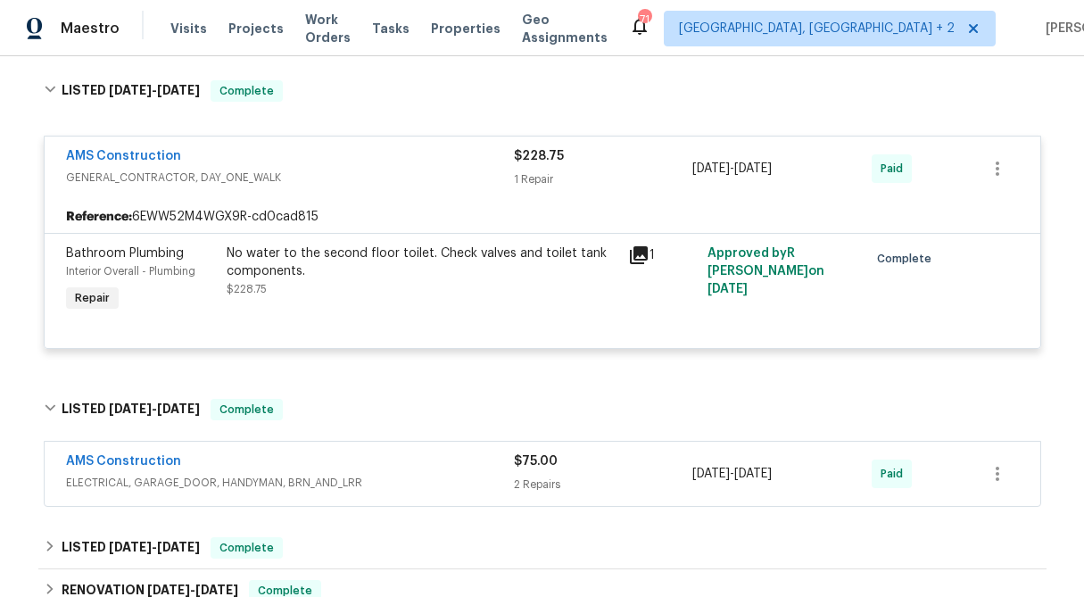
click at [565, 453] on div "$75.00" at bounding box center [603, 462] width 179 height 18
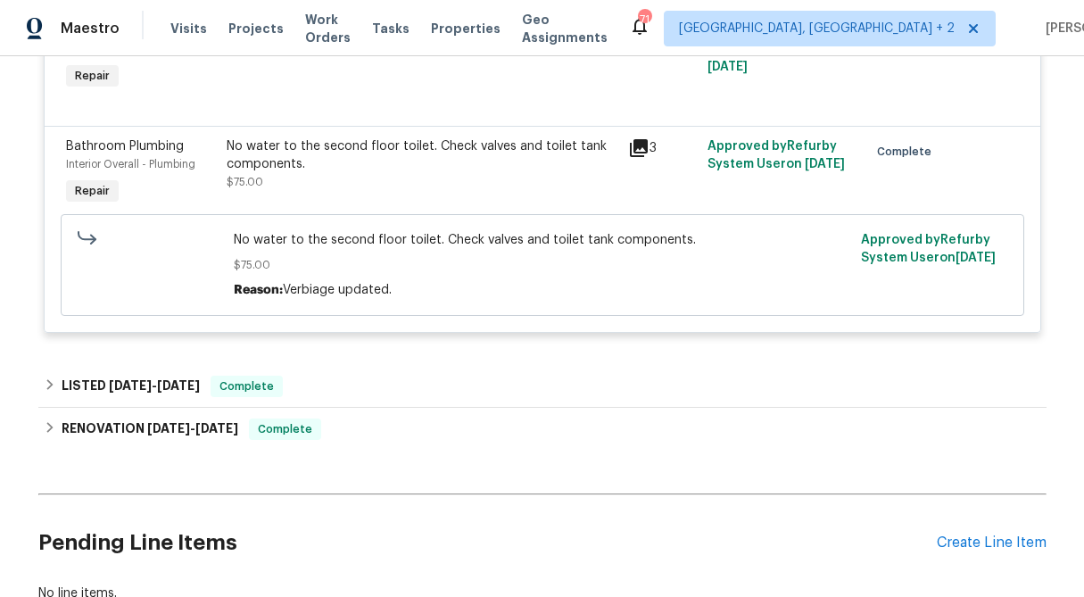
scroll to position [5530, 0]
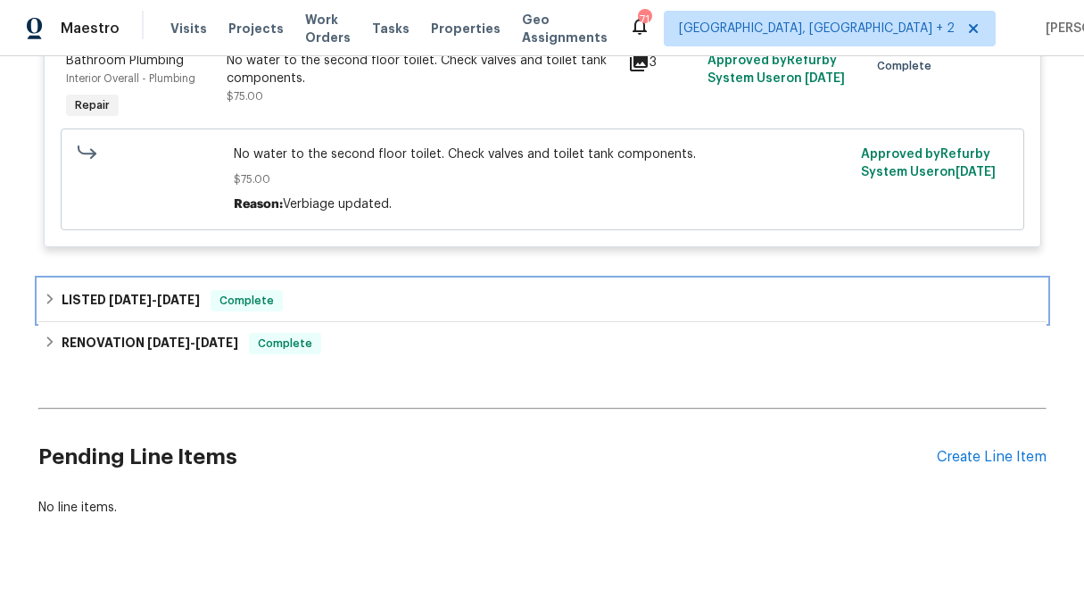
click at [38, 279] on div "LISTED 2/14/25 - 2/15/25 Complete" at bounding box center [542, 300] width 1009 height 43
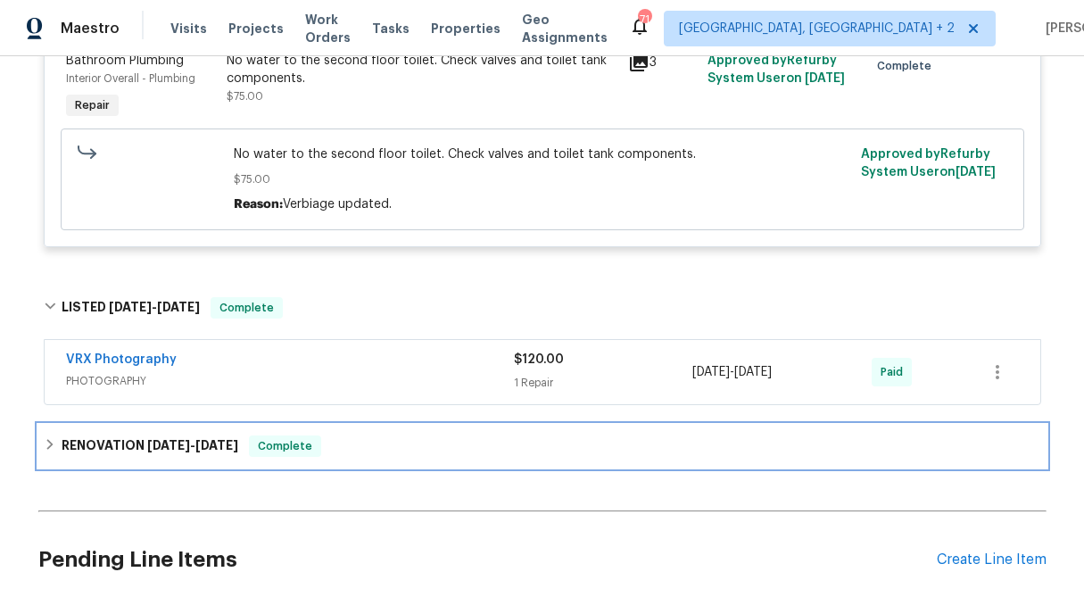
click at [45, 438] on icon at bounding box center [50, 444] width 12 height 12
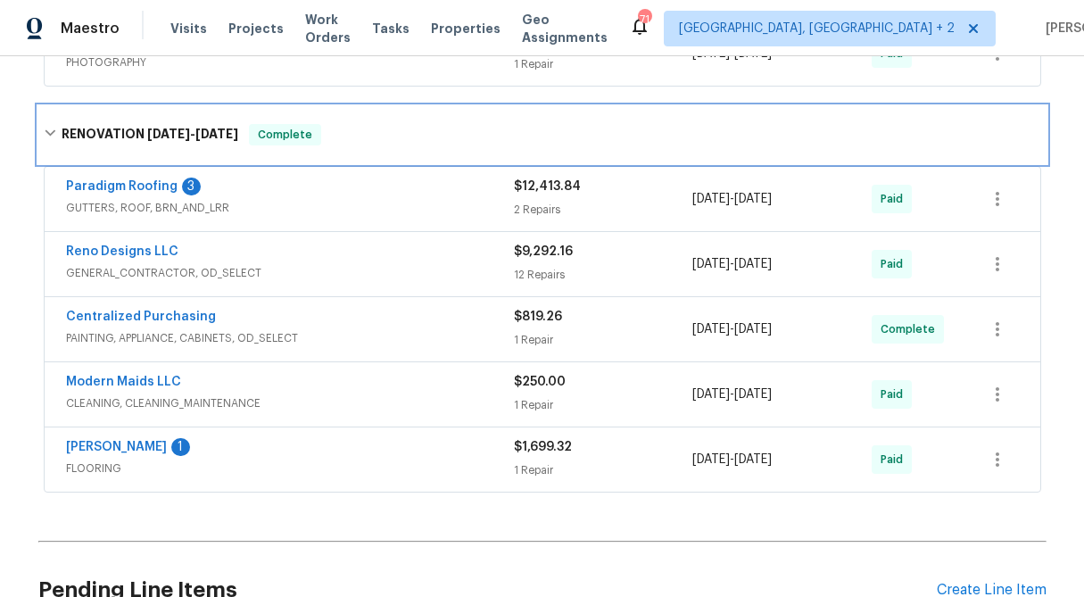
scroll to position [5982, 0]
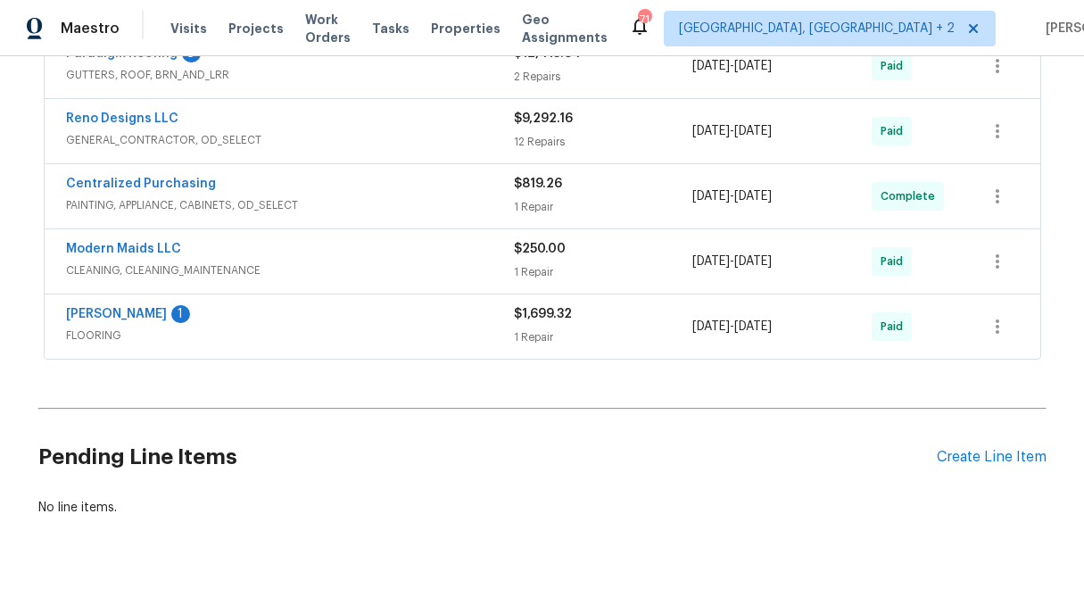
click at [546, 328] on div "1 Repair" at bounding box center [603, 337] width 179 height 18
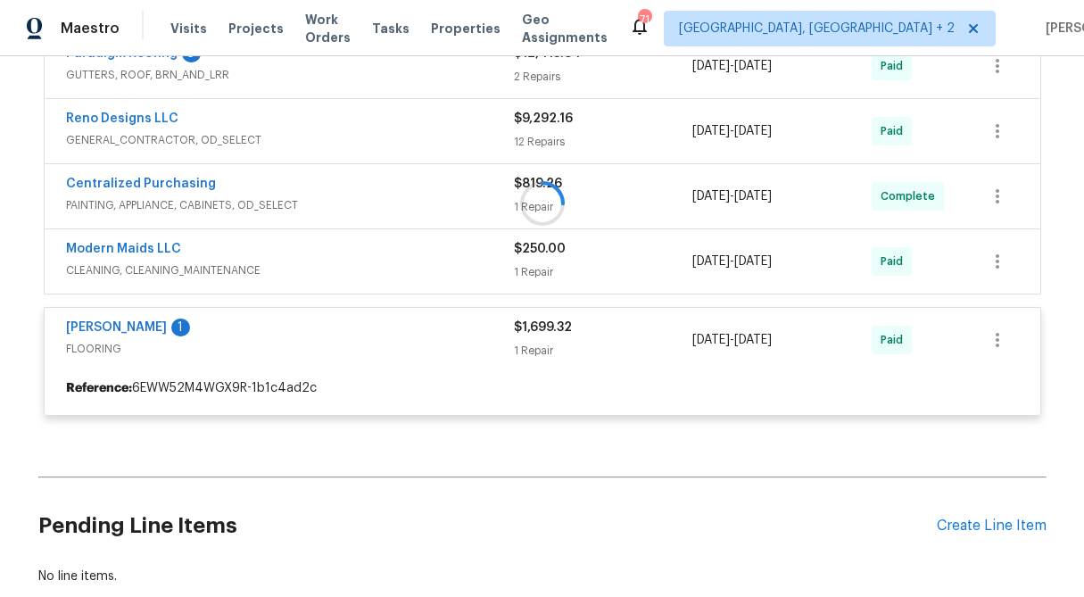
click at [553, 221] on div at bounding box center [542, 203] width 1009 height 461
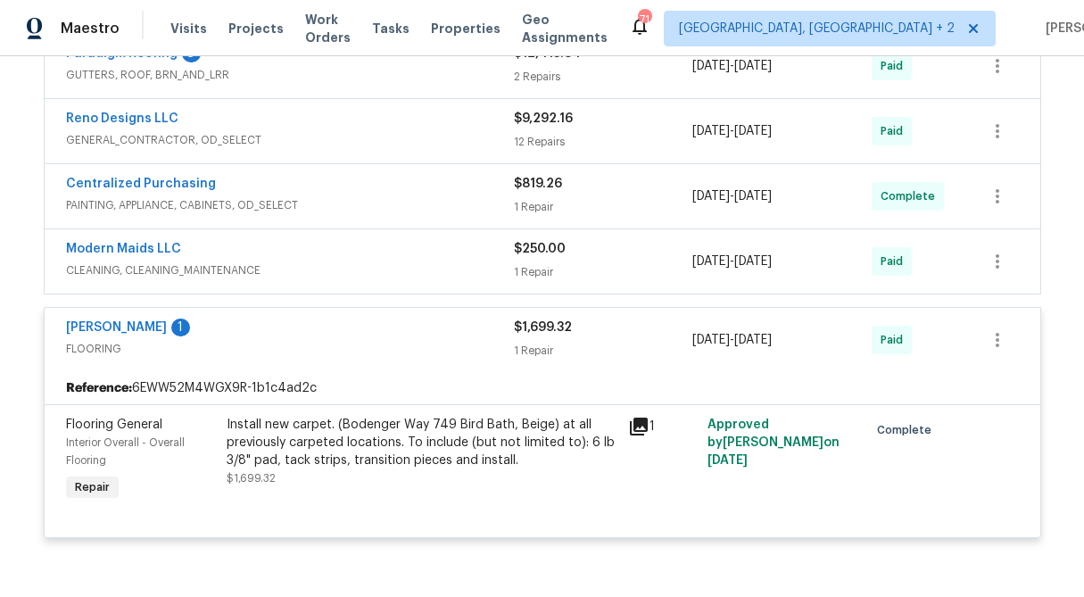
click at [553, 263] on div "1 Repair" at bounding box center [603, 272] width 179 height 18
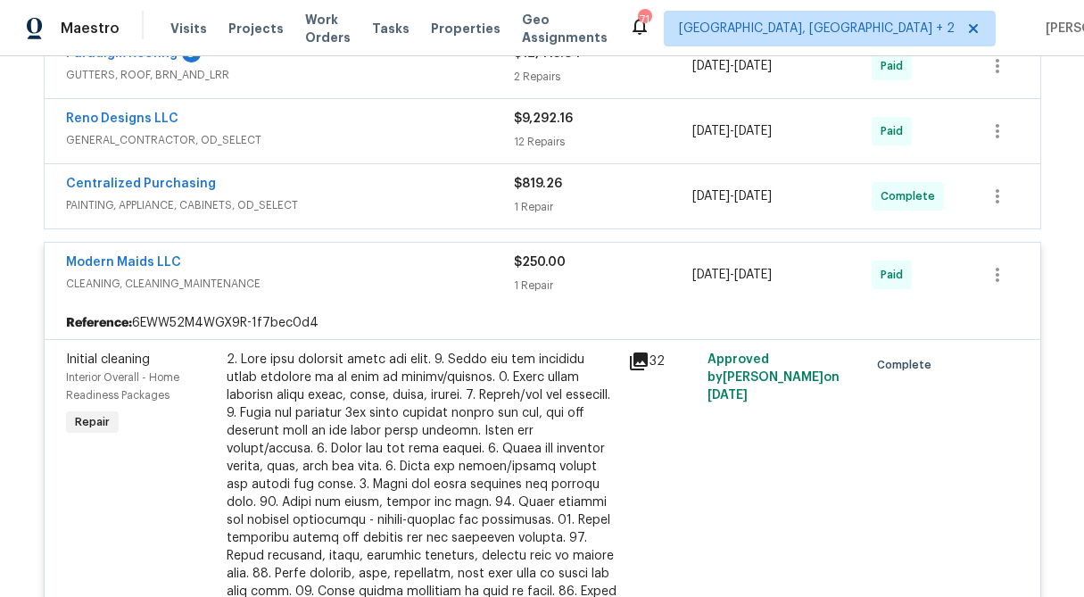
click at [538, 198] on div "1 Repair" at bounding box center [603, 207] width 179 height 18
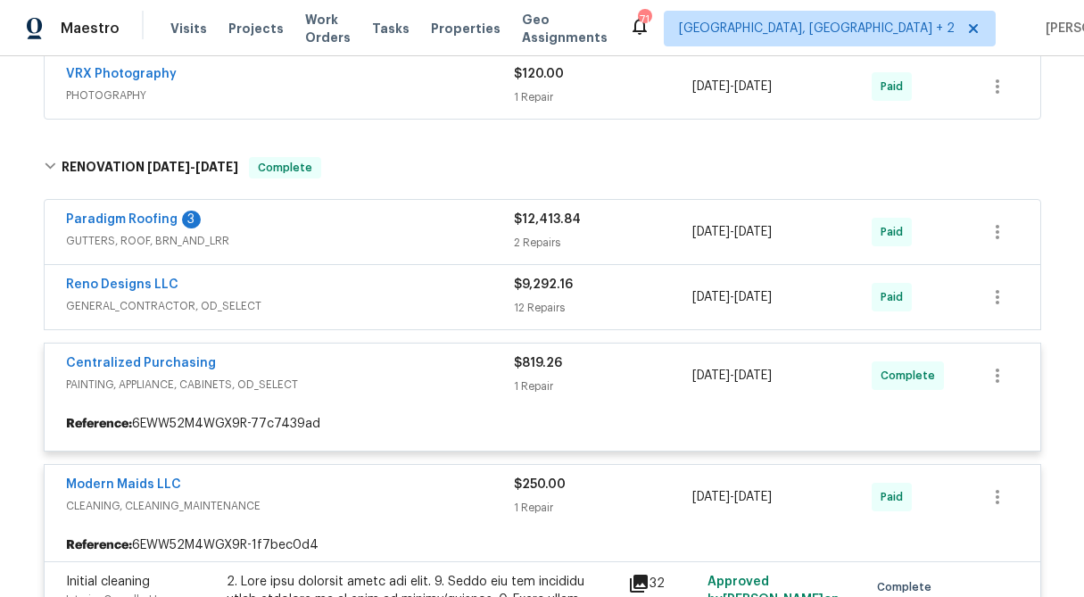
scroll to position [5803, 0]
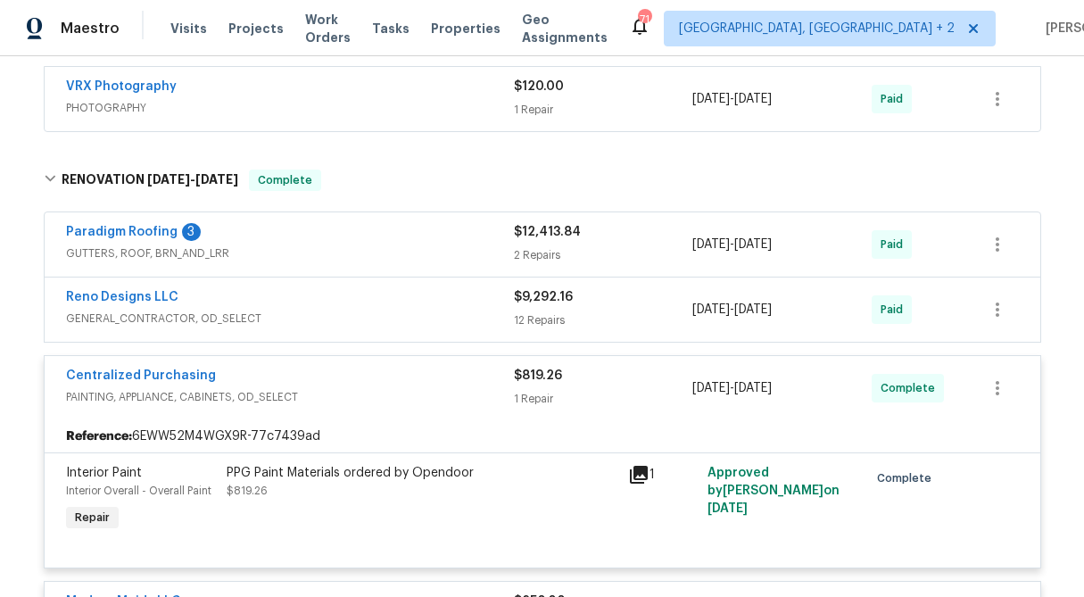
click at [553, 291] on span "$9,292.16" at bounding box center [543, 297] width 59 height 12
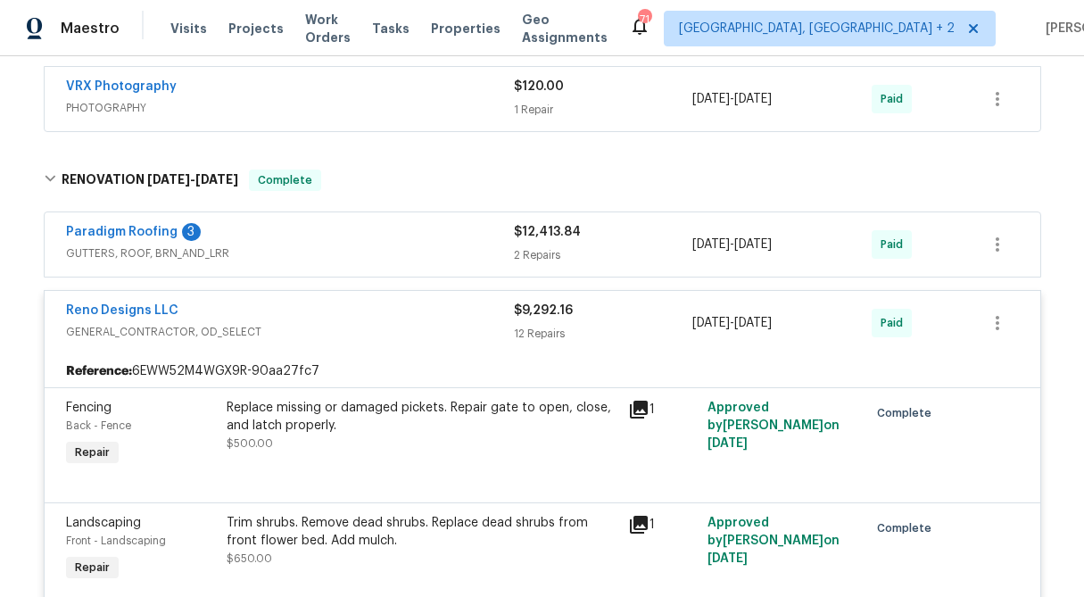
click at [544, 246] on div "2 Repairs" at bounding box center [603, 255] width 179 height 18
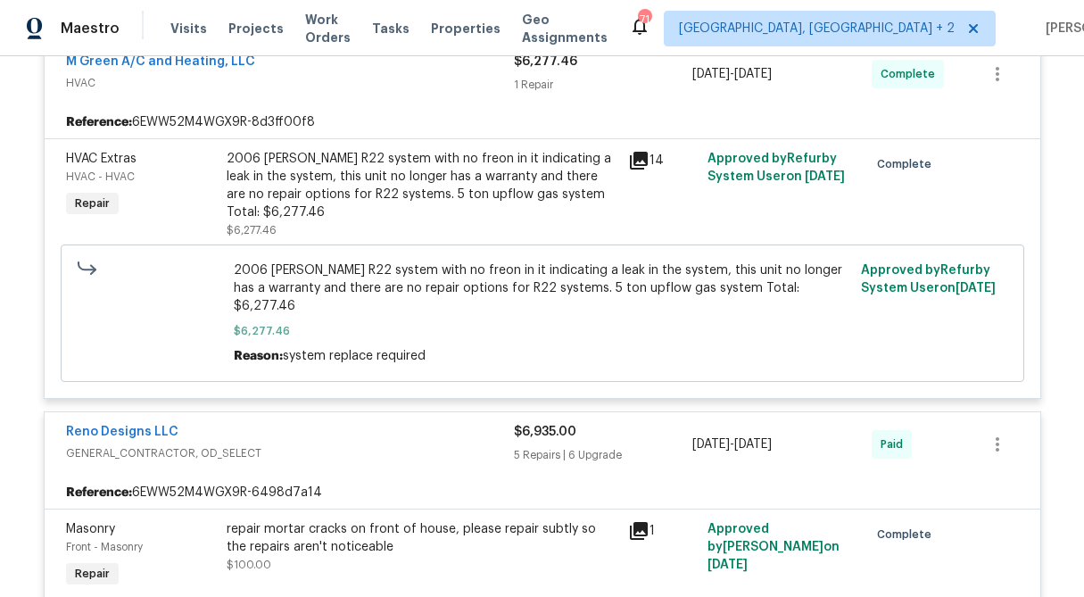
scroll to position [0, 0]
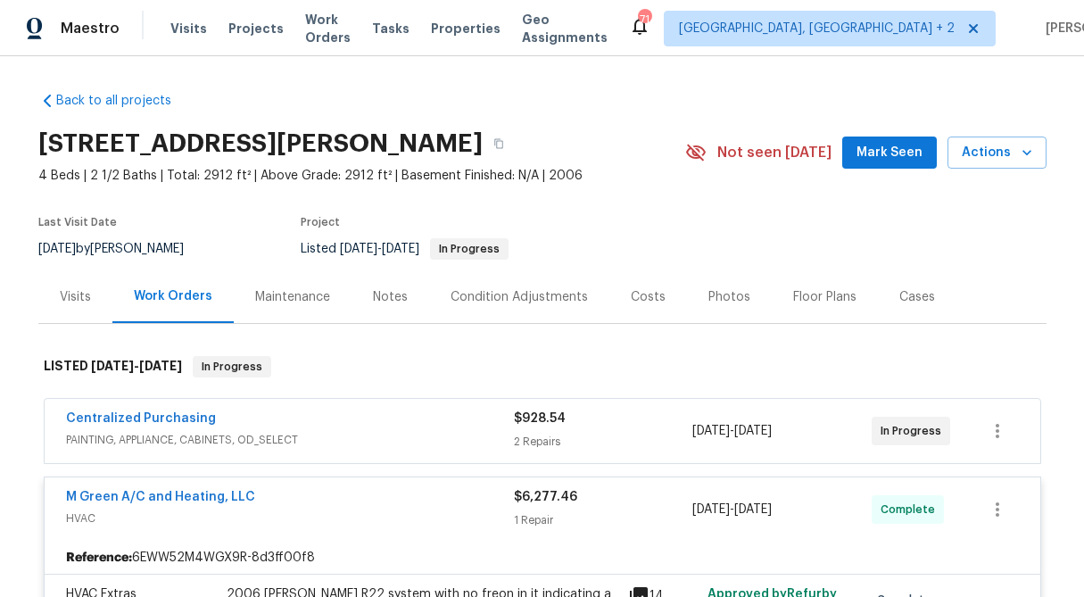
click at [75, 297] on div "Visits" at bounding box center [75, 297] width 31 height 18
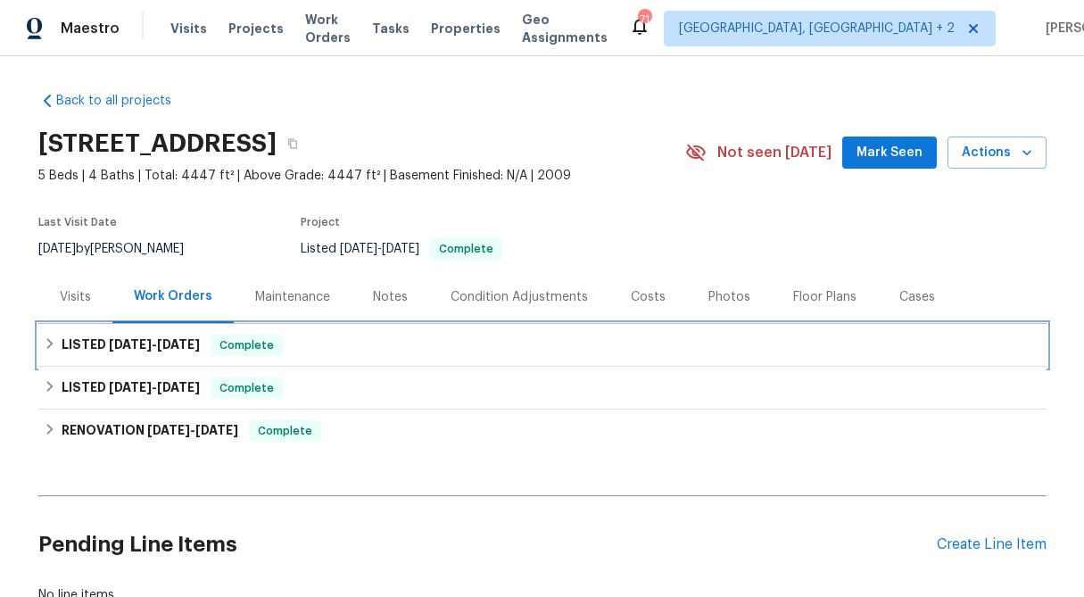
click at [41, 341] on div "LISTED [DATE] - [DATE] Complete" at bounding box center [542, 345] width 1009 height 43
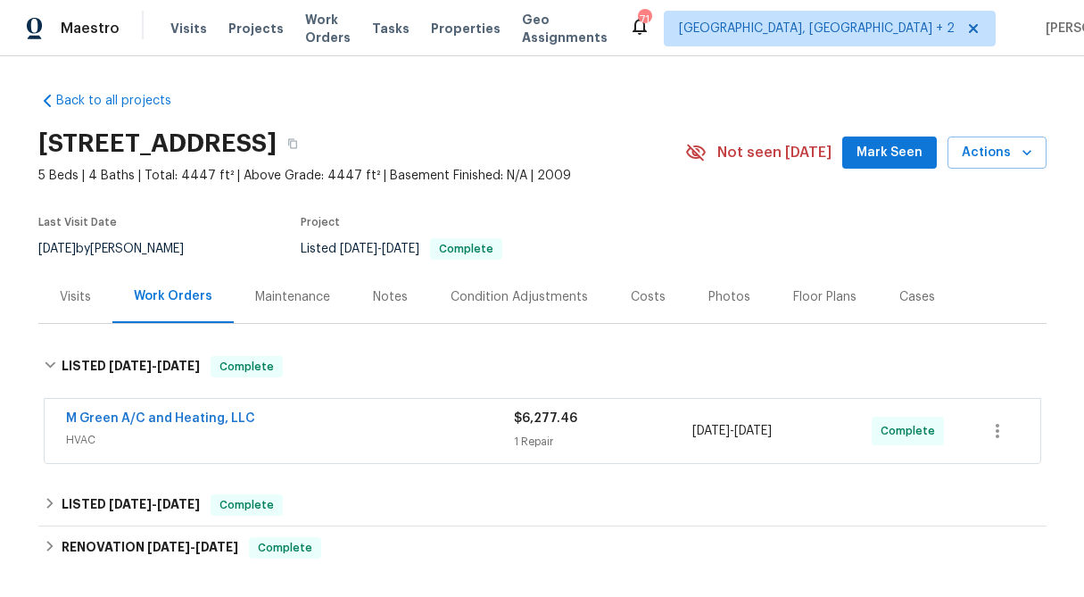
click at [588, 433] on div "1 Repair" at bounding box center [603, 442] width 179 height 18
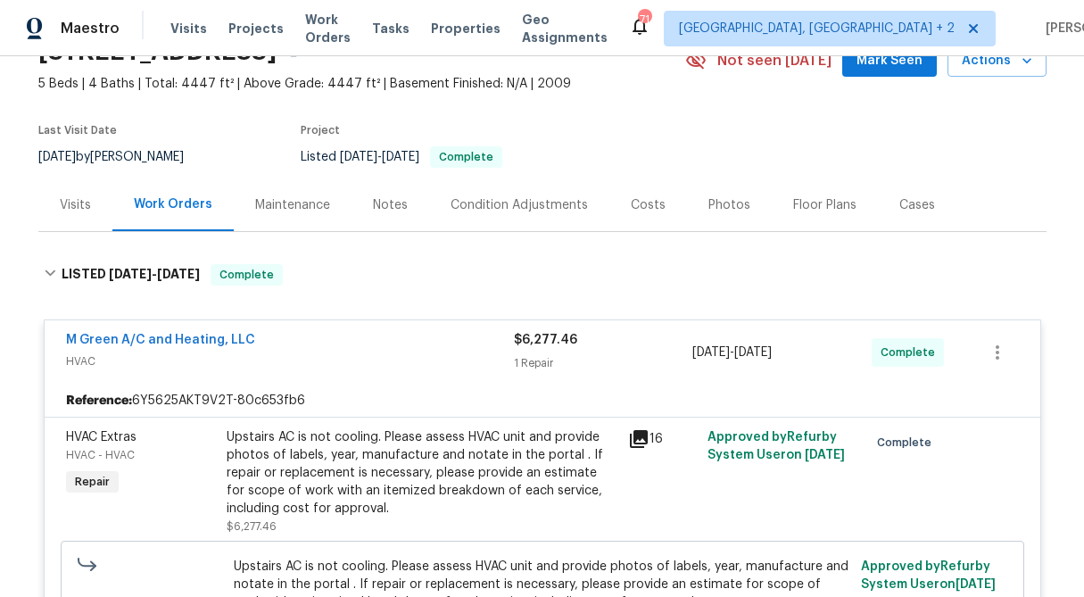
scroll to position [151, 0]
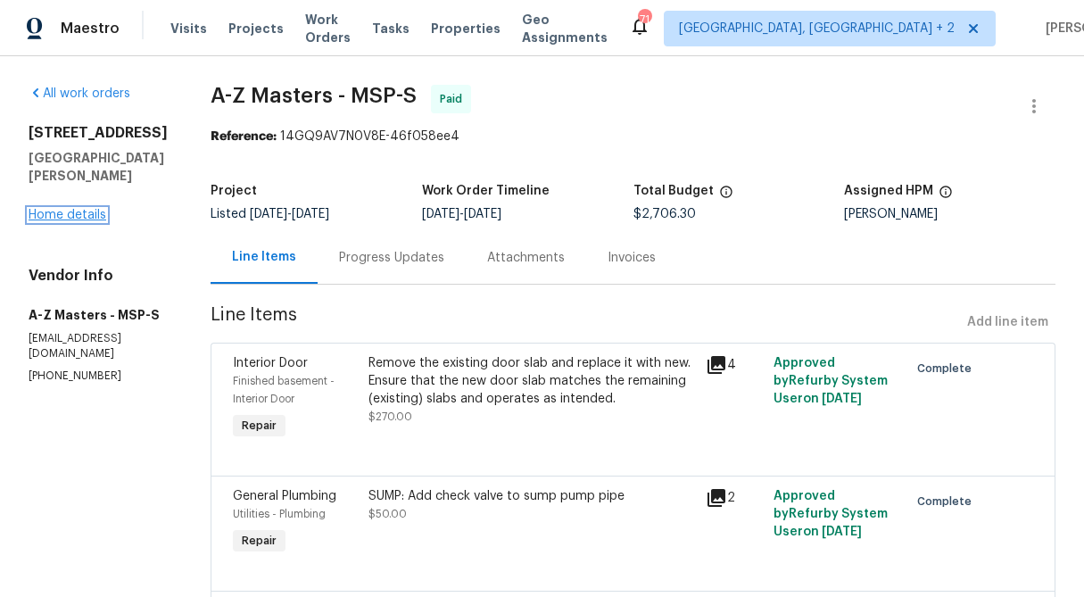
click at [58, 221] on link "Home details" at bounding box center [68, 215] width 78 height 12
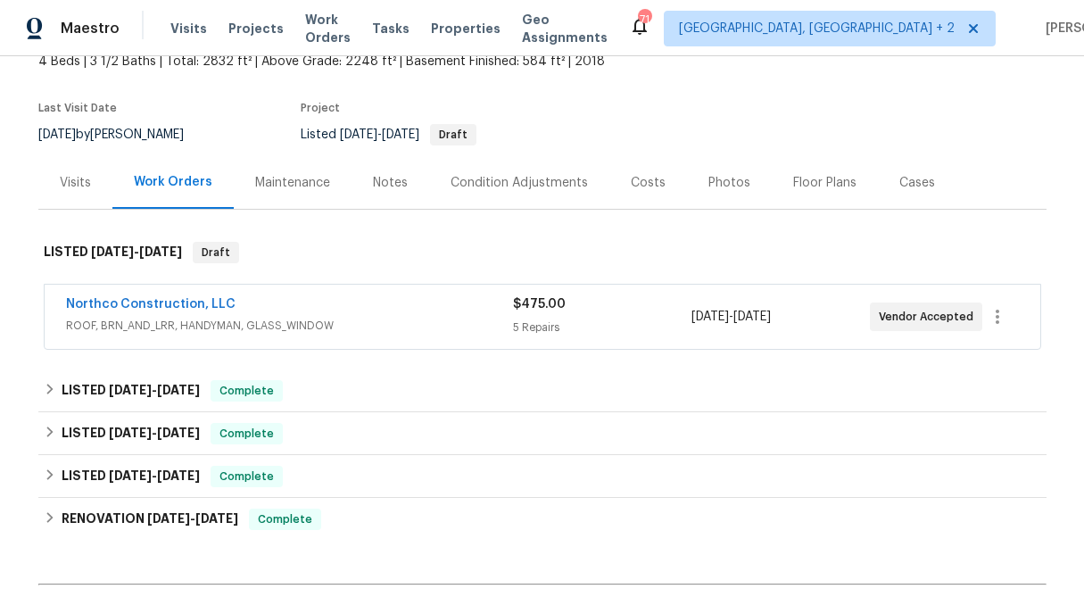
scroll to position [116, 0]
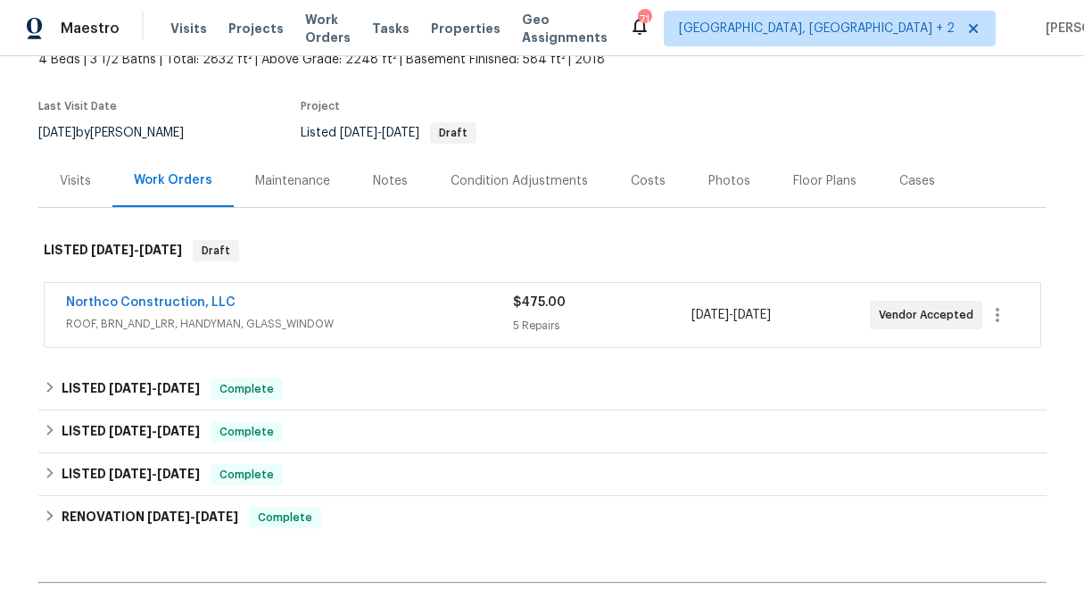
click at [466, 333] on div "Northco Construction, LLC ROOF, BRN_AND_LRR, HANDYMAN, GLASS_WINDOW" at bounding box center [289, 315] width 447 height 43
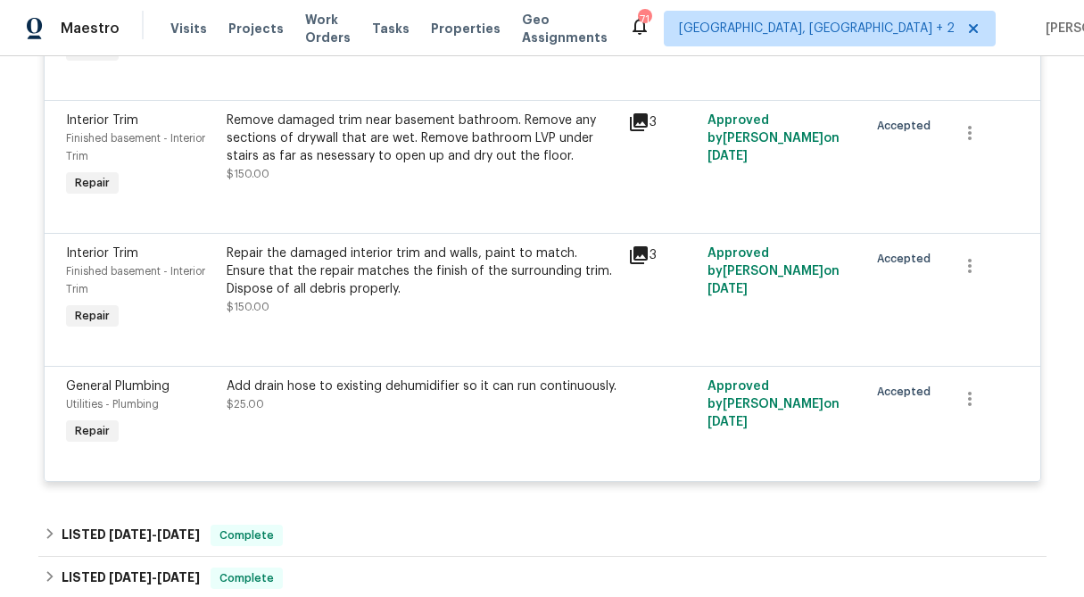
scroll to position [662, 0]
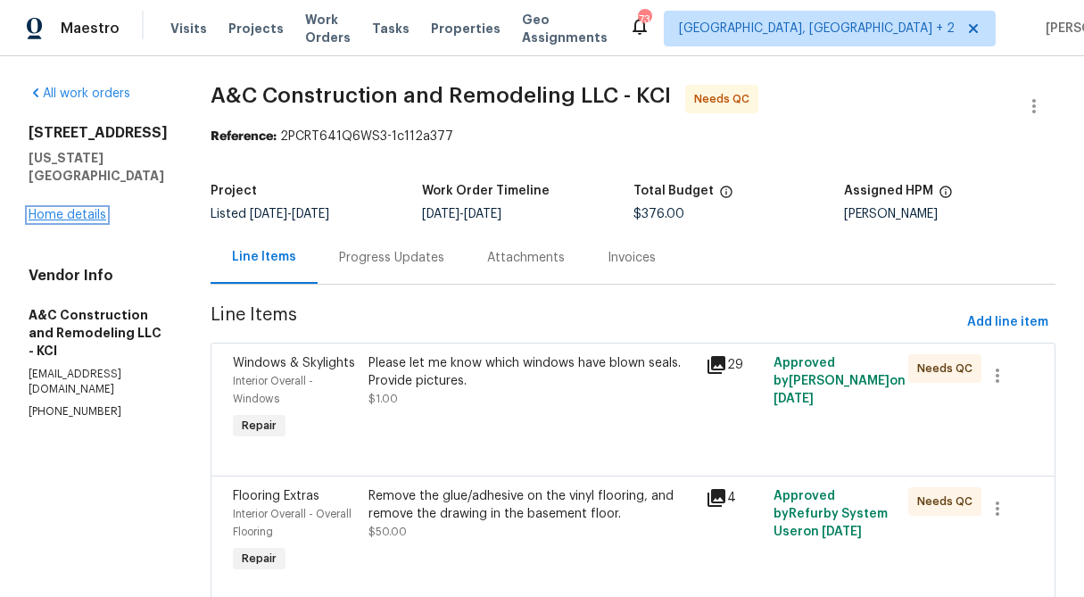
click at [79, 209] on link "Home details" at bounding box center [68, 215] width 78 height 12
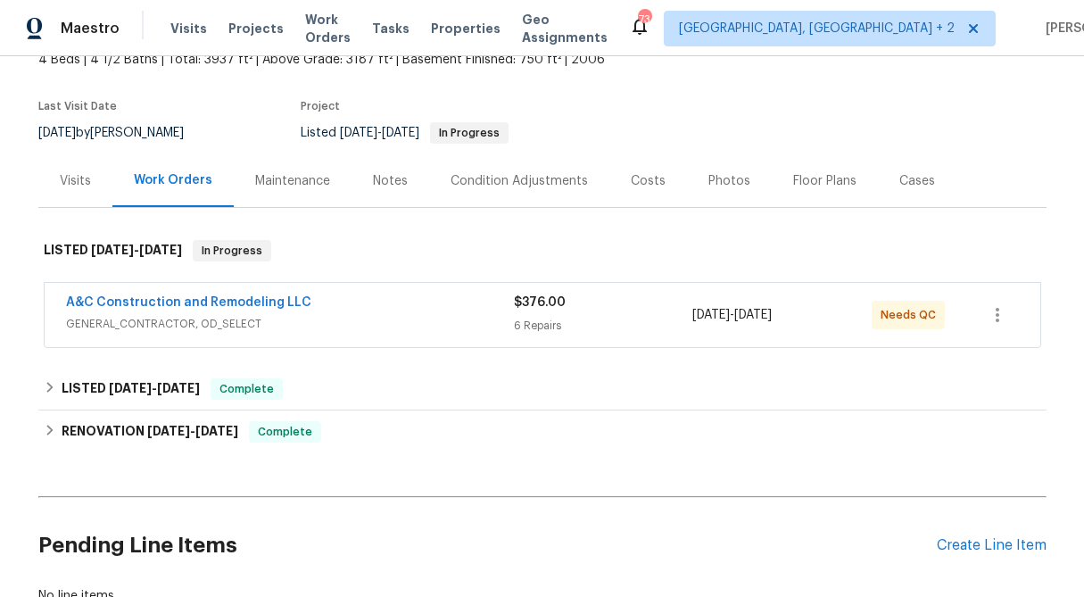
scroll to position [159, 0]
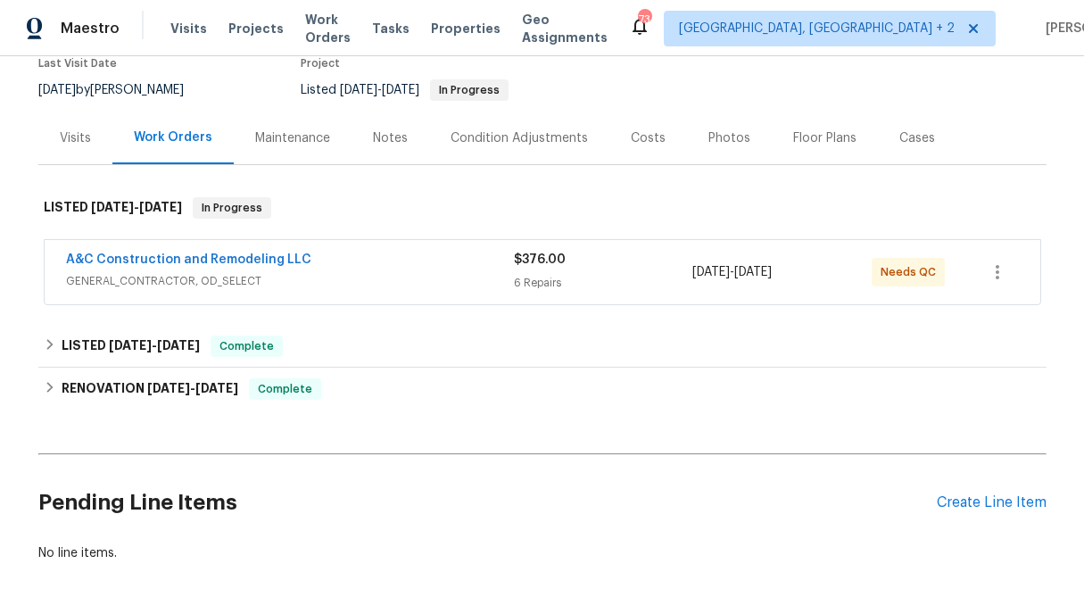
click at [526, 305] on div "A&C Construction and Remodeling LLC GENERAL_CONTRACTOR, OD_SELECT $376.00 6 Rep…" at bounding box center [542, 274] width 1009 height 74
click at [524, 284] on div "6 Repairs" at bounding box center [603, 283] width 179 height 18
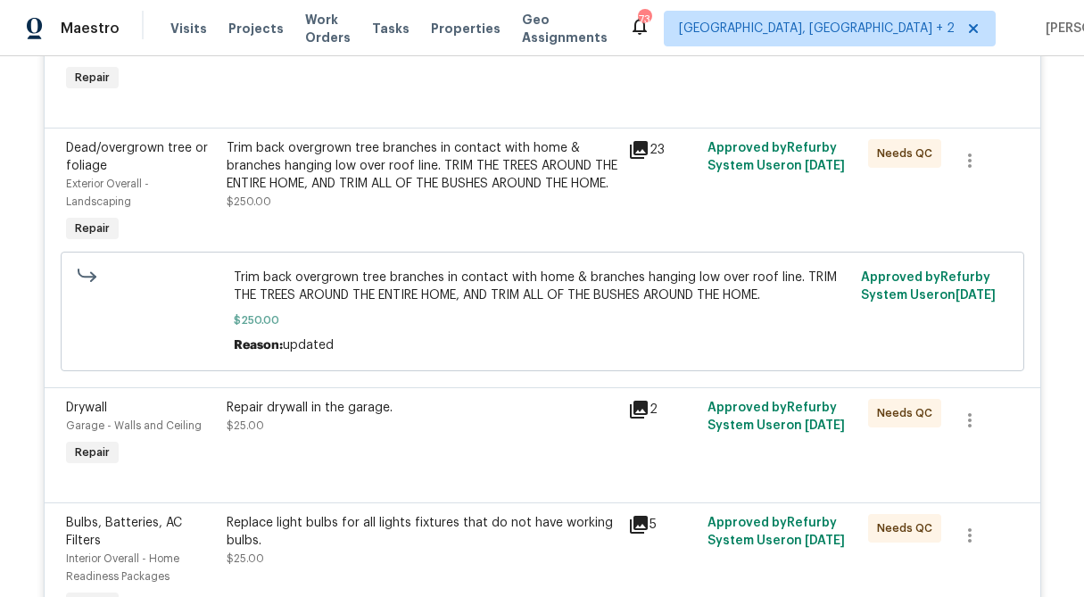
scroll to position [0, 0]
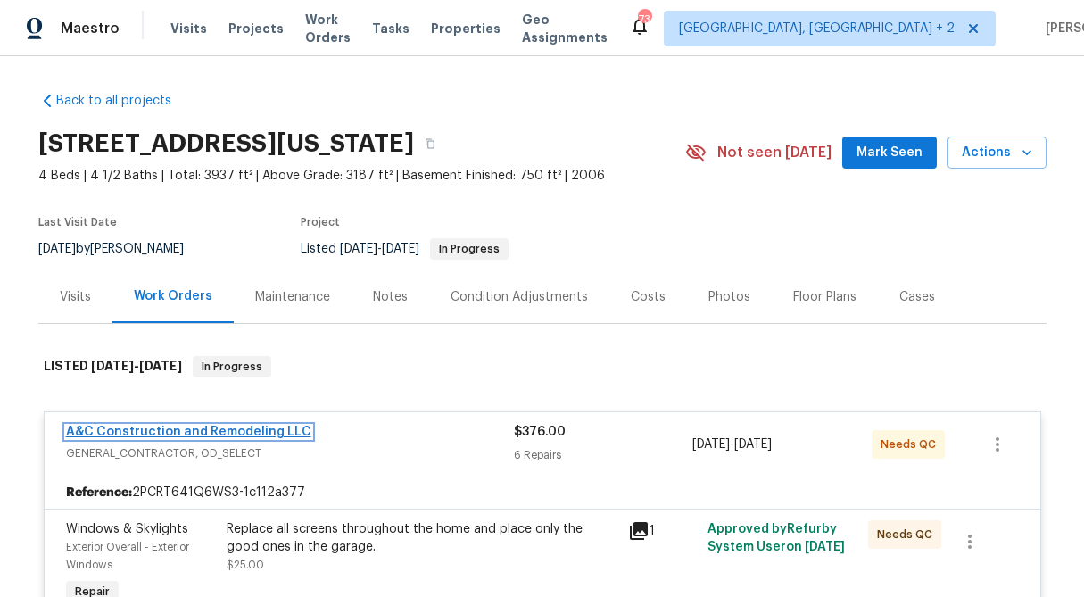
click at [241, 437] on link "A&C Construction and Remodeling LLC" at bounding box center [188, 432] width 245 height 12
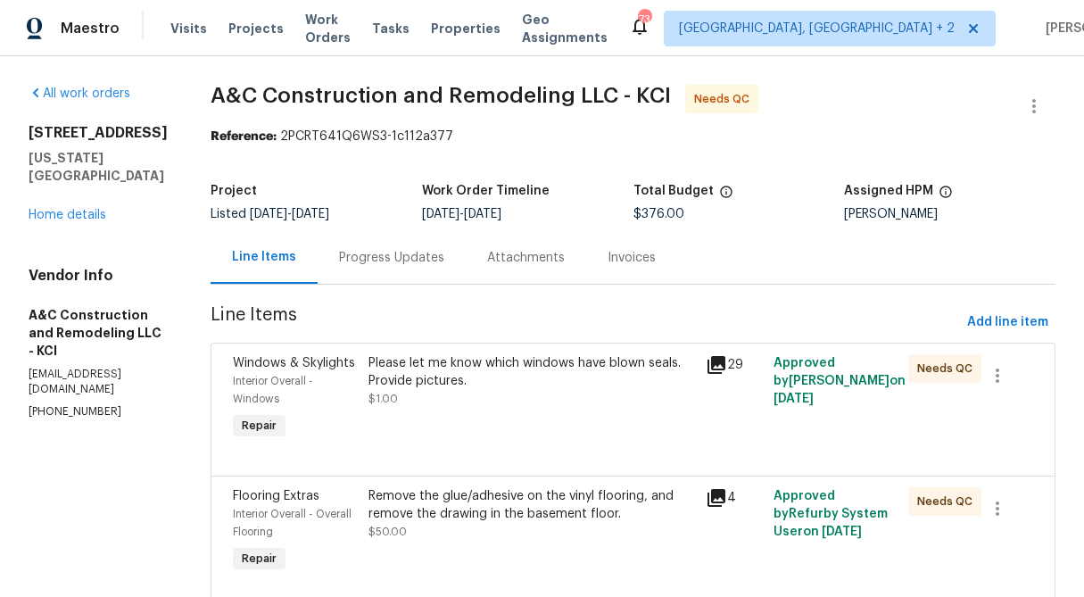
click at [393, 273] on div "Progress Updates" at bounding box center [392, 257] width 148 height 53
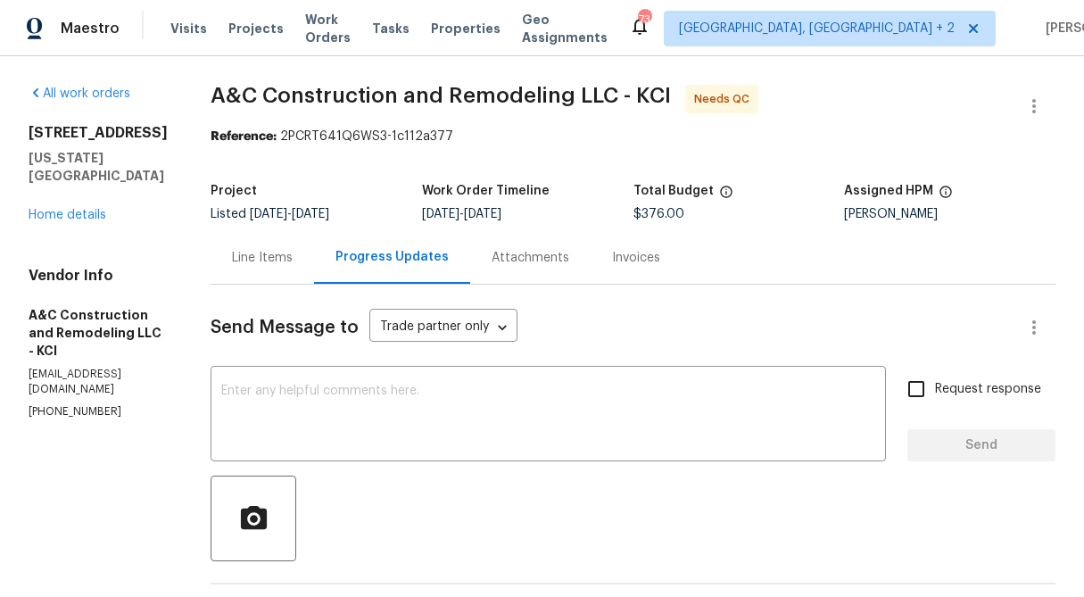
click at [293, 258] on div "Line Items" at bounding box center [262, 258] width 61 height 18
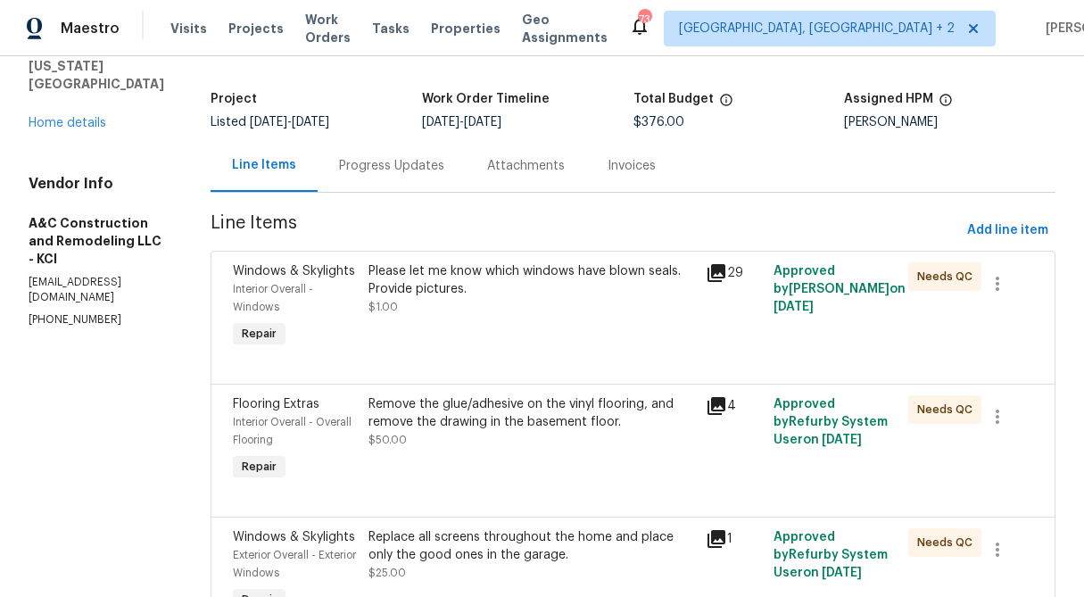
scroll to position [84, 0]
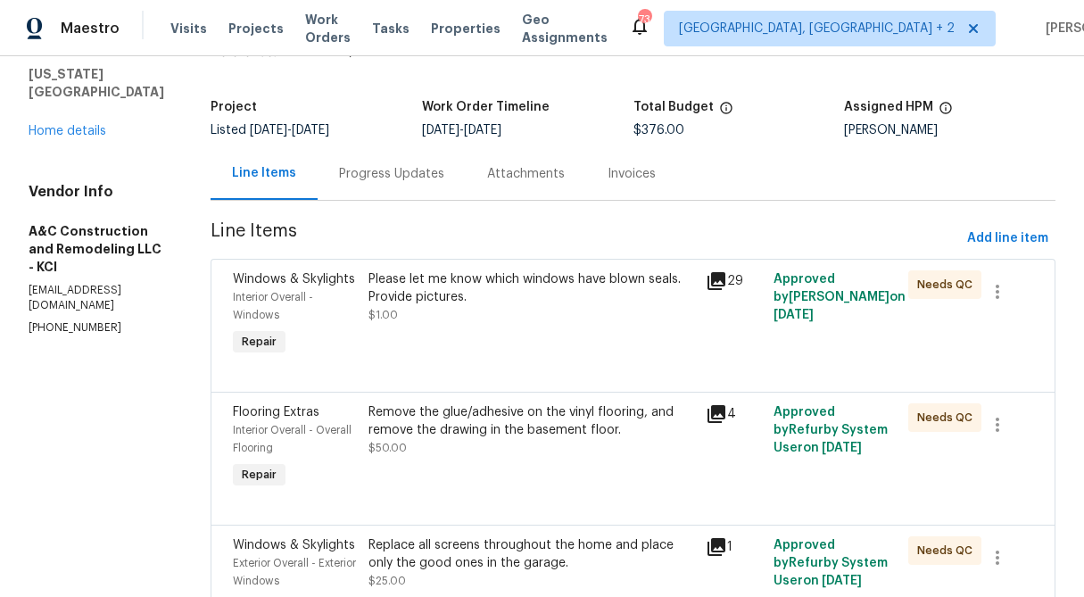
click at [521, 359] on div "Please let me know which windows have blown seals. Provide pictures. $1.00" at bounding box center [532, 315] width 338 height 100
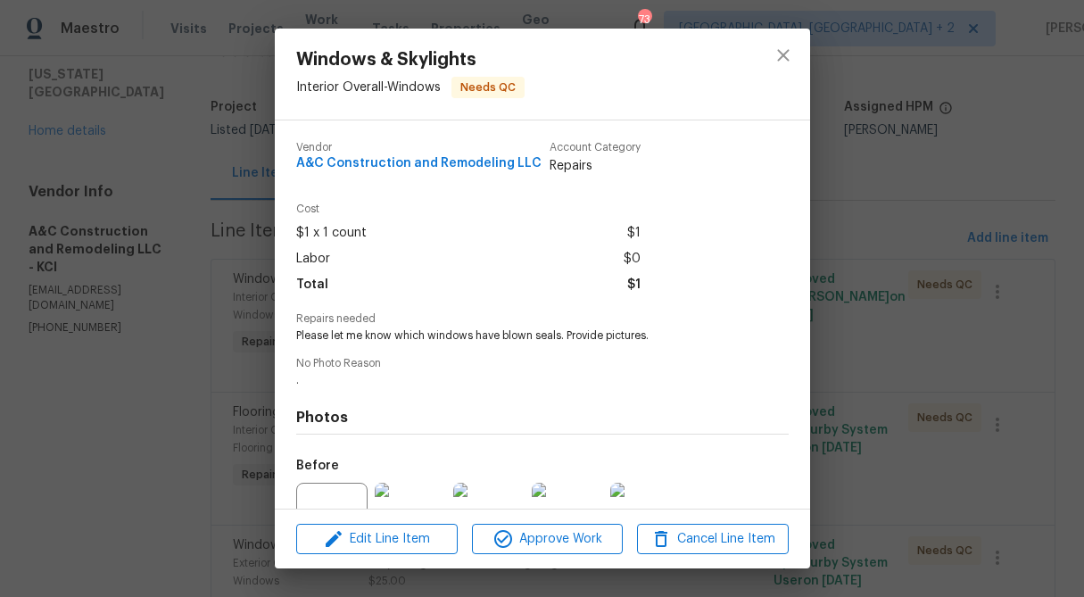
scroll to position [179, 0]
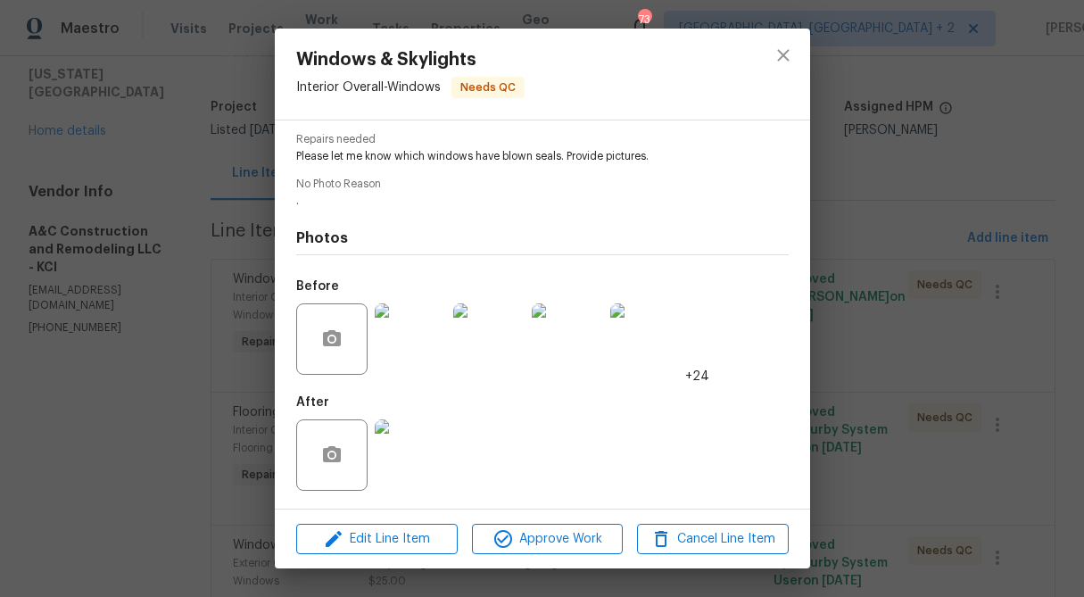
click at [412, 461] on img at bounding box center [410, 455] width 71 height 71
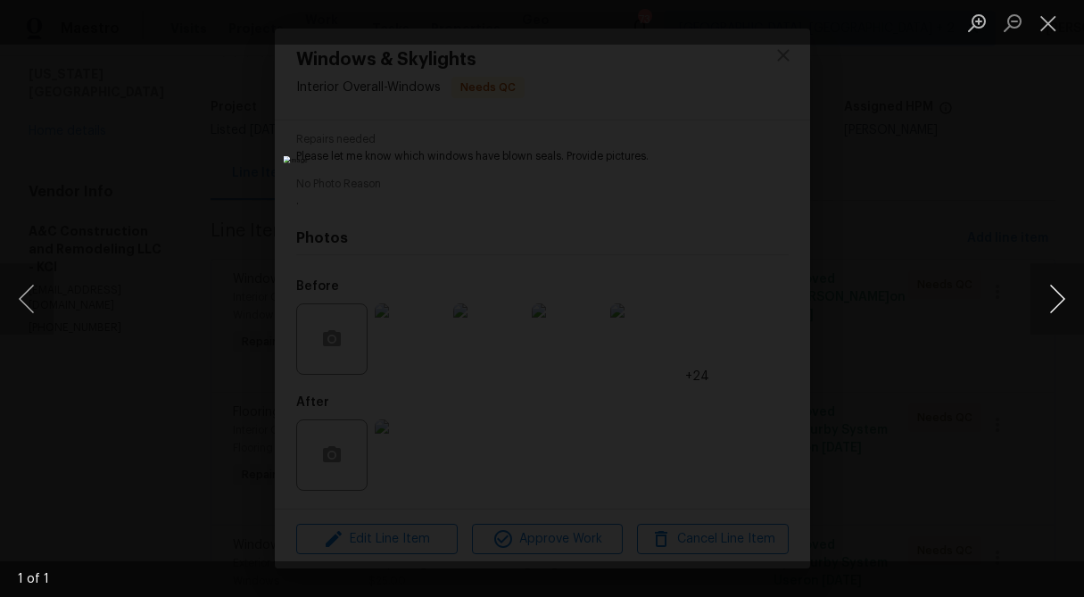
click at [1056, 299] on button "Next image" at bounding box center [1058, 298] width 54 height 71
click at [1045, 17] on button "Close lightbox" at bounding box center [1049, 22] width 36 height 31
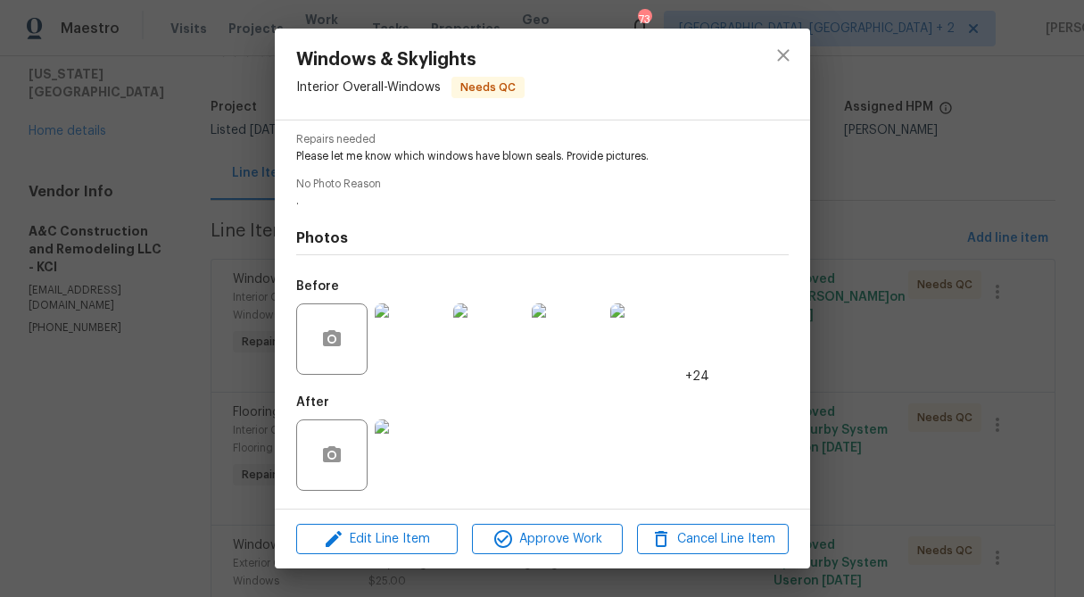
click at [419, 345] on img at bounding box center [410, 338] width 71 height 71
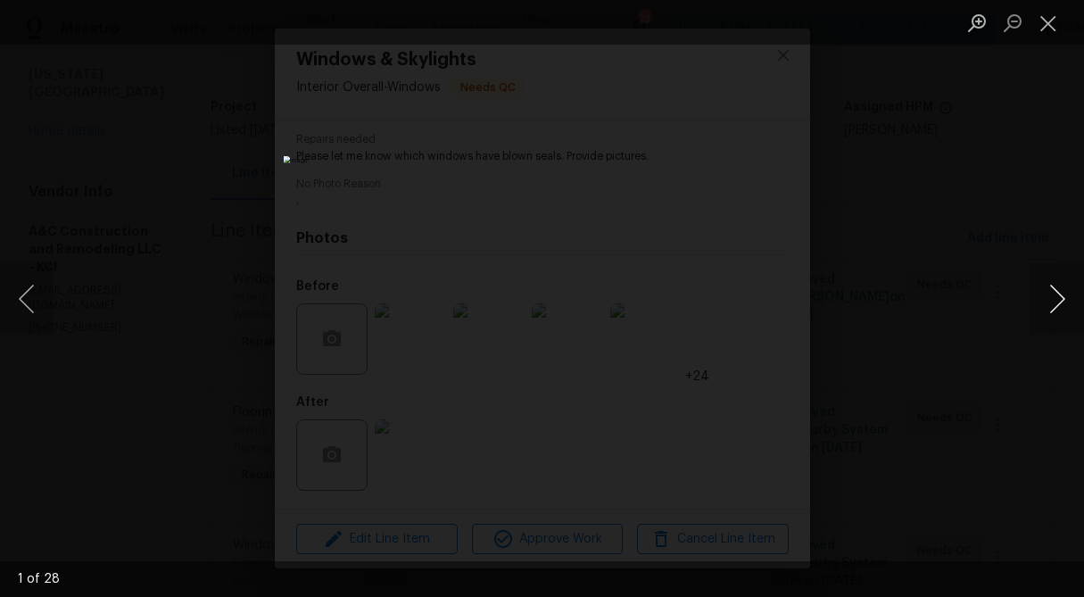
click at [1056, 304] on button "Next image" at bounding box center [1058, 298] width 54 height 71
click at [1043, 300] on button "Next image" at bounding box center [1058, 298] width 54 height 71
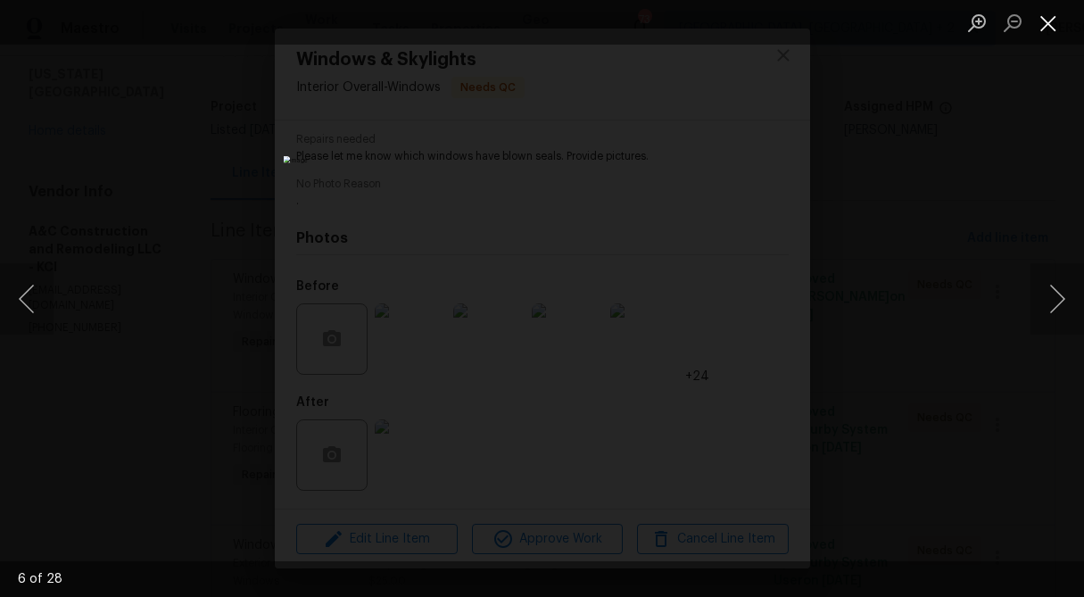
click at [1054, 16] on button "Close lightbox" at bounding box center [1049, 22] width 36 height 31
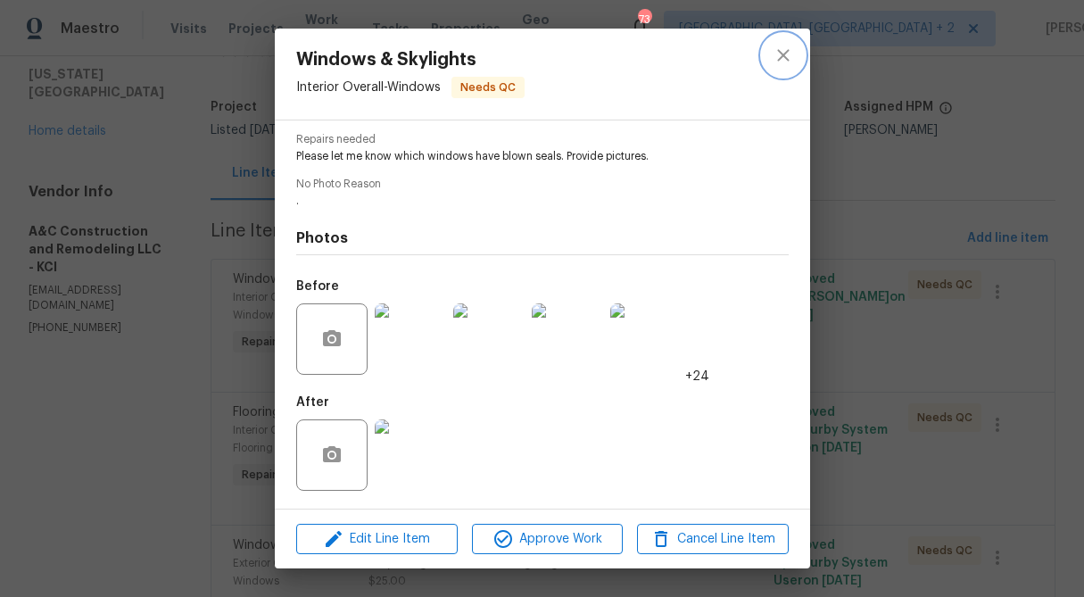
click at [790, 54] on icon "close" at bounding box center [783, 55] width 21 height 21
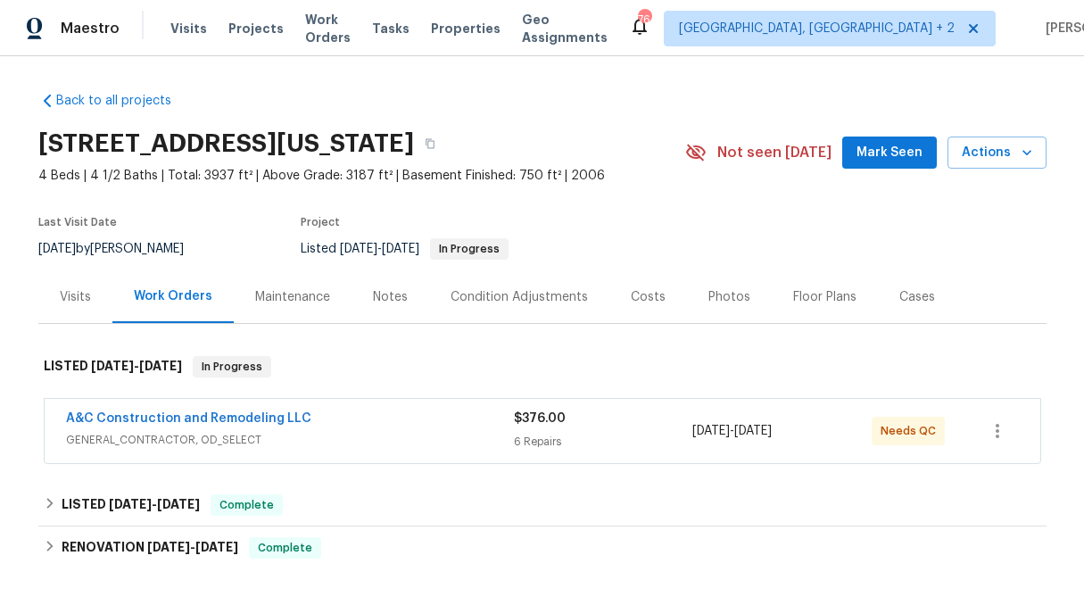
click at [78, 311] on div "Visits" at bounding box center [75, 296] width 74 height 53
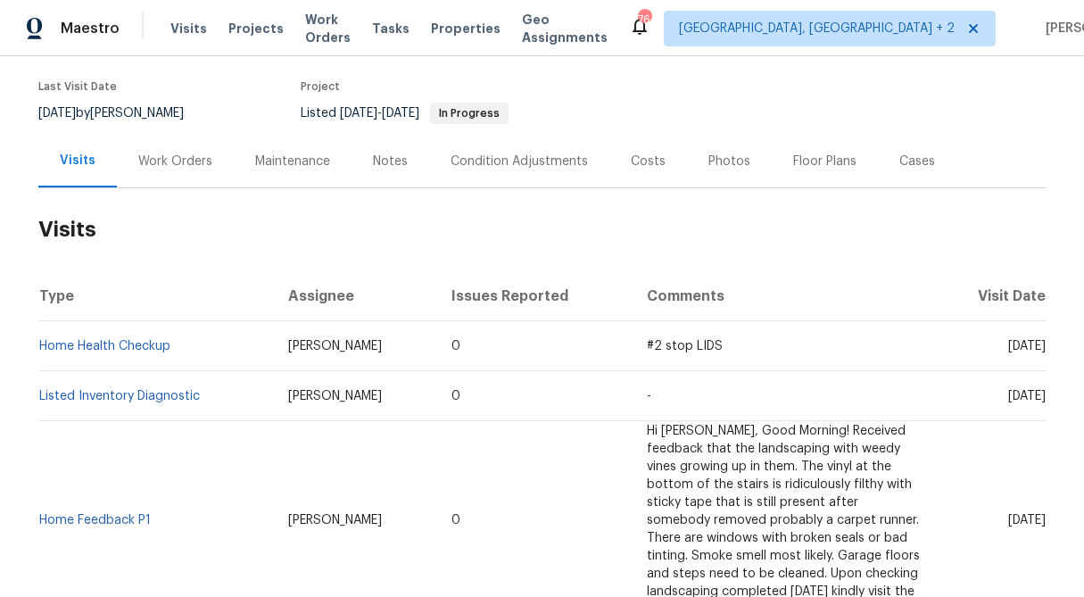
scroll to position [138, 0]
